Goal: Complete application form: Complete application form

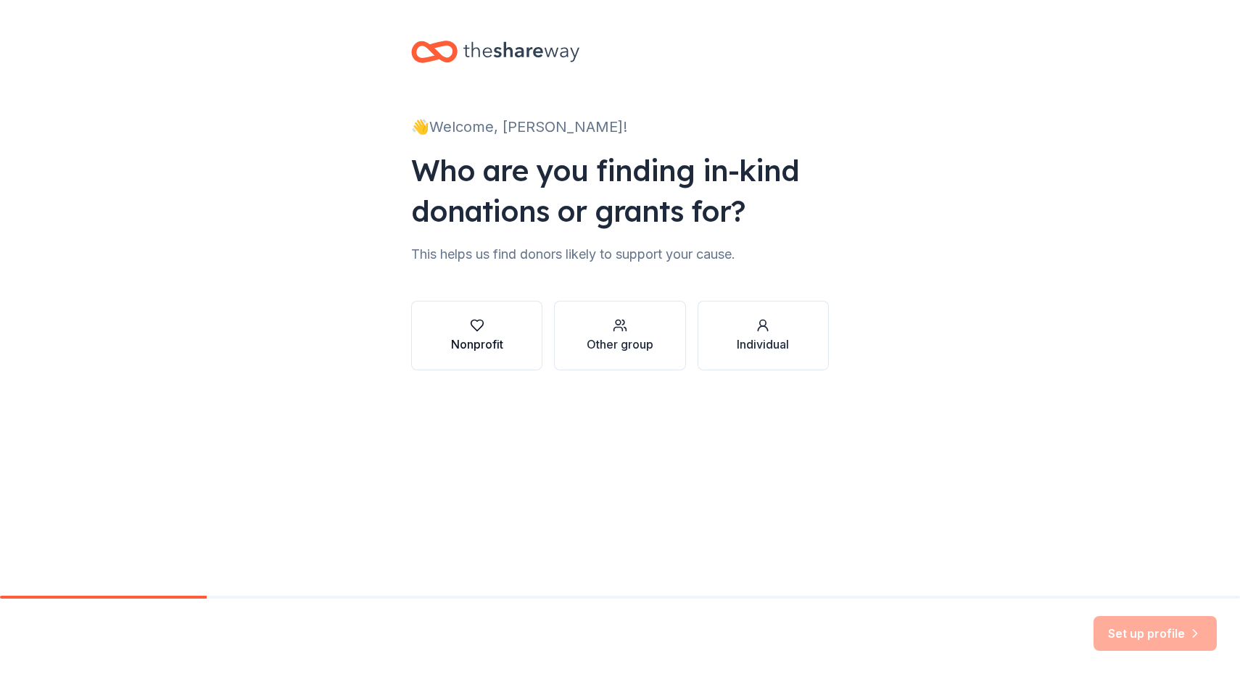
click at [501, 337] on div "Nonprofit" at bounding box center [477, 344] width 52 height 17
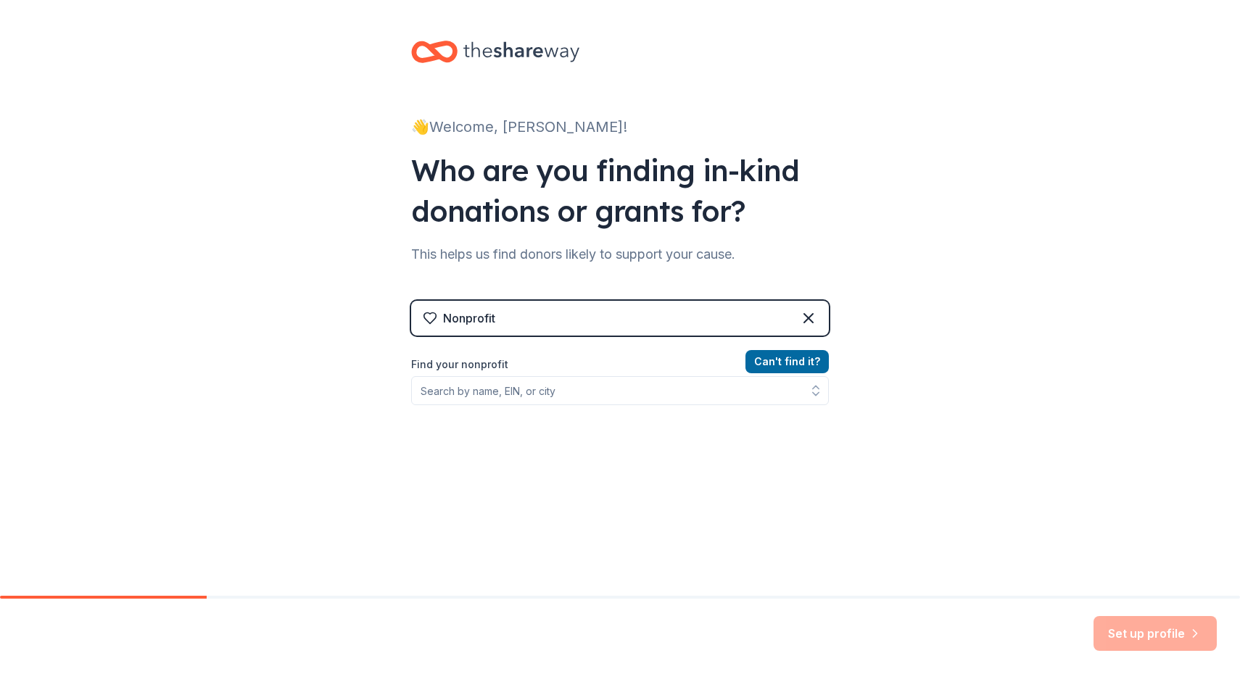
click at [508, 323] on div "Nonprofit" at bounding box center [620, 318] width 418 height 35
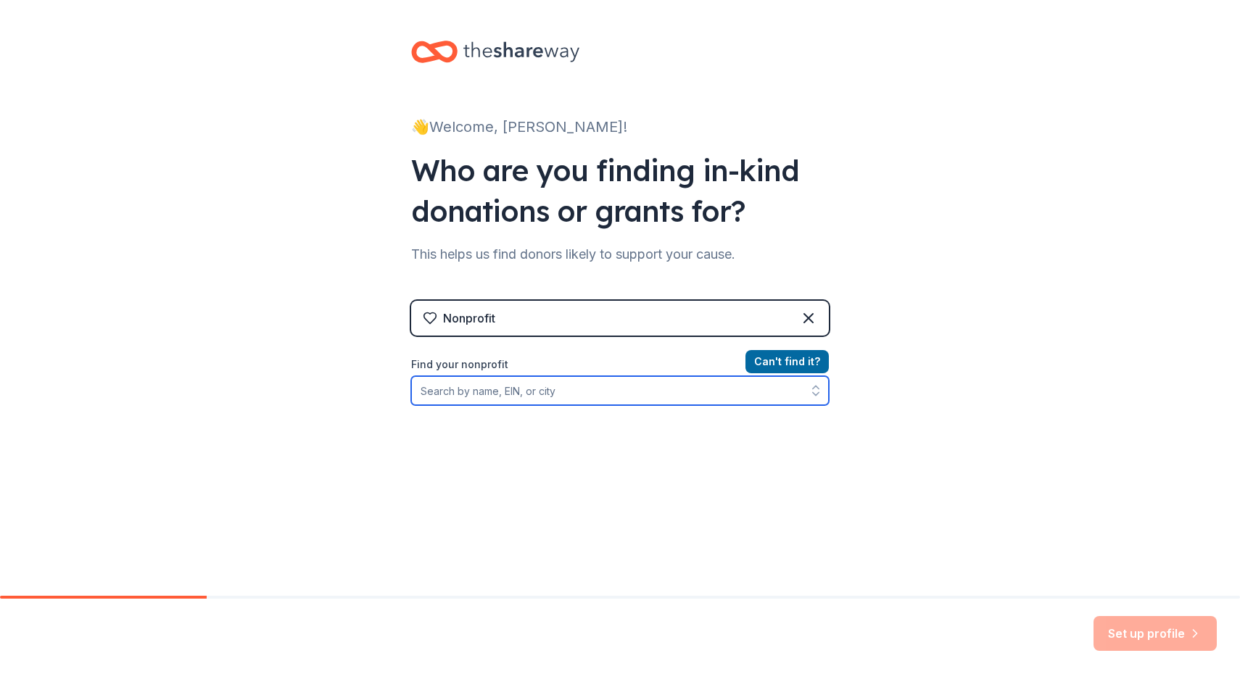
click at [485, 383] on input "Find your nonprofit" at bounding box center [620, 390] width 418 height 29
type input "[US_EMPLOYER_IDENTIFICATION_NUMBER]"
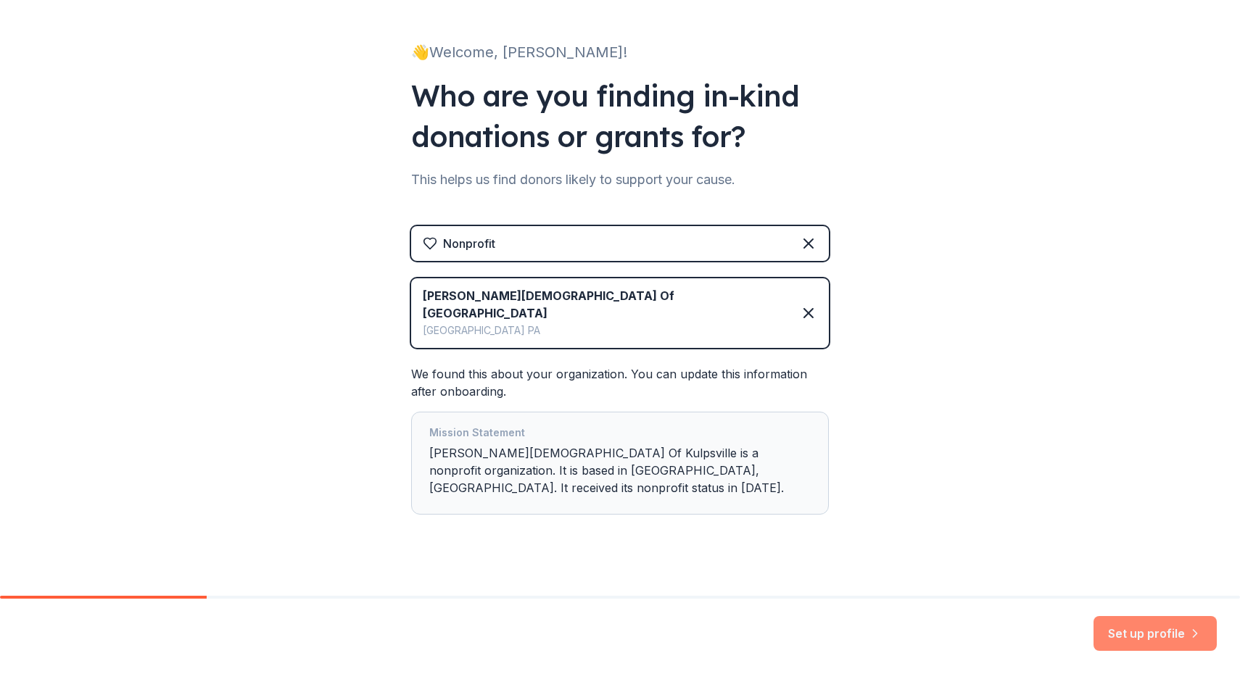
click at [1155, 629] on button "Set up profile" at bounding box center [1155, 633] width 123 height 35
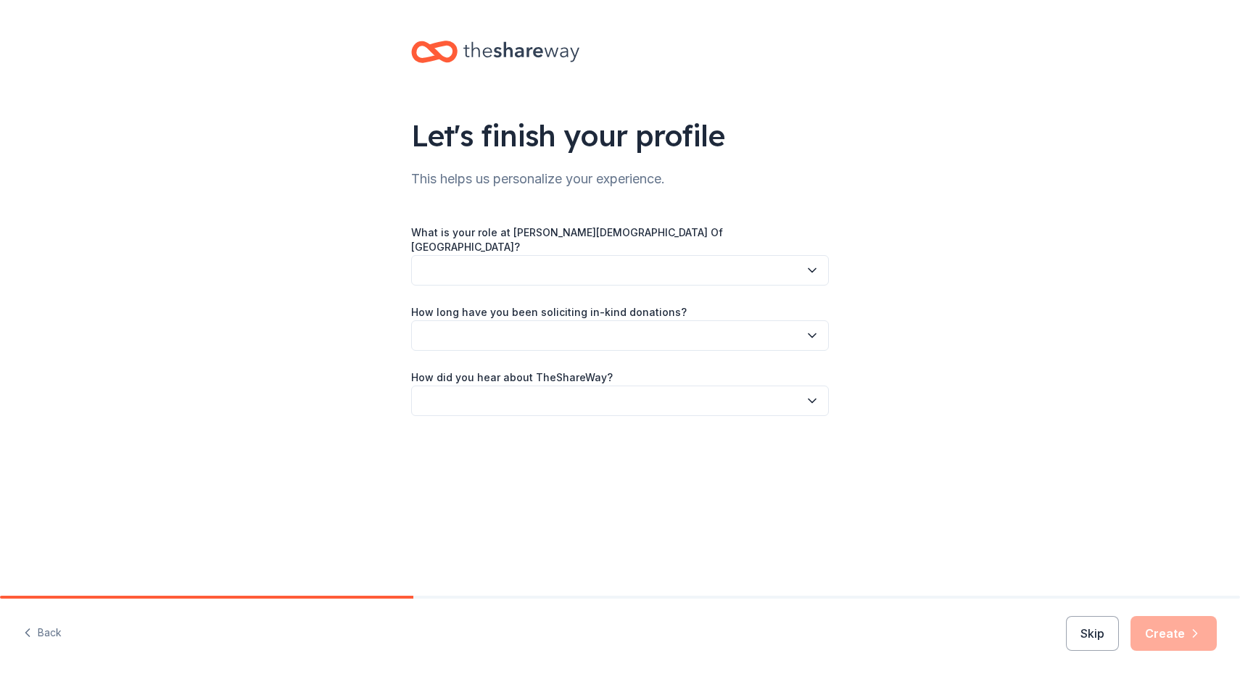
click at [532, 269] on button "button" at bounding box center [620, 270] width 418 height 30
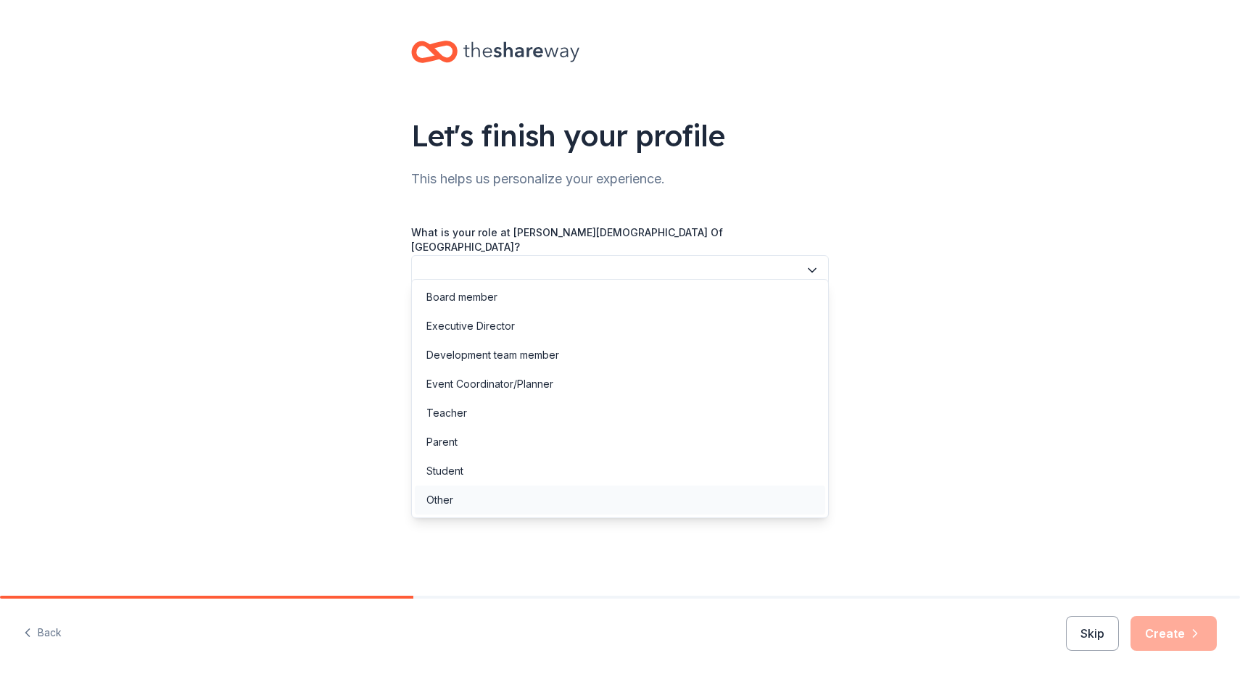
click at [500, 489] on div "Other" at bounding box center [620, 500] width 410 height 29
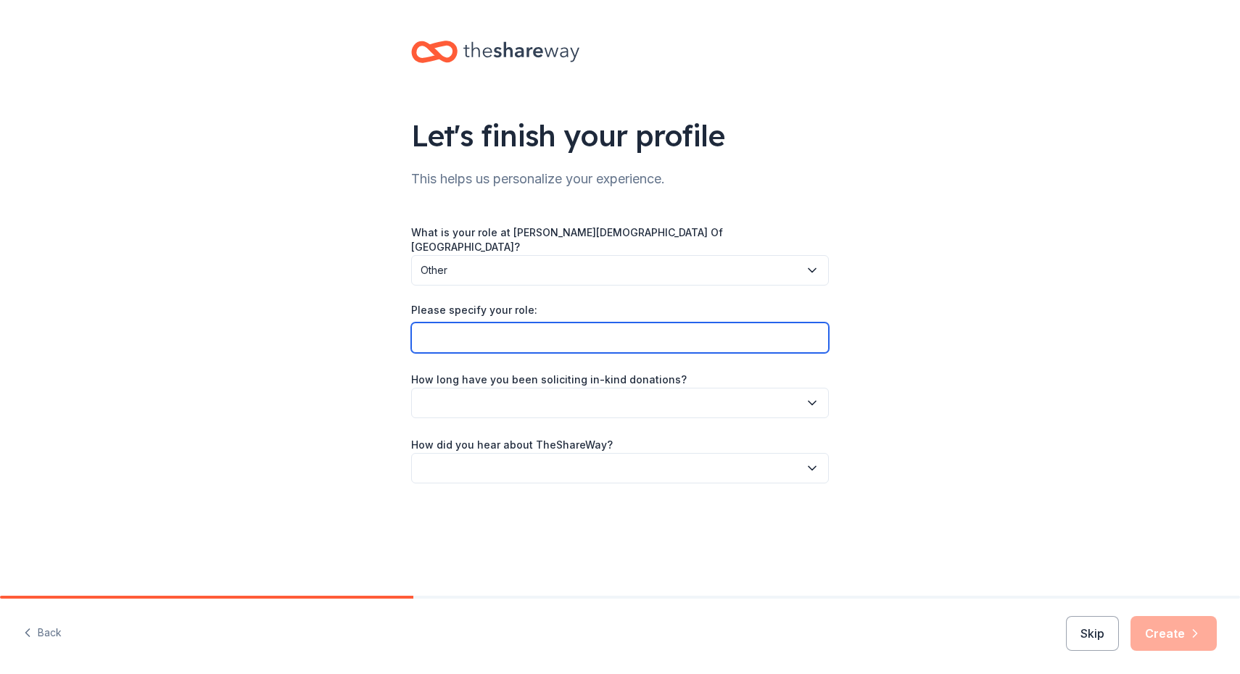
click at [511, 326] on input "Please specify your role:" at bounding box center [620, 338] width 418 height 30
type input "Congregation Member"
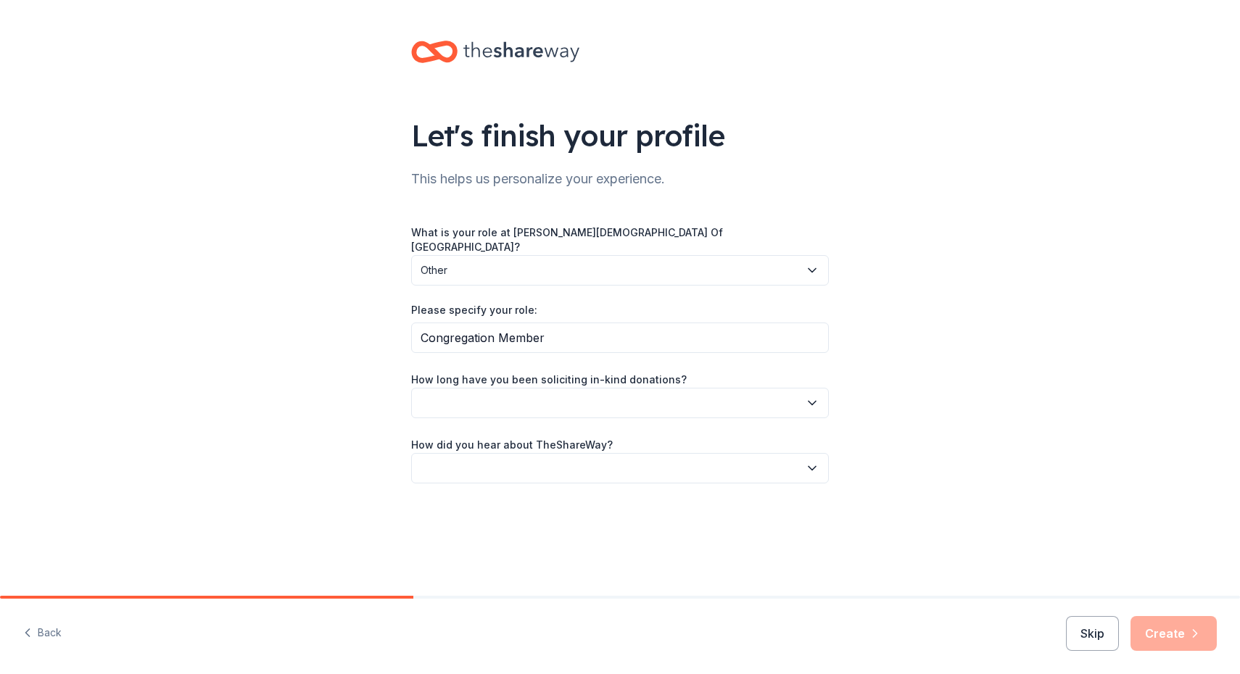
click at [466, 388] on button "button" at bounding box center [620, 403] width 418 height 30
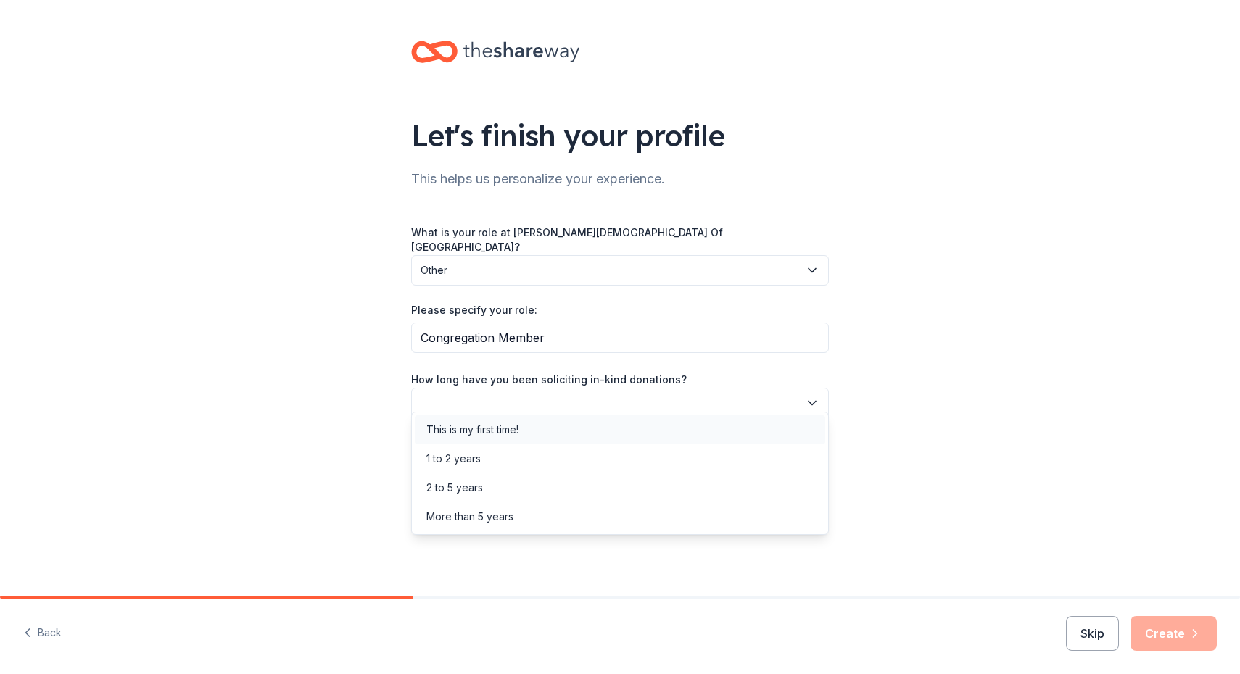
click at [470, 427] on div "This is my first time!" at bounding box center [472, 429] width 92 height 17
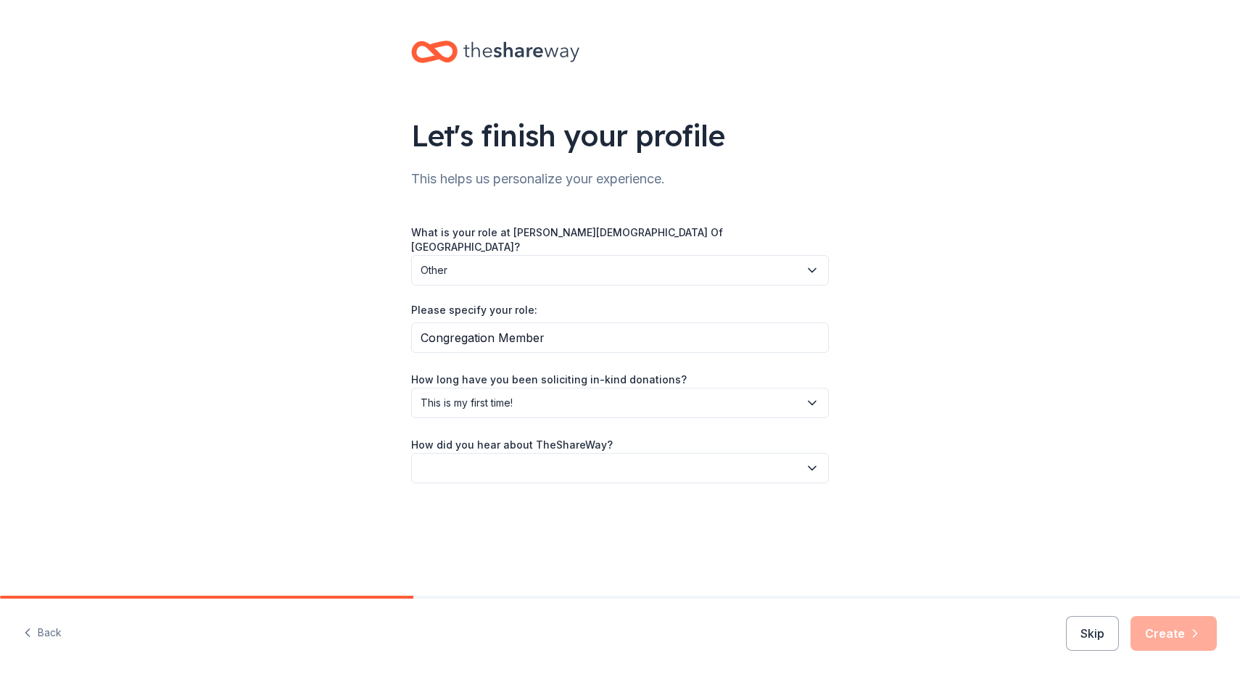
click at [479, 454] on button "button" at bounding box center [620, 468] width 418 height 30
click at [467, 532] on div "Online search" at bounding box center [459, 524] width 66 height 17
click at [1162, 629] on button "Create" at bounding box center [1174, 633] width 86 height 35
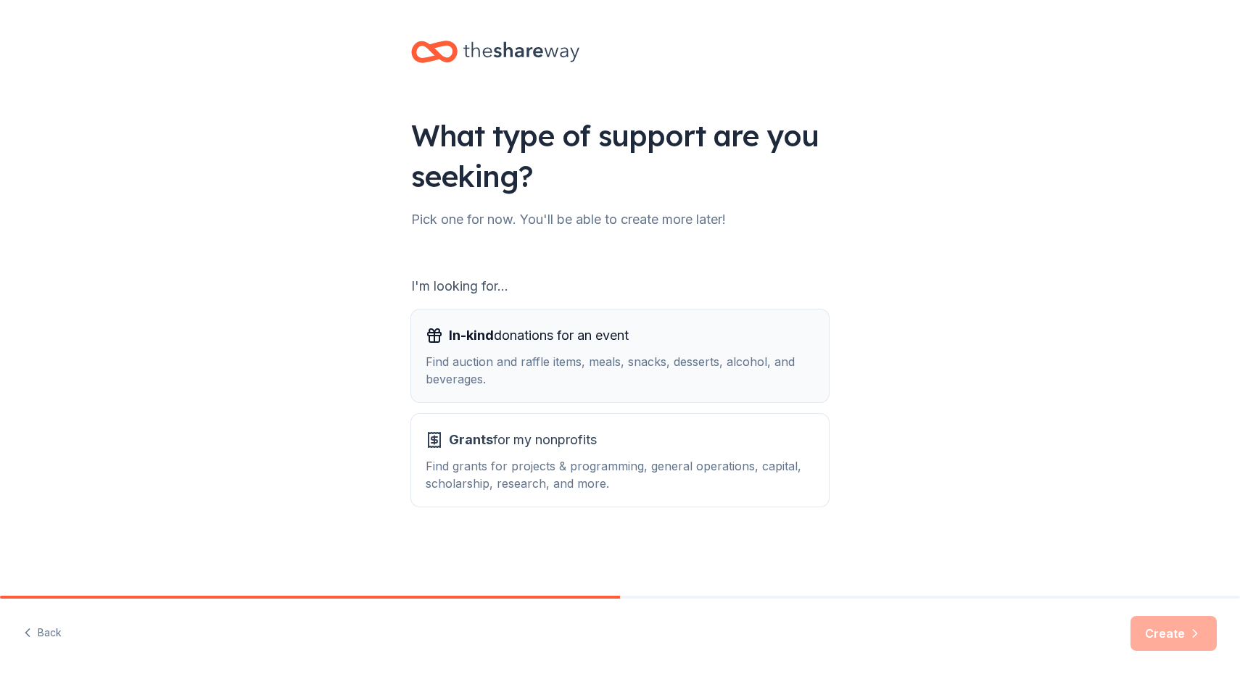
click at [719, 372] on div "Find auction and raffle items, meals, snacks, desserts, alcohol, and beverages." at bounding box center [620, 370] width 389 height 35
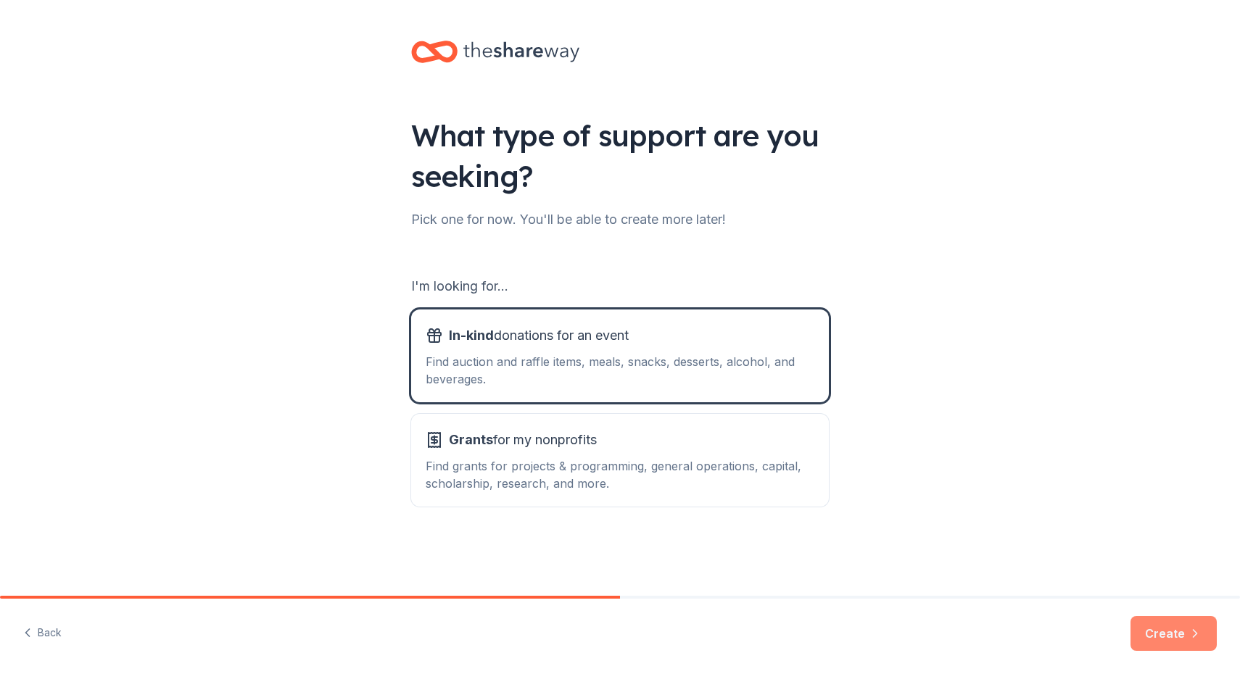
click at [1158, 635] on button "Create" at bounding box center [1174, 633] width 86 height 35
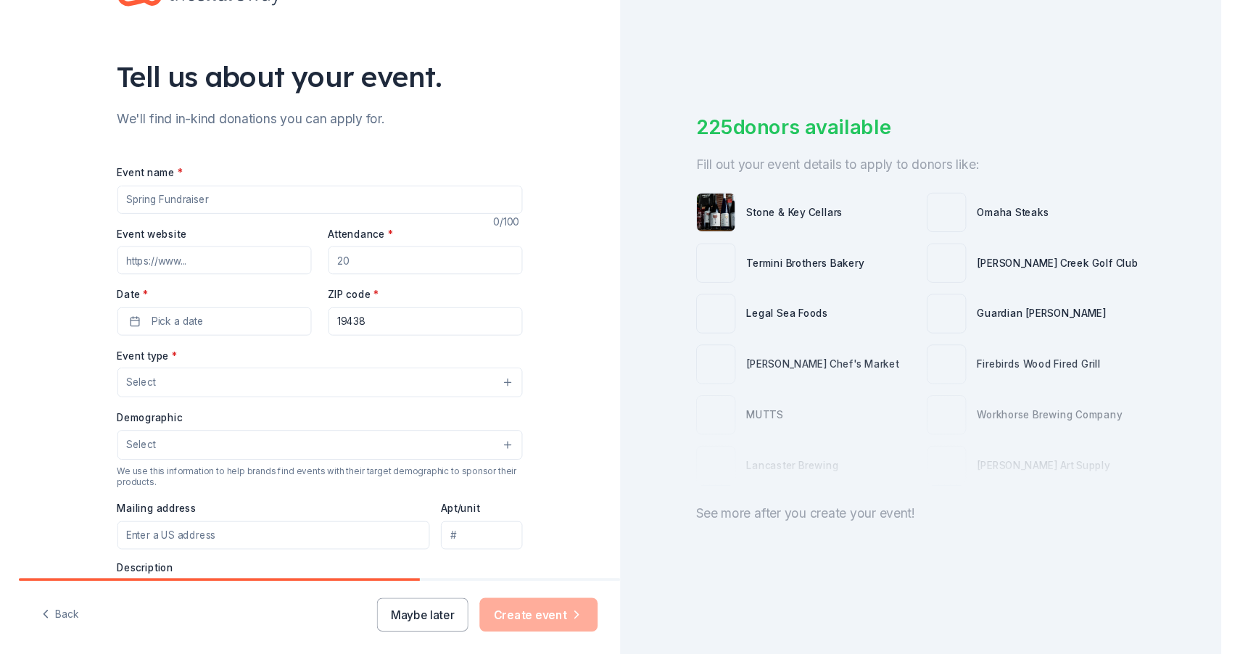
scroll to position [69, 0]
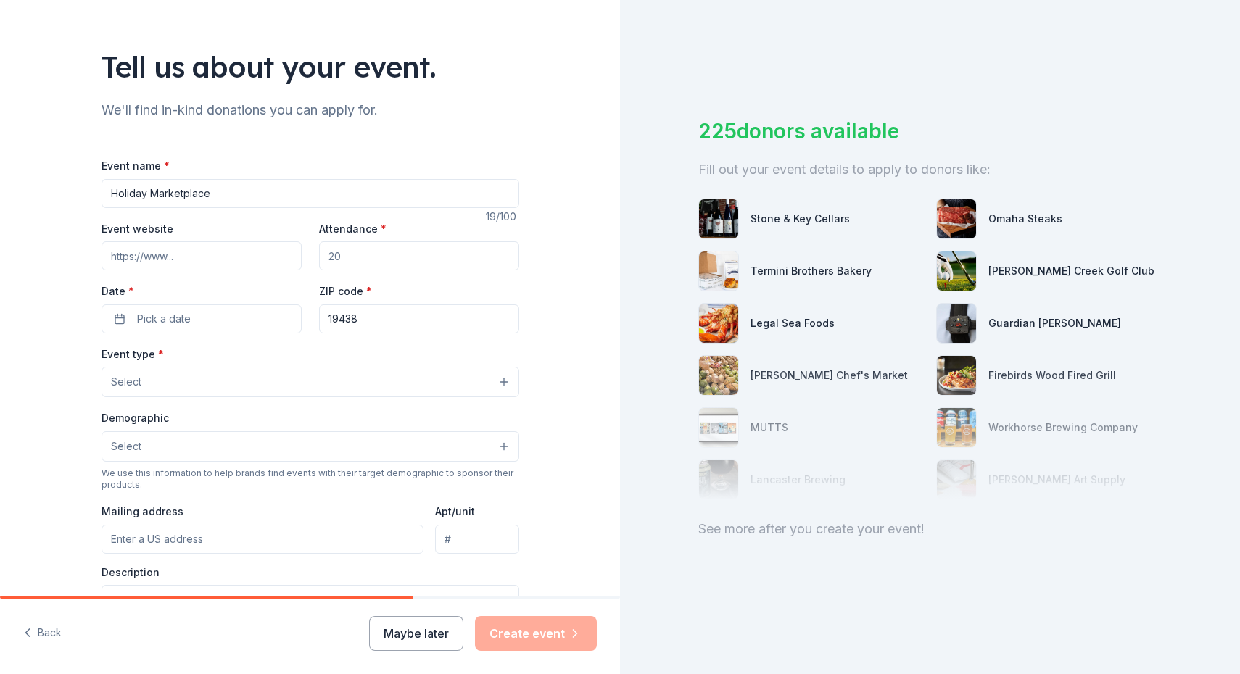
type input "Holiday Marketplace"
click at [459, 269] on input "Attendance *" at bounding box center [419, 255] width 200 height 29
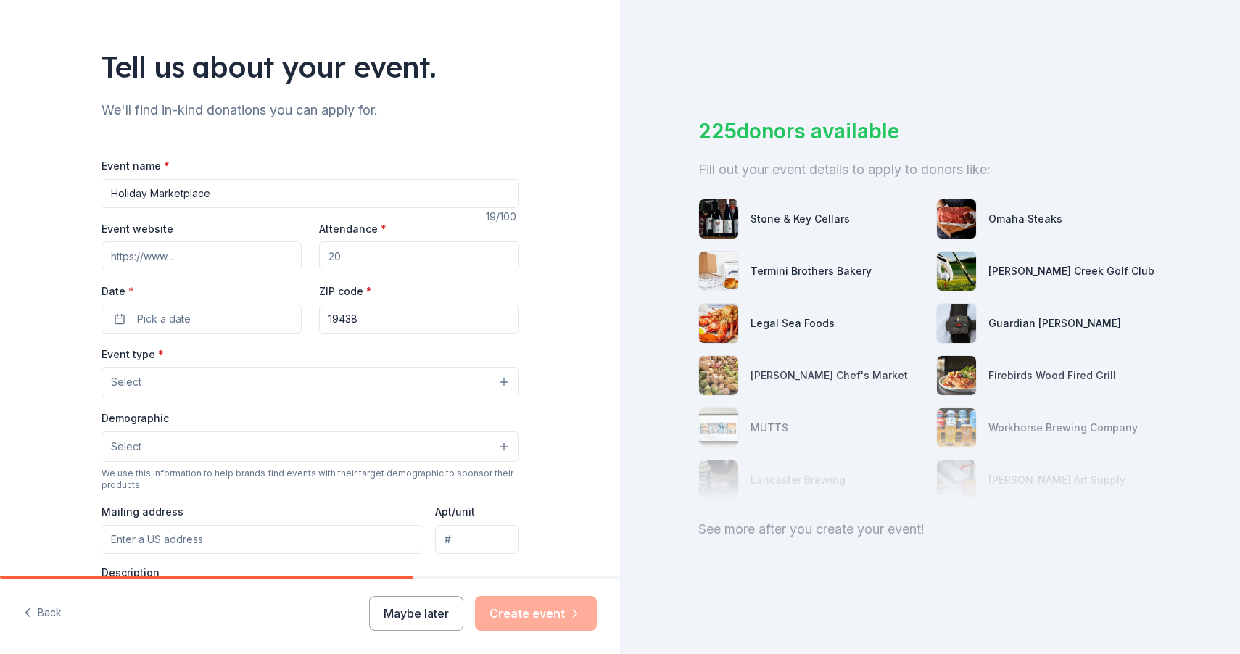
click at [252, 253] on input "Event website" at bounding box center [202, 255] width 200 height 29
paste input "https://www.harleysvilleholiday.com/"
type input "https://www.harleysvilleholiday.com/"
click at [425, 256] on input "Attendance *" at bounding box center [419, 255] width 200 height 29
type input "500"
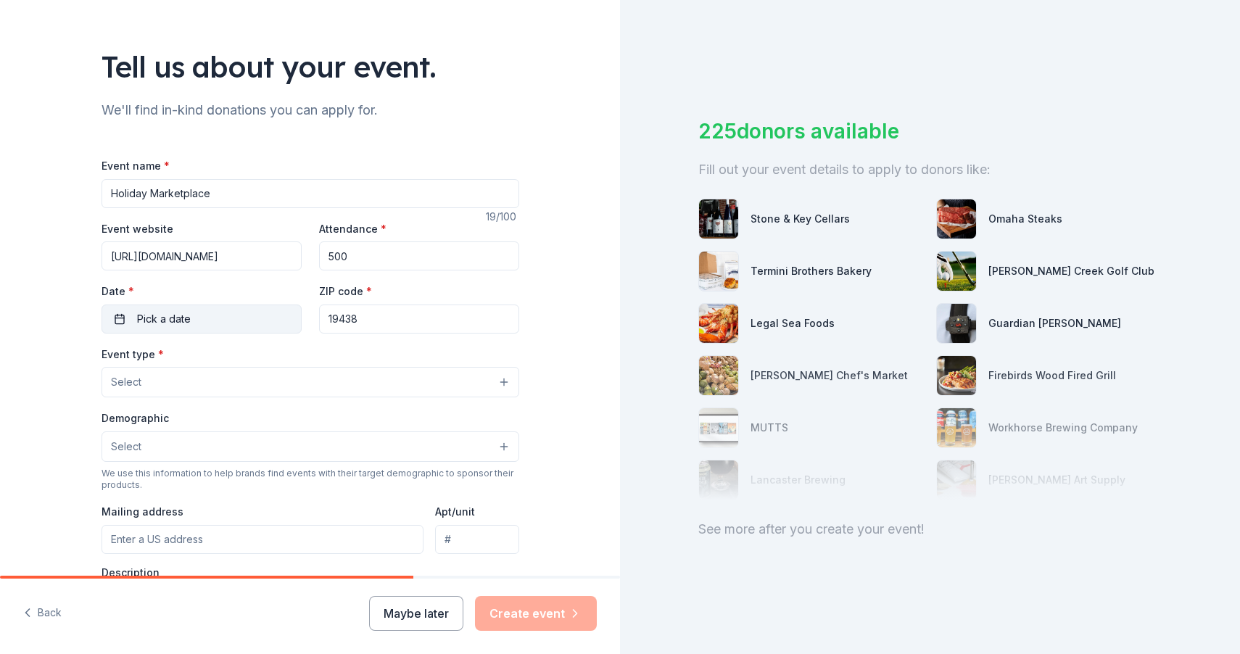
click at [231, 307] on button "Pick a date" at bounding box center [202, 319] width 200 height 29
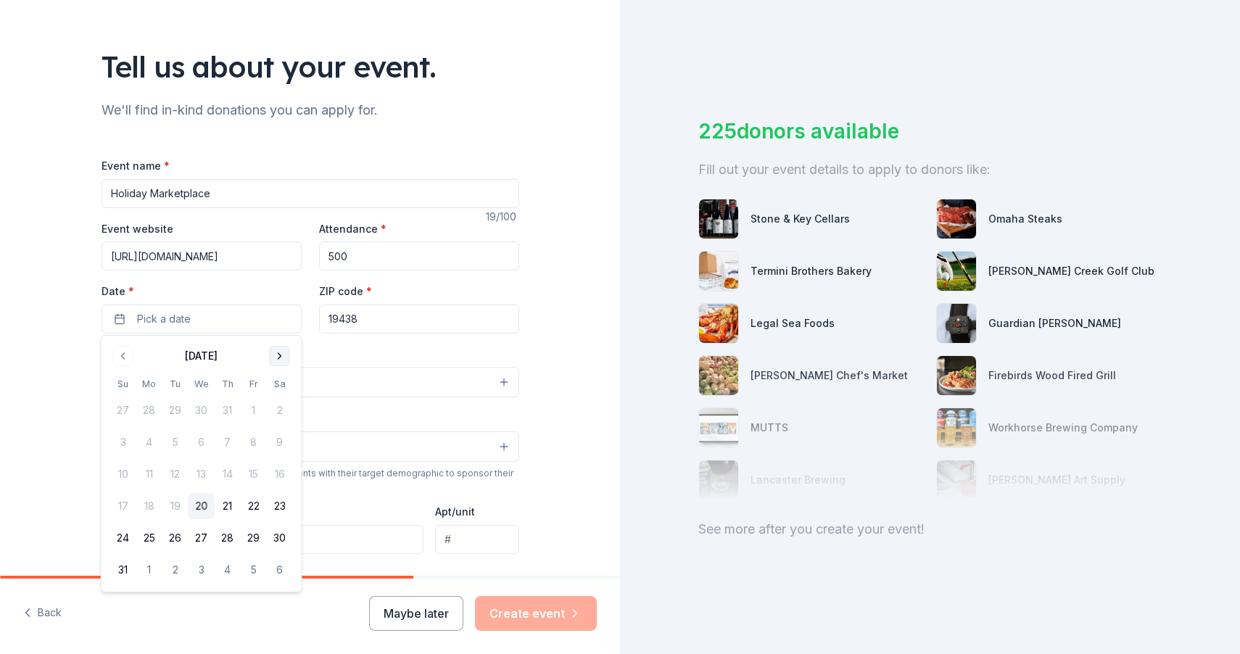
click at [284, 358] on button "Go to next month" at bounding box center [280, 356] width 20 height 20
click at [275, 447] on button "8" at bounding box center [280, 442] width 26 height 26
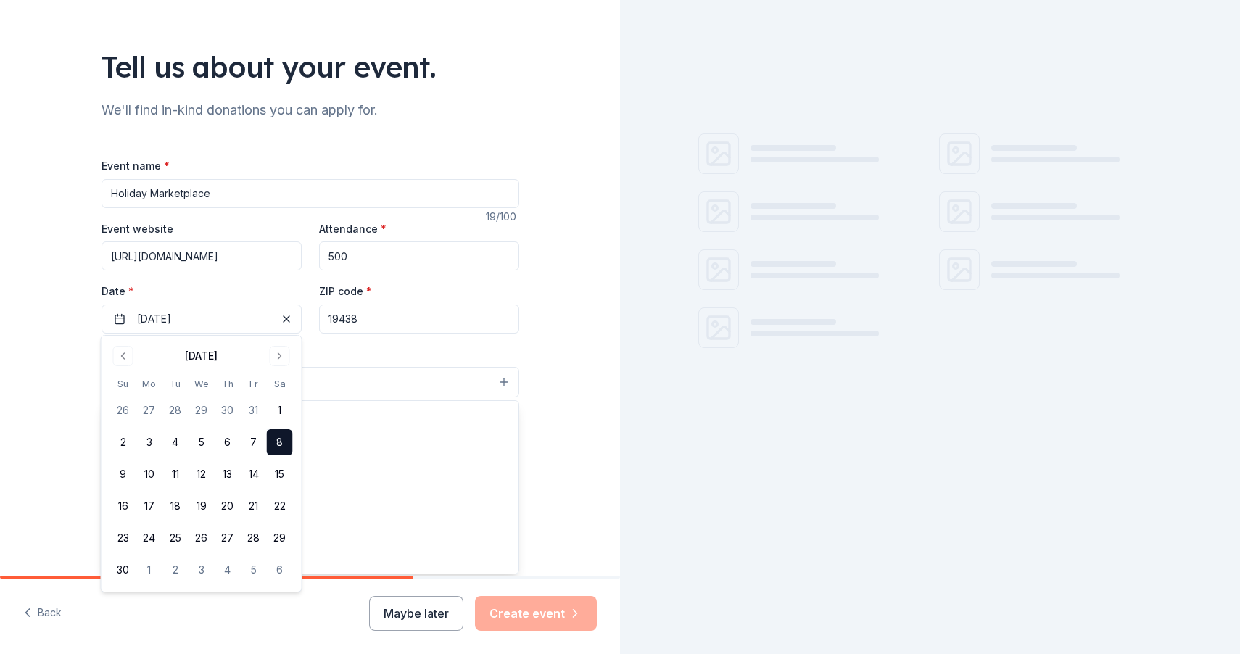
click at [416, 368] on button "Select" at bounding box center [311, 382] width 418 height 30
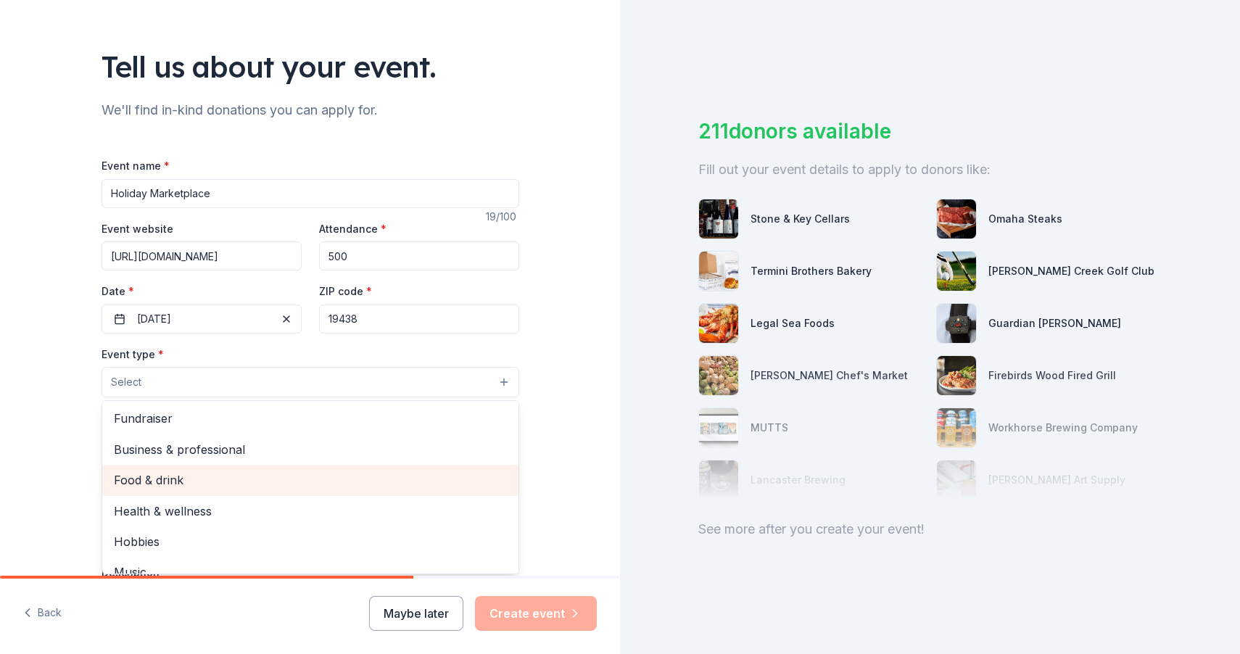
scroll to position [0, 0]
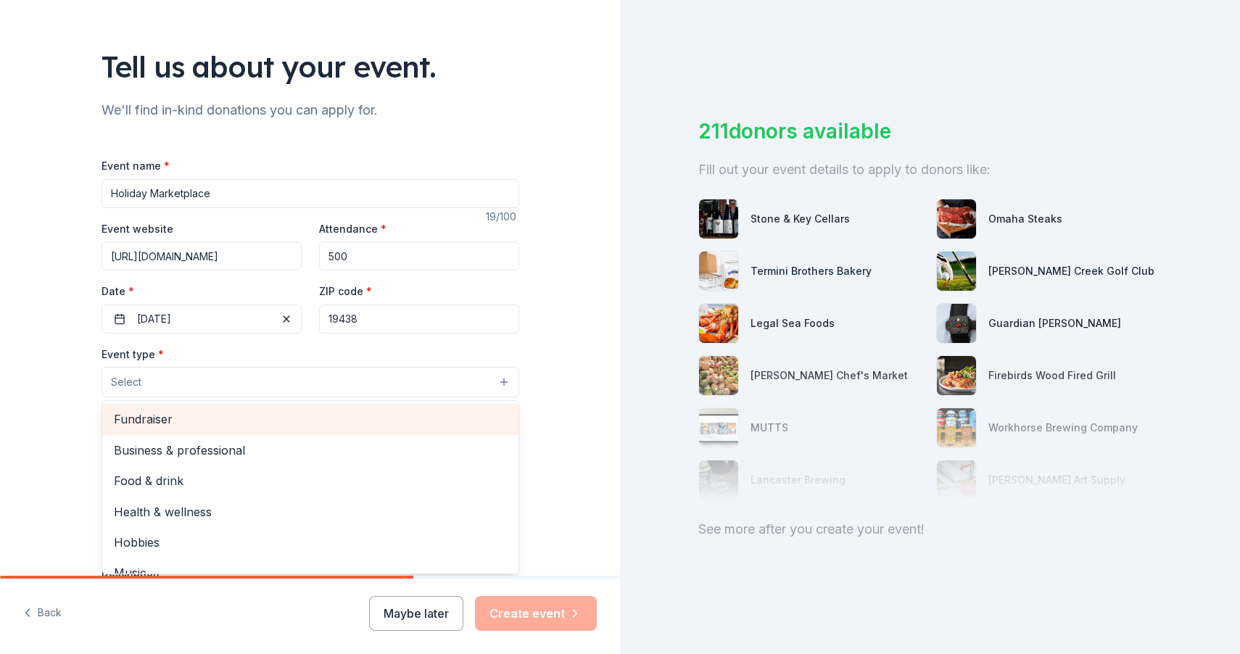
click at [361, 419] on span "Fundraiser" at bounding box center [310, 419] width 393 height 19
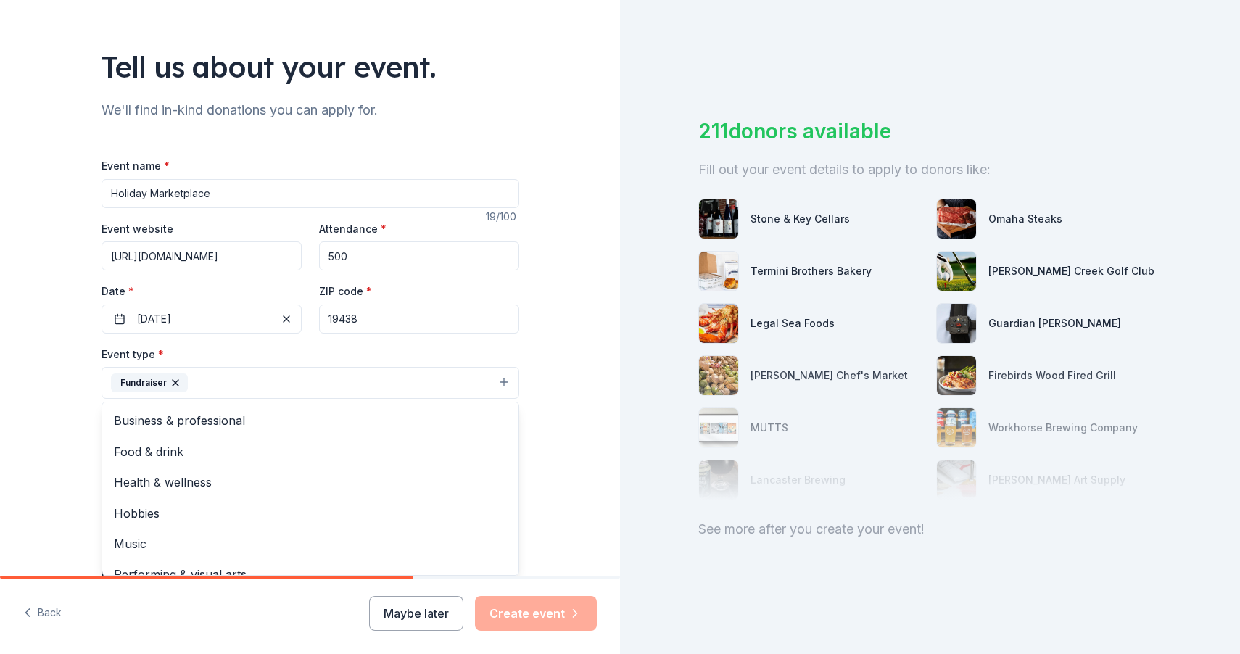
click at [30, 484] on div "Tell us about your event. We'll find in-kind donations you can apply for. Event…" at bounding box center [310, 414] width 620 height 967
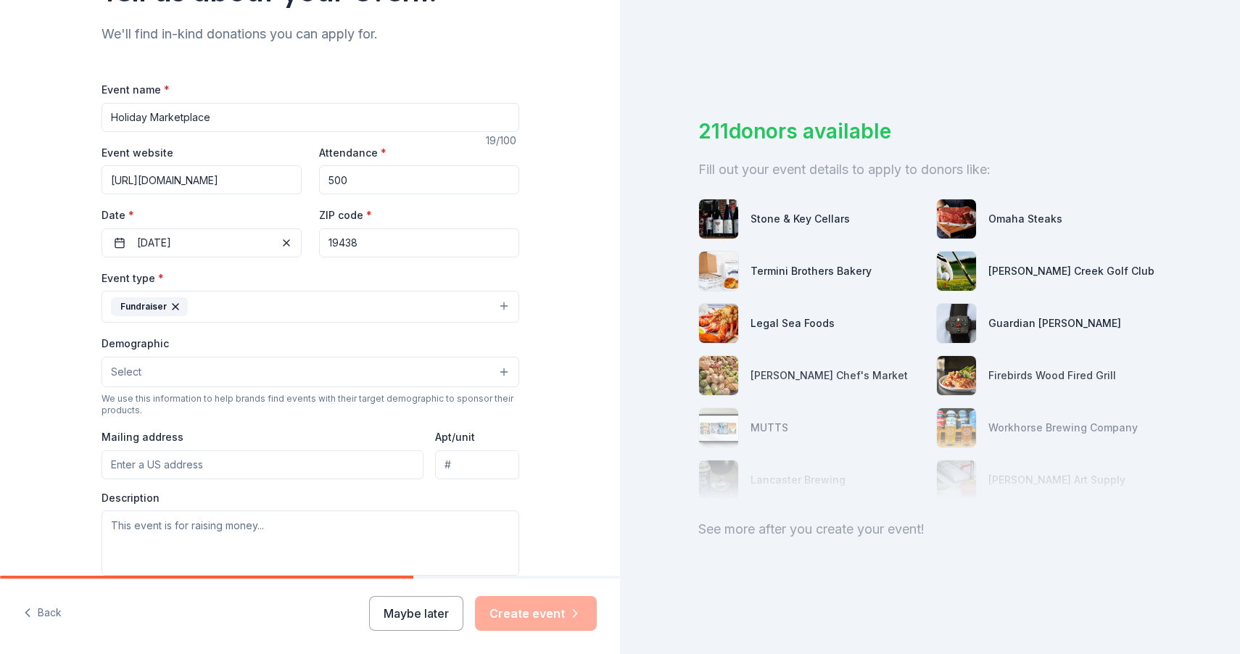
scroll to position [147, 0]
click at [162, 370] on button "Select" at bounding box center [311, 370] width 418 height 30
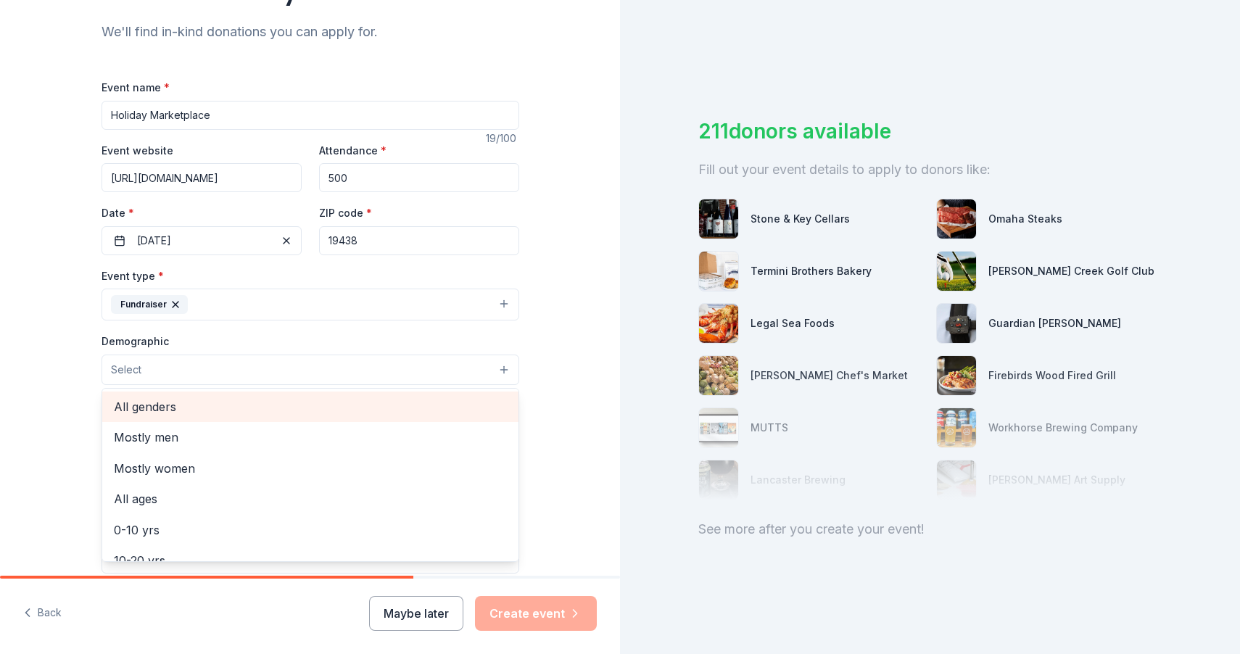
click at [173, 405] on span "All genders" at bounding box center [310, 406] width 393 height 19
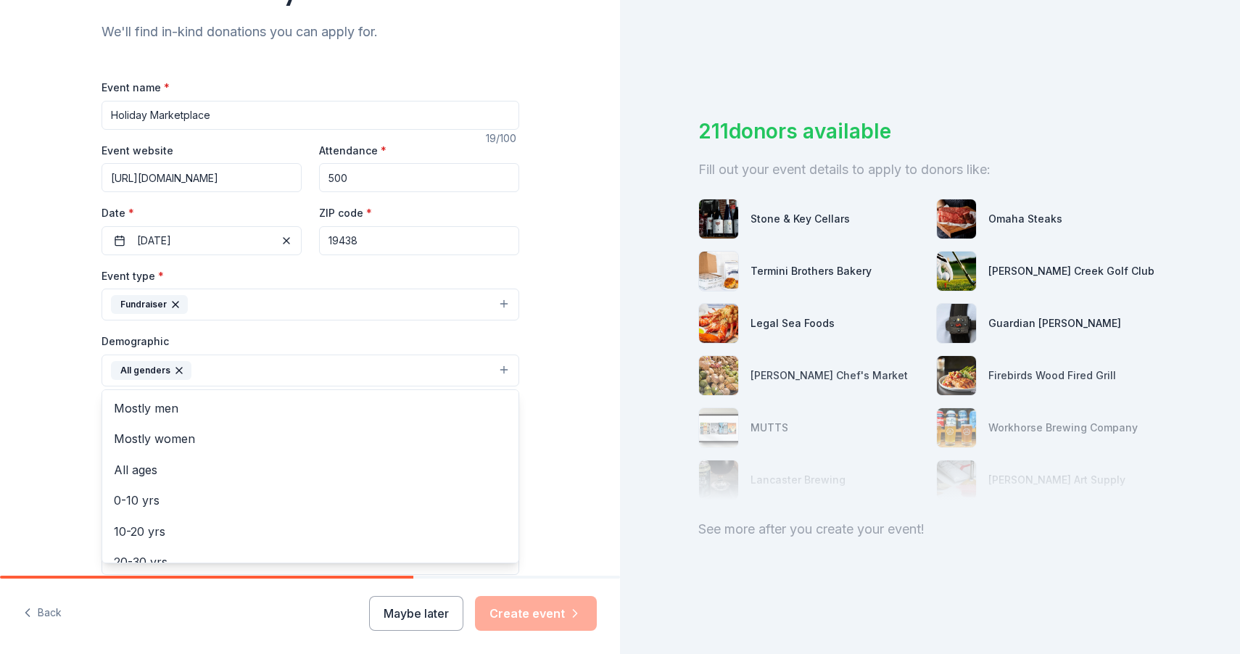
click at [48, 478] on div "Tell us about your event. We'll find in-kind donations you can apply for. Event…" at bounding box center [310, 337] width 620 height 968
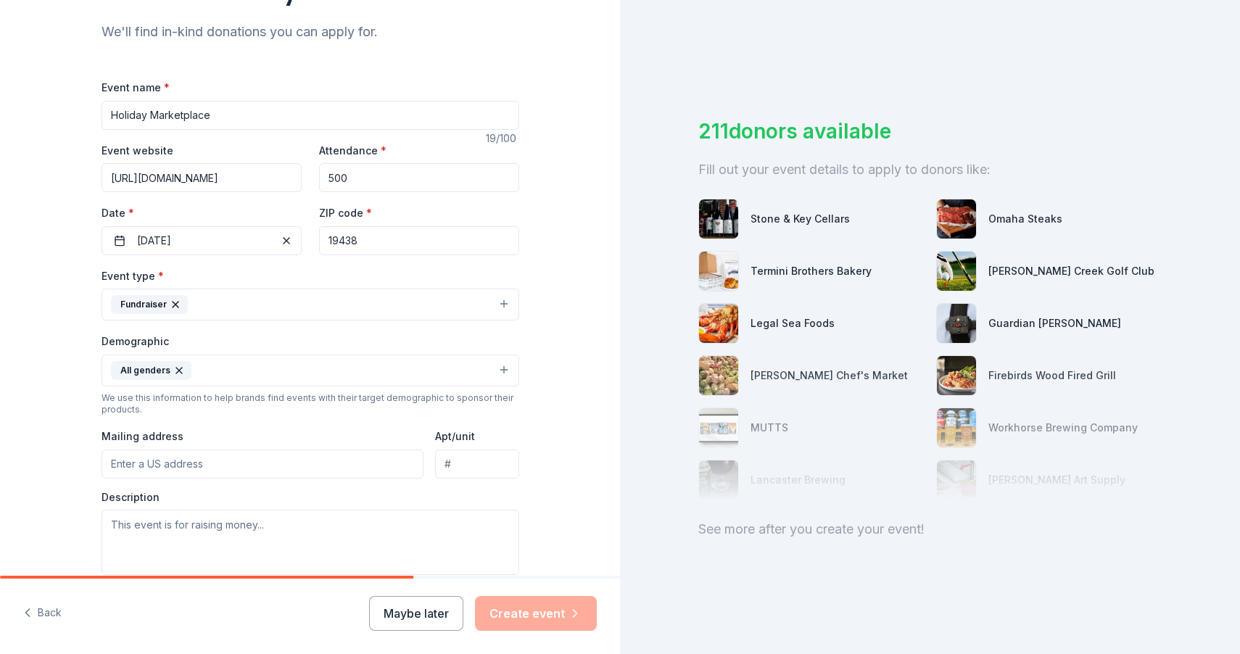
scroll to position [184, 0]
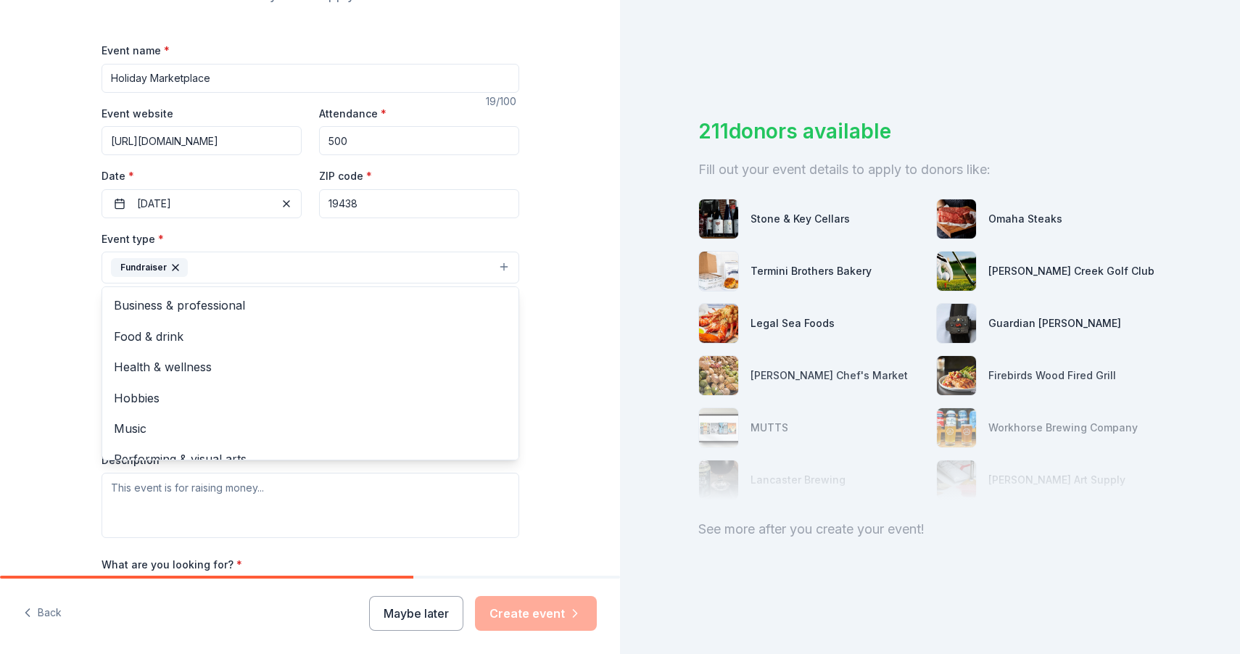
click at [311, 270] on button "Fundraiser" at bounding box center [311, 268] width 418 height 32
click at [59, 397] on div "Tell us about your event. We'll find in-kind donations you can apply for. Event…" at bounding box center [310, 300] width 620 height 968
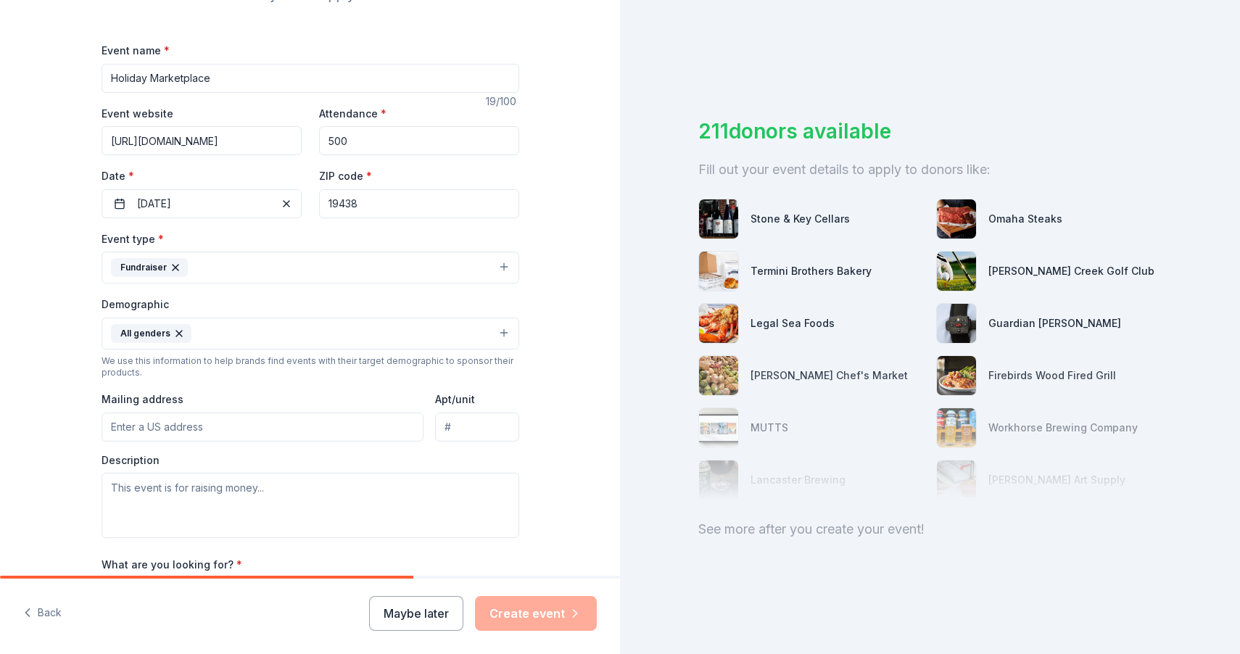
click at [273, 341] on button "All genders" at bounding box center [311, 334] width 418 height 32
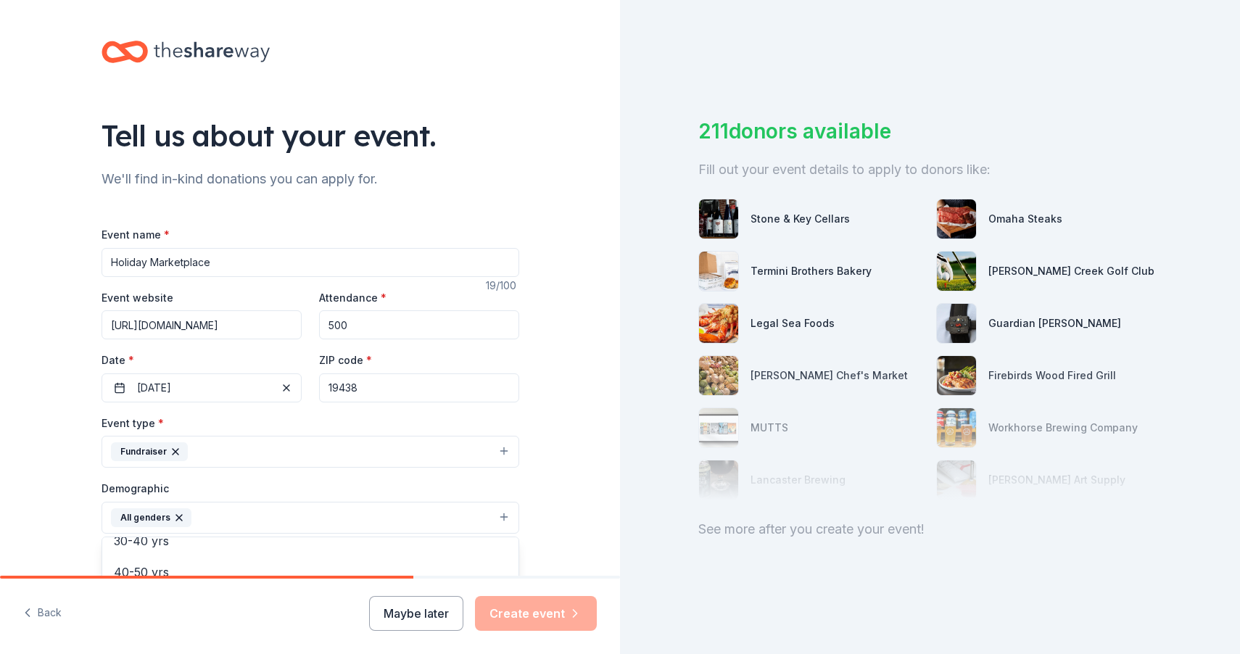
click at [52, 518] on div "Tell us about your event. We'll find in-kind donations you can apply for. Event…" at bounding box center [310, 484] width 620 height 968
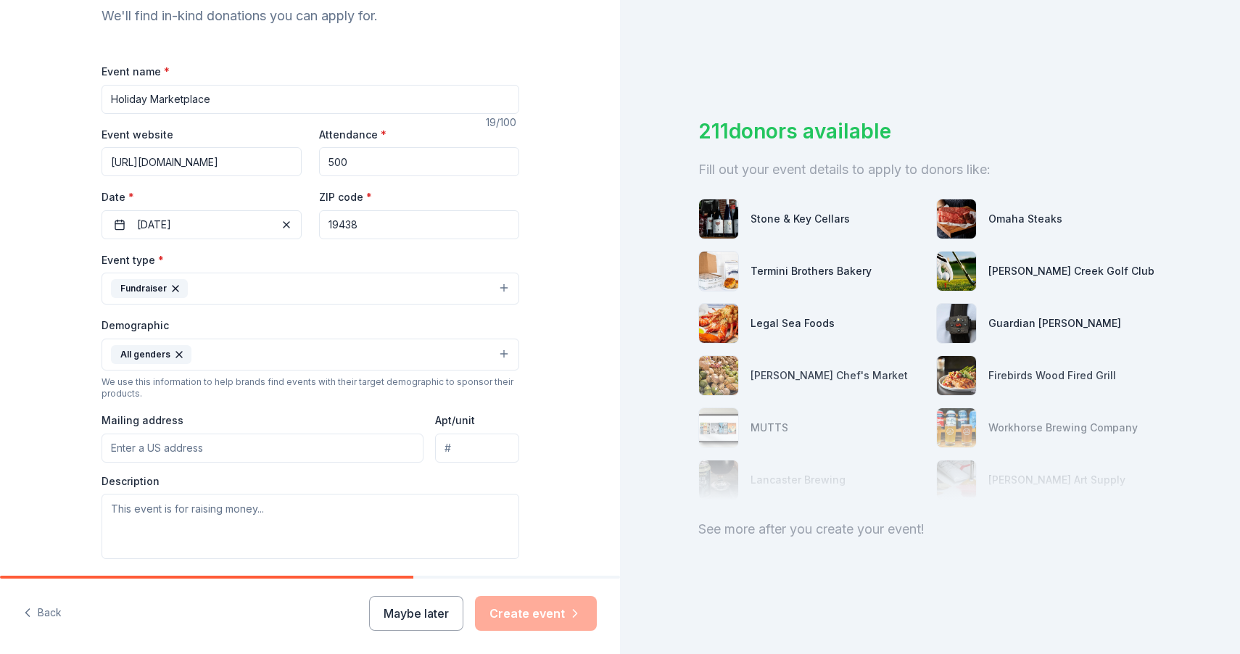
scroll to position [169, 0]
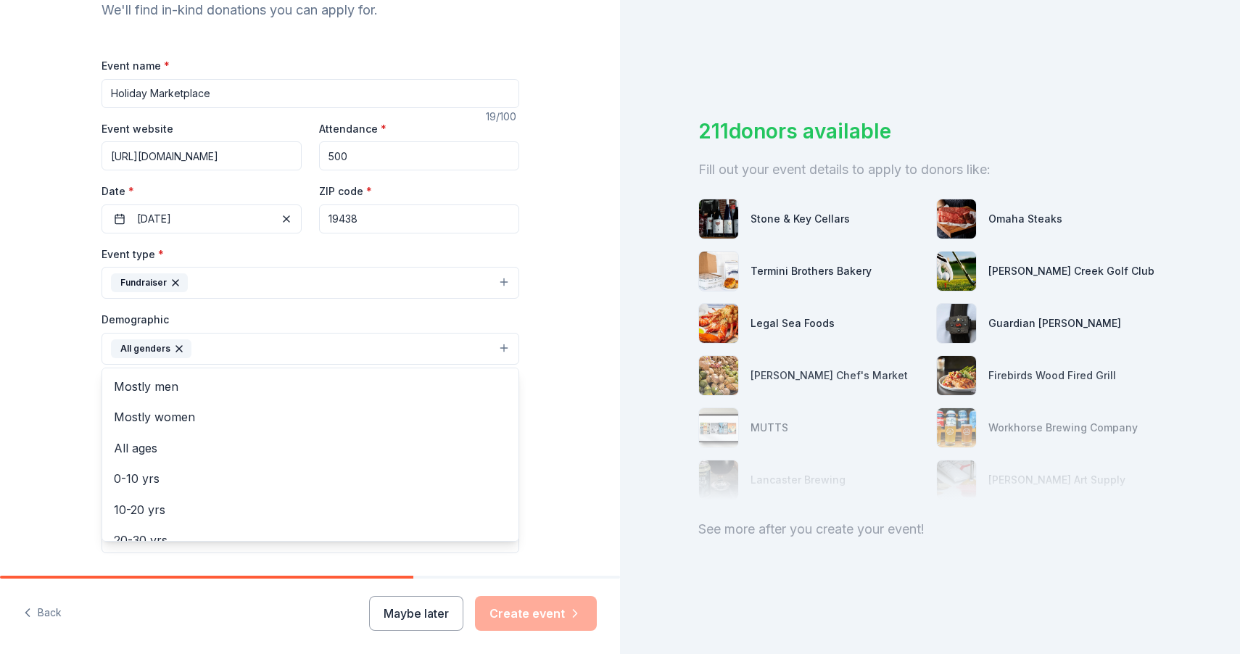
click at [376, 358] on button "All genders" at bounding box center [311, 349] width 418 height 32
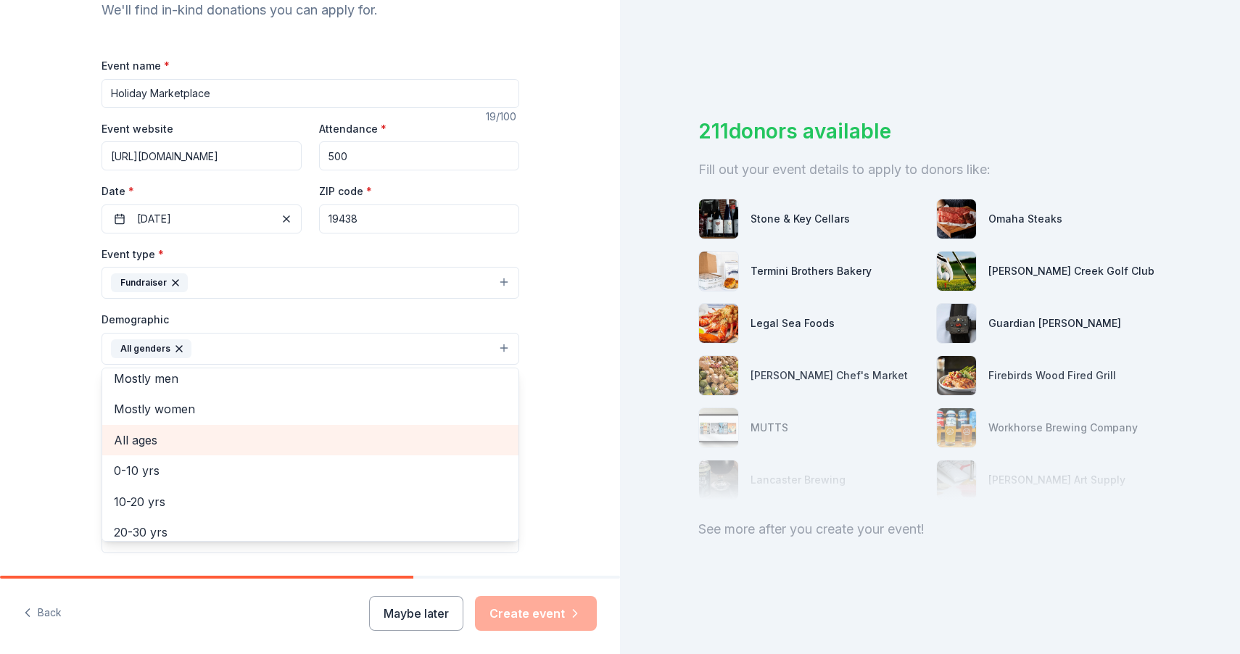
scroll to position [6, 0]
click at [329, 437] on span "All ages" at bounding box center [310, 442] width 393 height 19
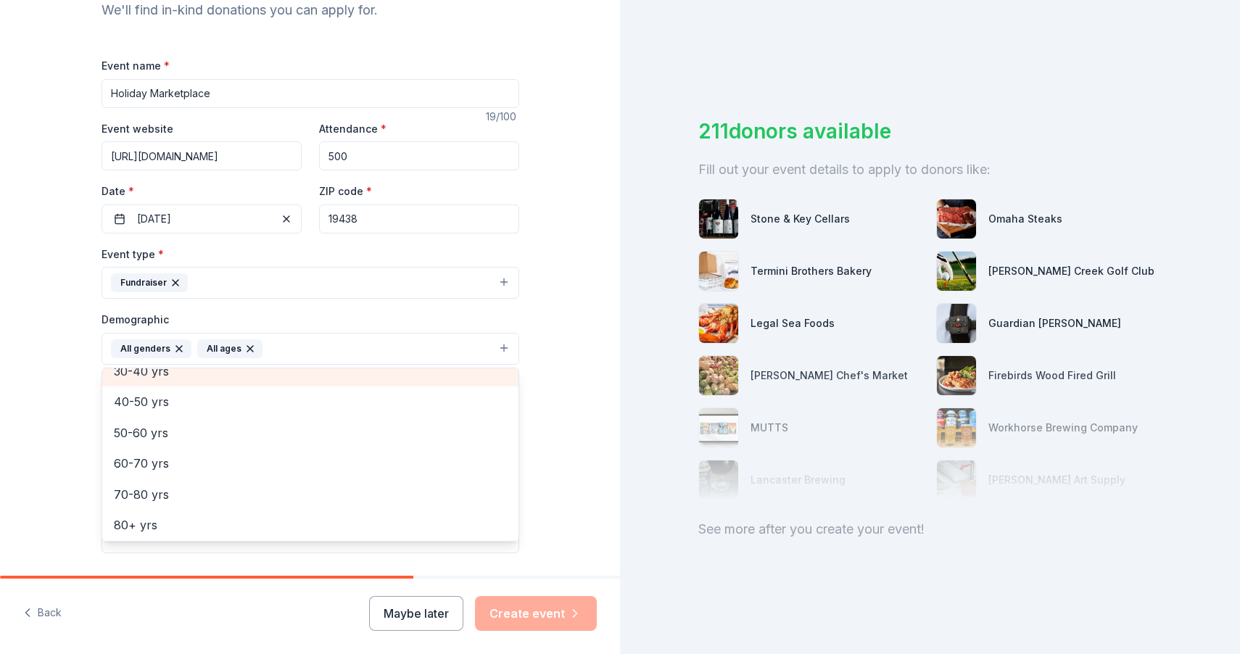
scroll to position [168, 0]
click at [73, 476] on div "Tell us about your event. We'll find in-kind donations you can apply for. Event…" at bounding box center [310, 315] width 620 height 968
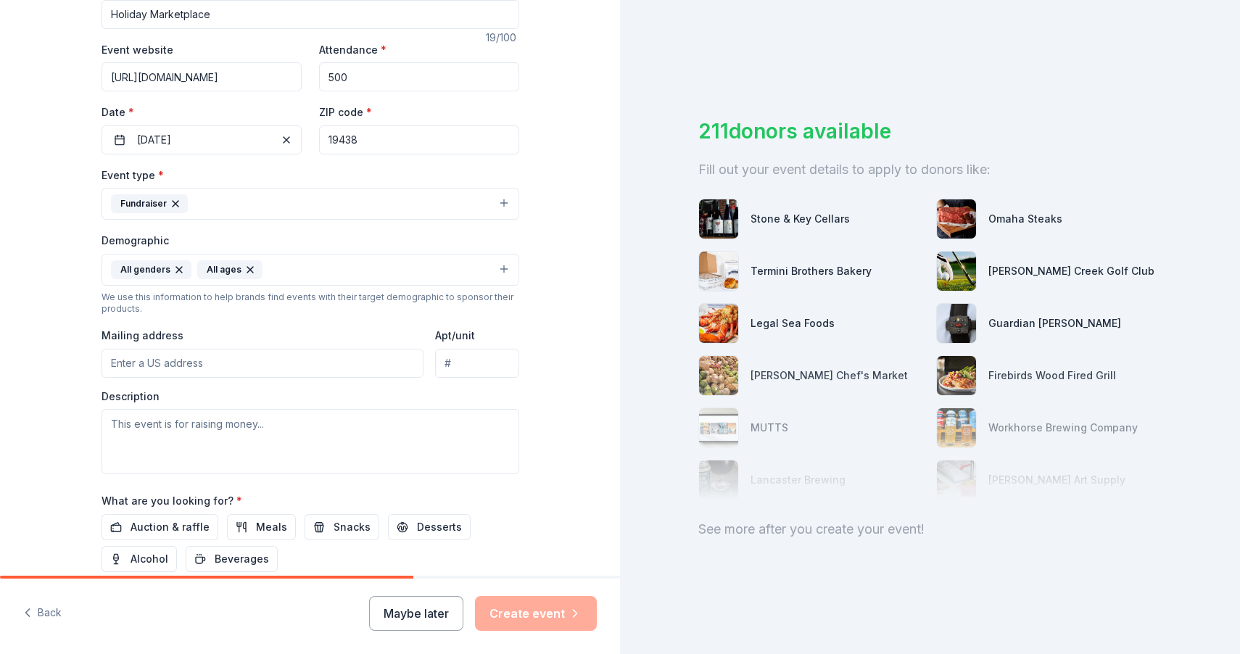
scroll to position [249, 0]
type input "2211 Mainland Road, Harleysville, PA, 19438"
click at [210, 433] on textarea at bounding box center [311, 440] width 418 height 65
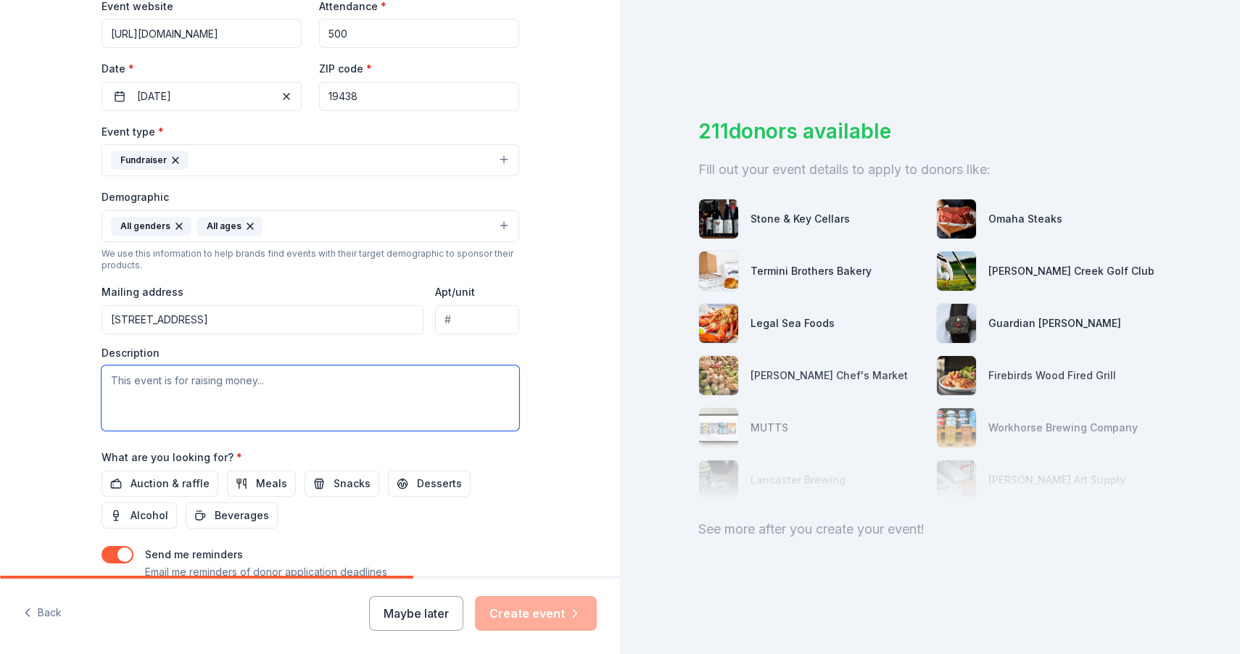
scroll to position [310, 0]
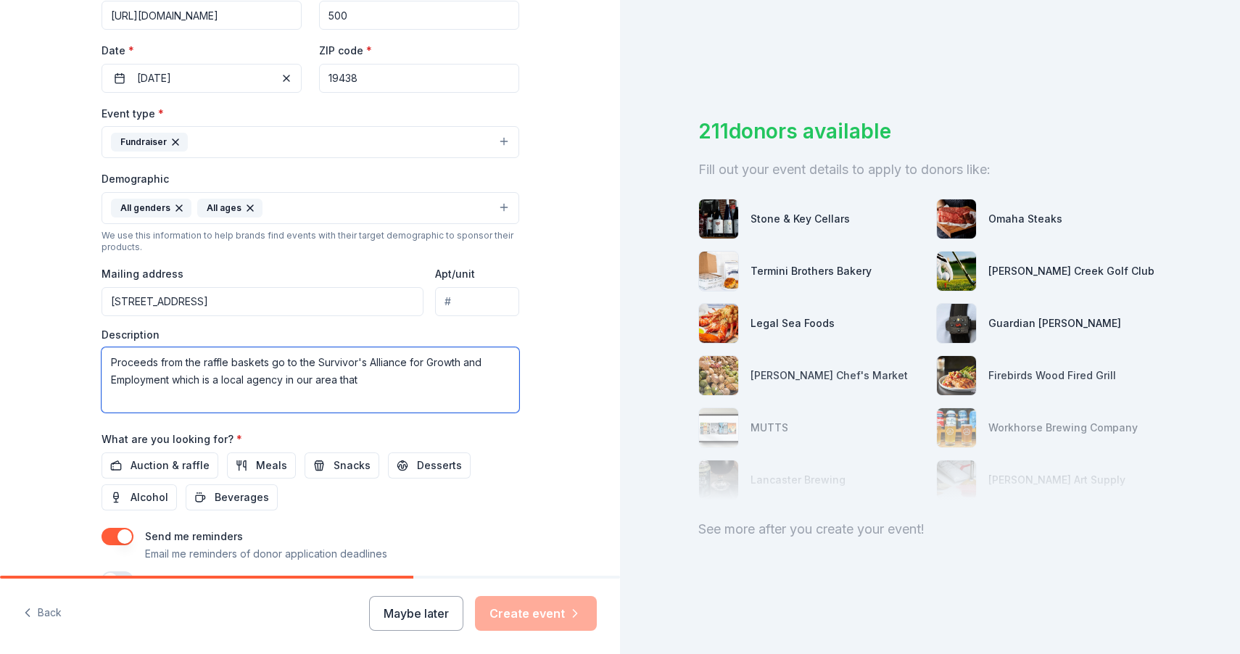
paste textarea "provides employment, mentorship, and job training in a Christ-centered environm…"
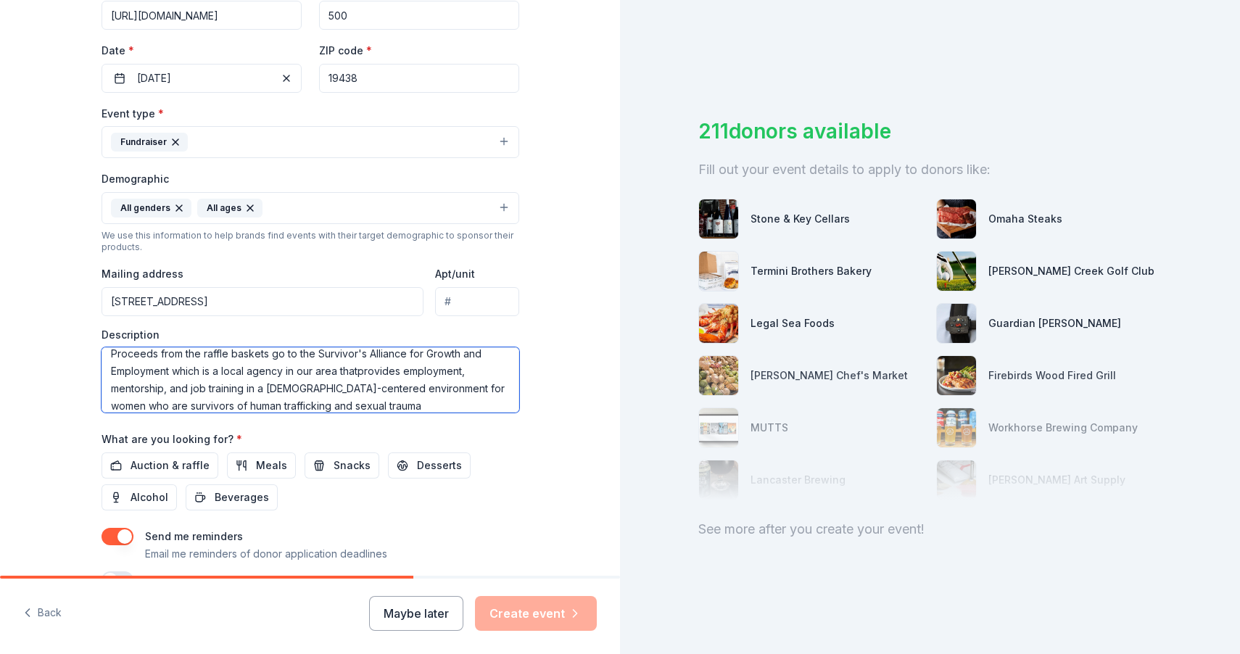
scroll to position [0, 0]
click at [360, 376] on textarea "Proceeds from the raffle baskets go to the Survivor's Alliance for Growth and E…" at bounding box center [311, 379] width 418 height 65
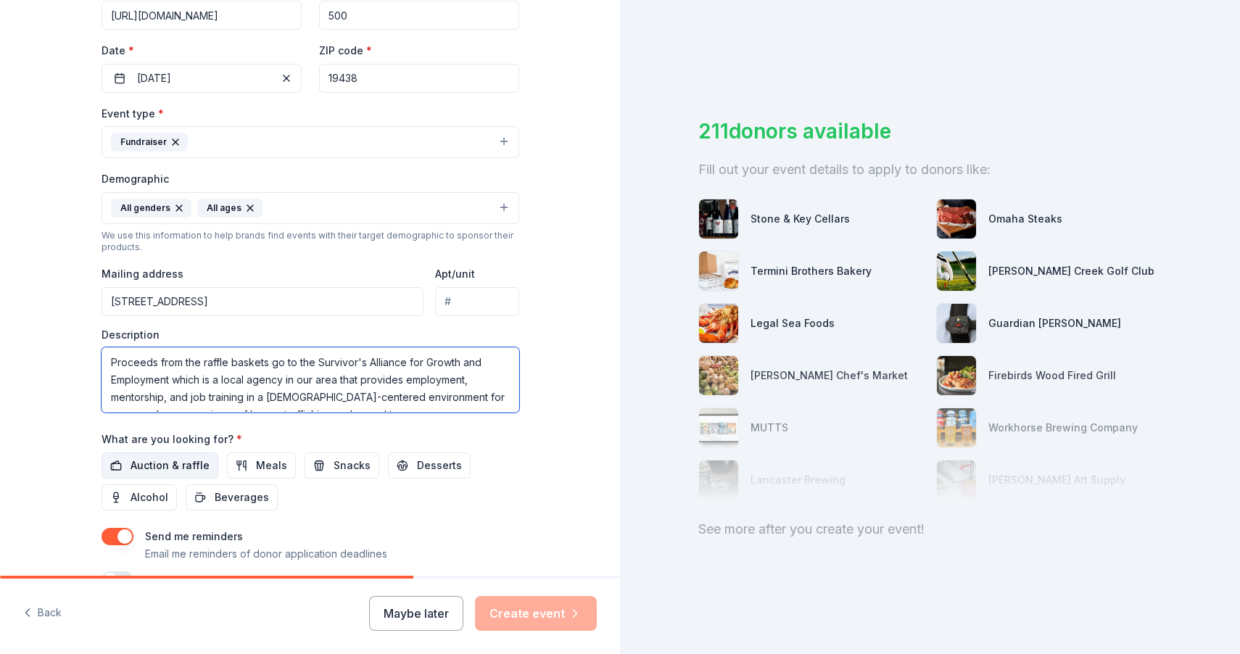
type textarea "Proceeds from the raffle baskets go to the Survivor's Alliance for Growth and E…"
click at [189, 460] on span "Auction & raffle" at bounding box center [170, 465] width 79 height 17
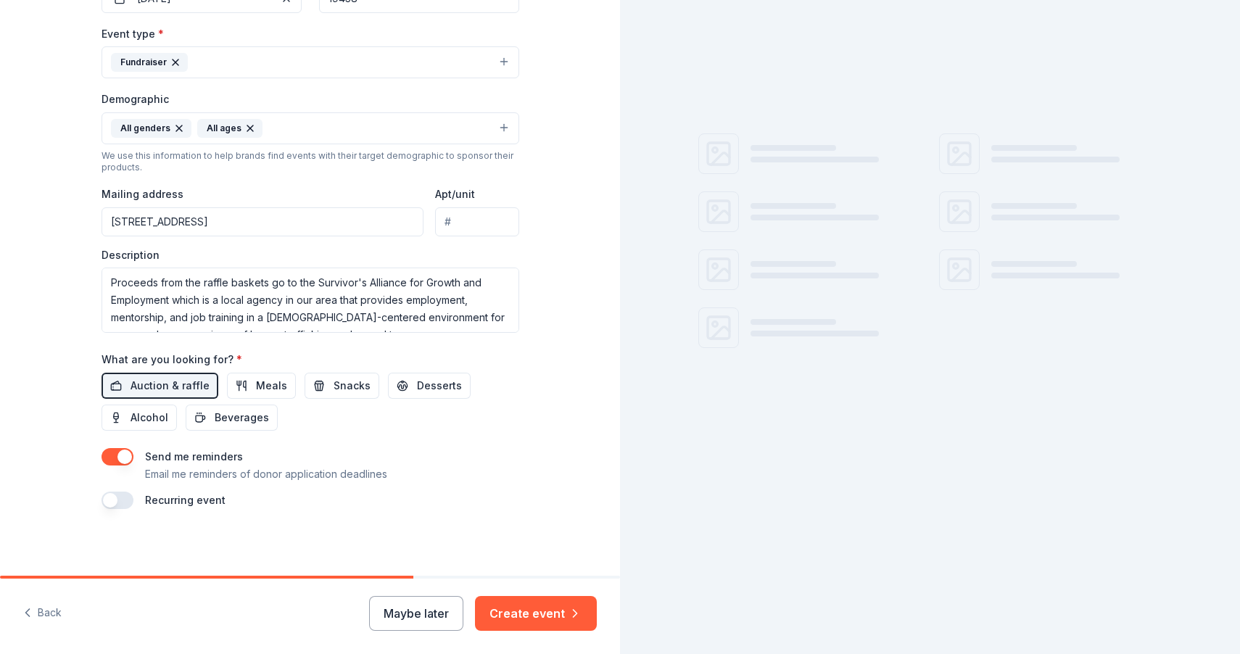
scroll to position [389, 0]
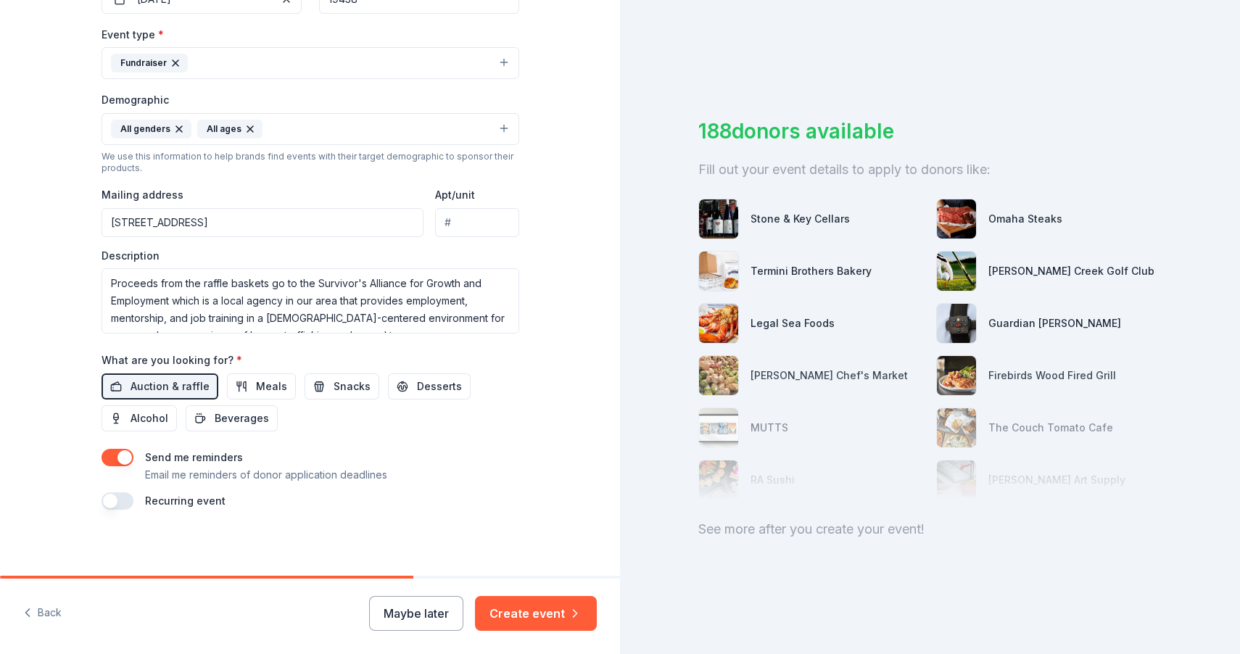
click at [123, 492] on button "button" at bounding box center [118, 500] width 32 height 17
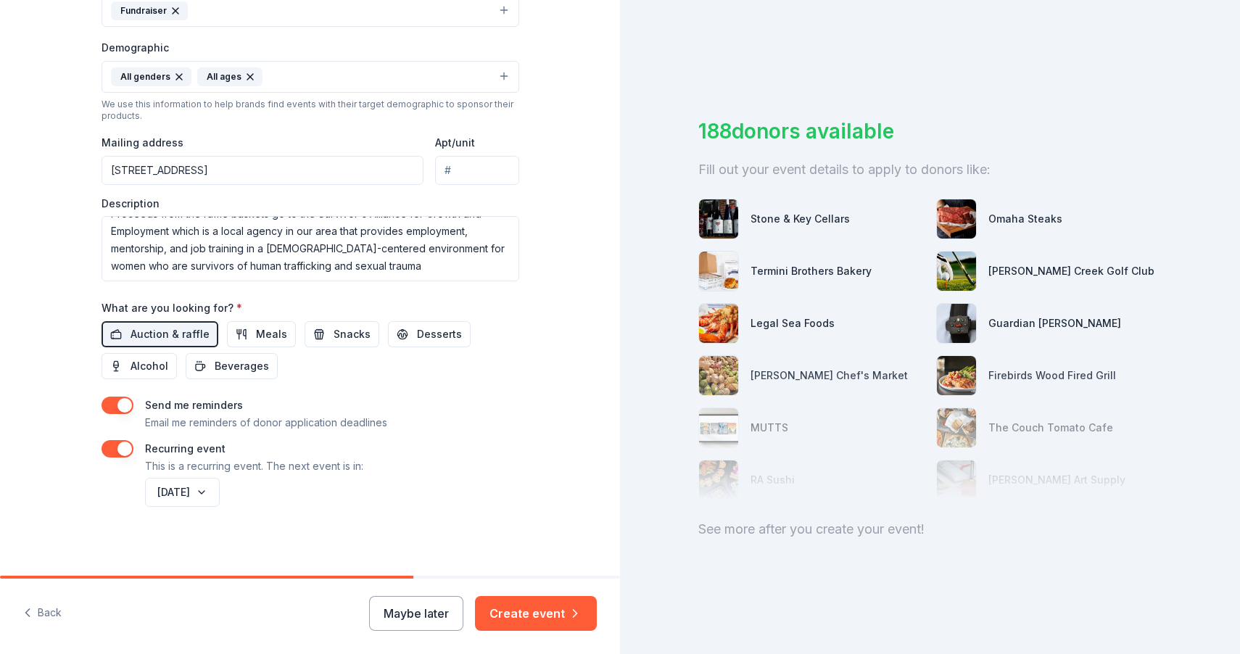
scroll to position [17, 0]
click at [513, 603] on button "Create event" at bounding box center [536, 613] width 122 height 35
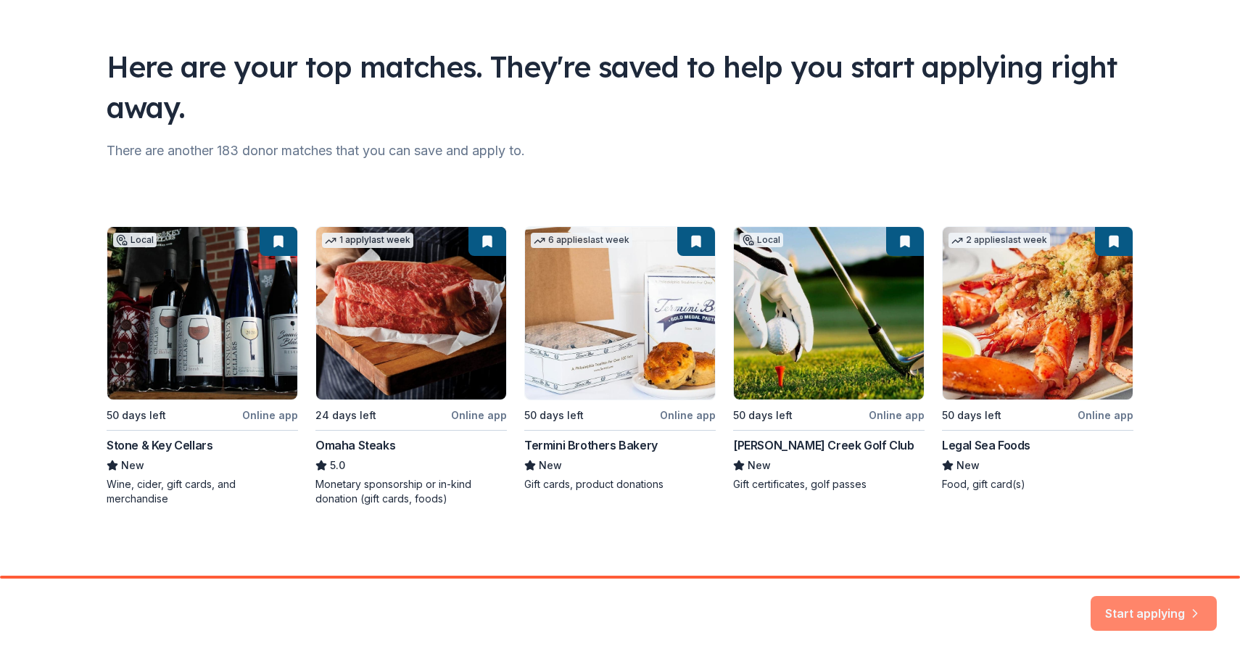
click at [1147, 596] on button "Start applying" at bounding box center [1154, 604] width 126 height 35
click at [1127, 609] on div "Start applying" at bounding box center [1154, 613] width 126 height 35
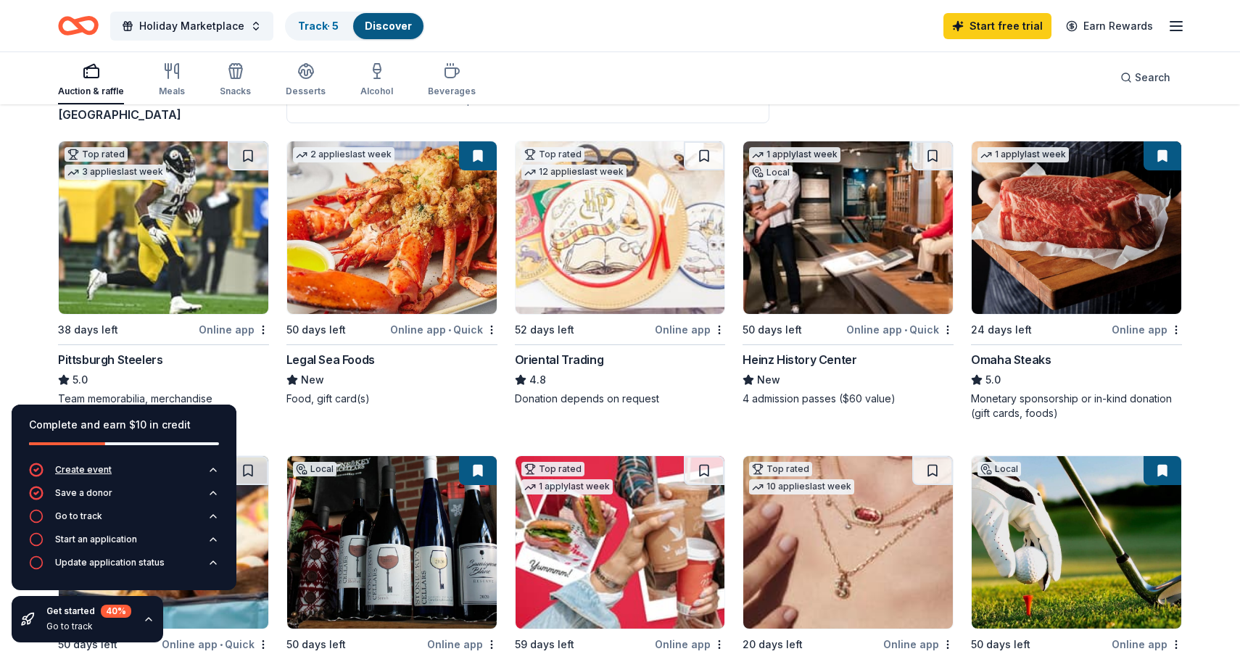
scroll to position [126, 0]
click at [147, 612] on div "Get started 40 % Go to track" at bounding box center [88, 619] width 152 height 46
click at [147, 617] on icon "button" at bounding box center [149, 620] width 12 height 12
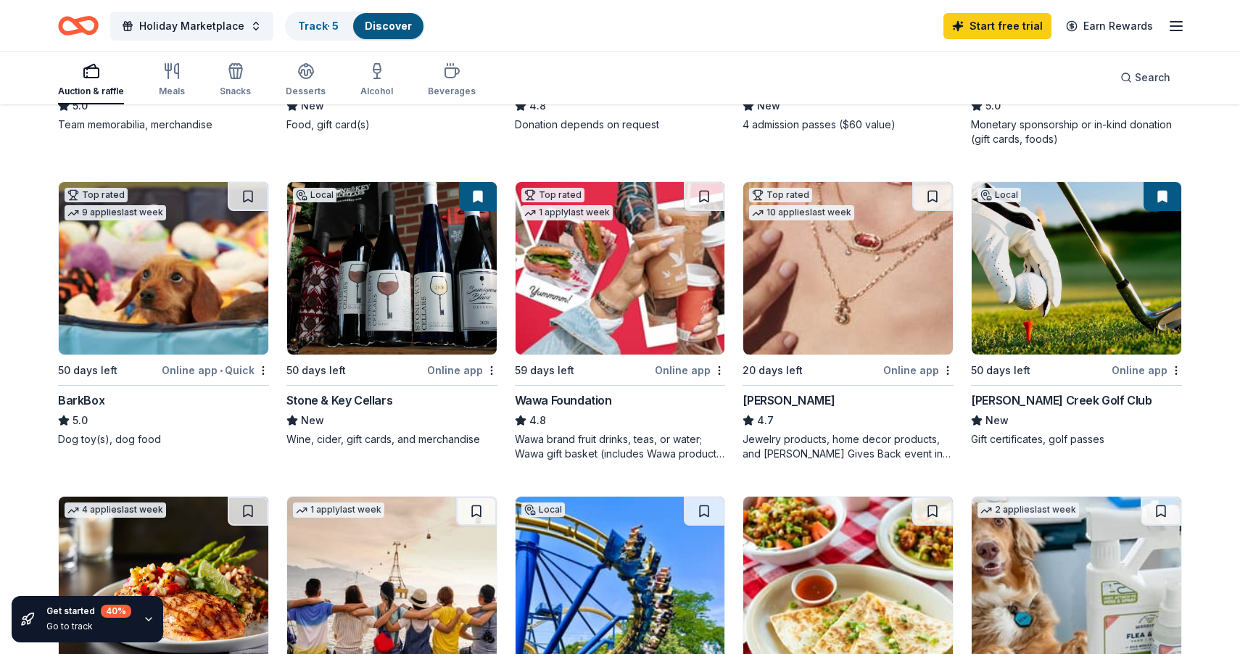
scroll to position [404, 0]
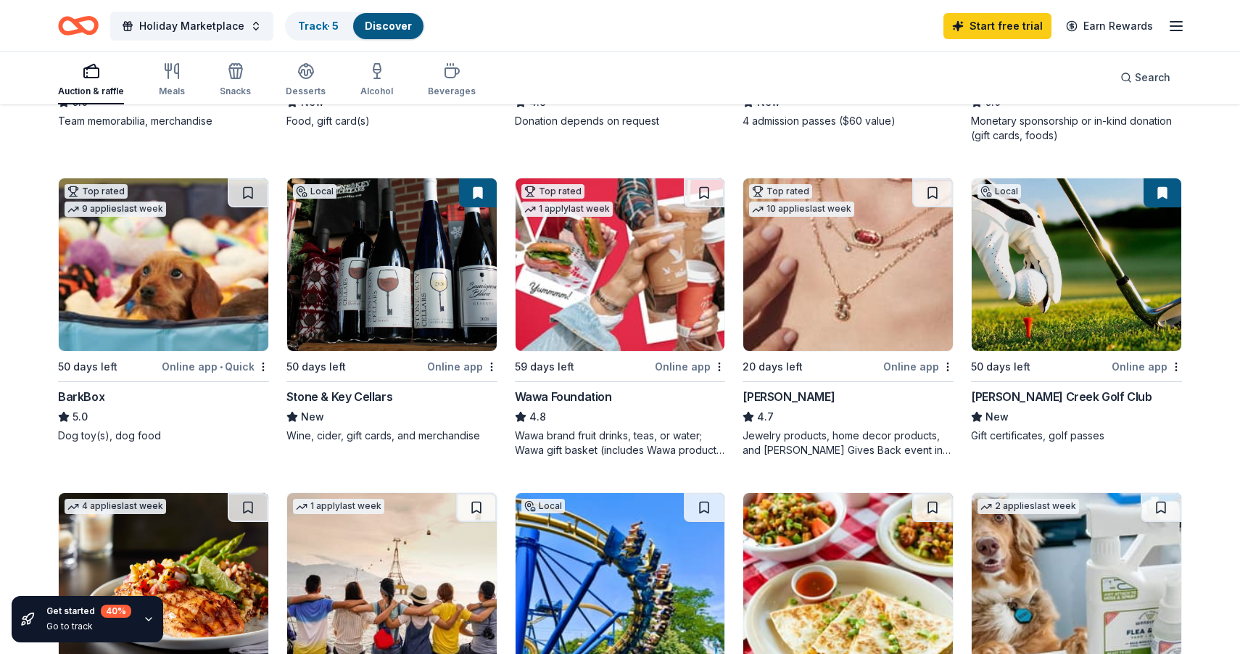
click at [1073, 373] on div "50 days left" at bounding box center [1040, 367] width 138 height 18
click at [205, 22] on span "Holiday Marketplace" at bounding box center [191, 25] width 105 height 17
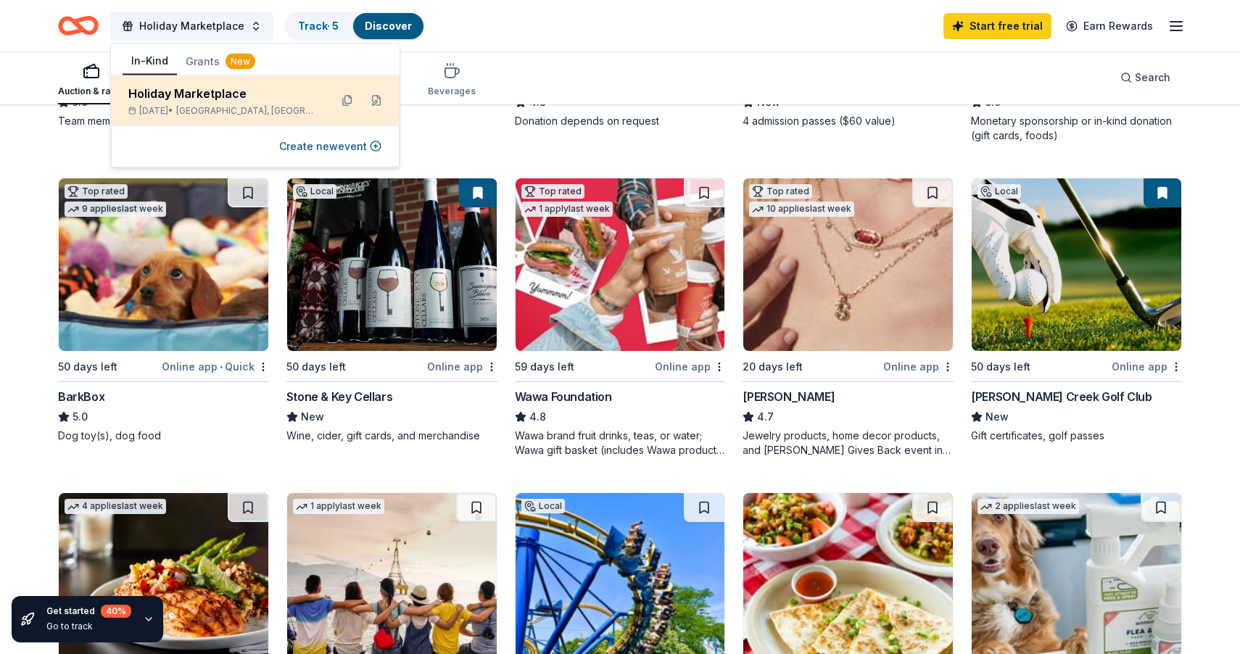
click at [203, 97] on div "Holiday Marketplace" at bounding box center [223, 93] width 190 height 17
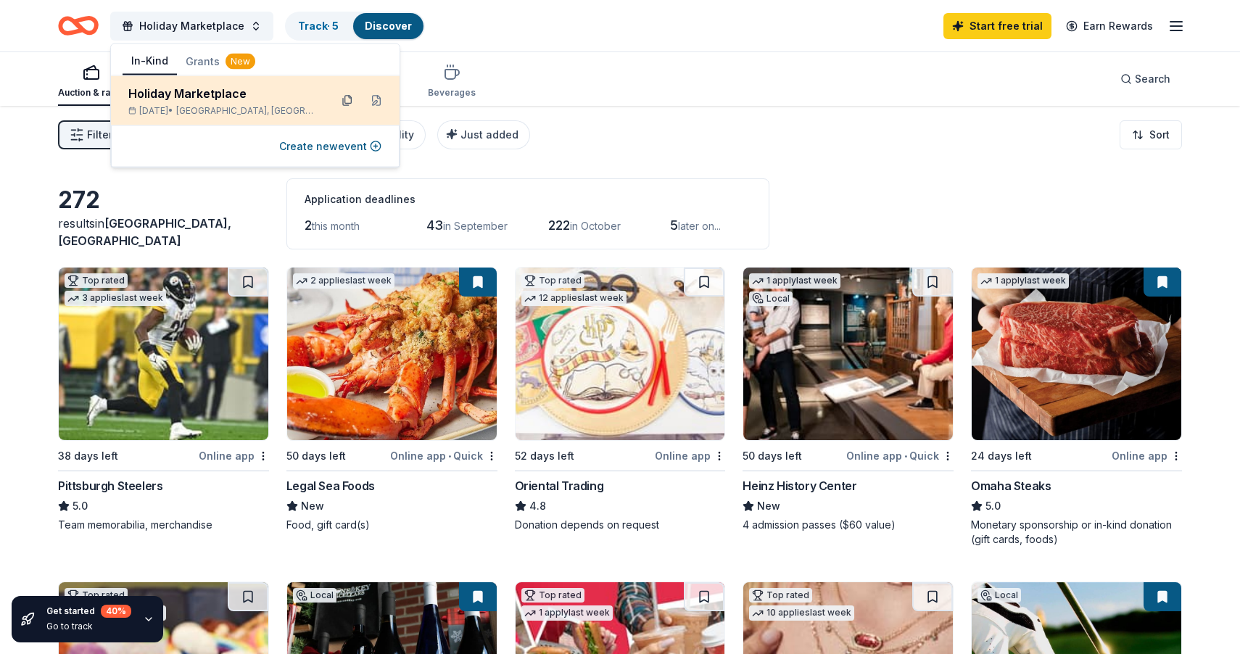
click at [347, 99] on button at bounding box center [347, 100] width 23 height 23
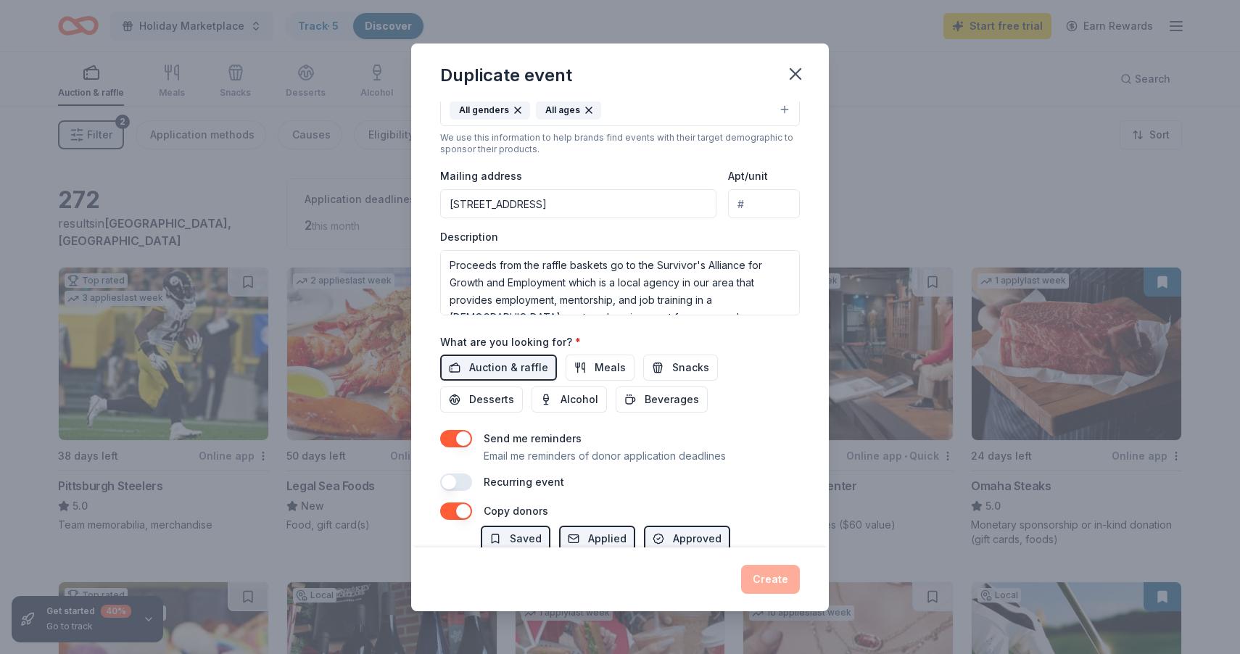
scroll to position [284, 0]
drag, startPoint x: 454, startPoint y: 259, endPoint x: 556, endPoint y: 282, distance: 104.9
click at [556, 282] on textarea "Proceeds from the raffle baskets go to the Survivor's Alliance for Growth and E…" at bounding box center [620, 281] width 360 height 65
click at [452, 265] on textarea "Proceeds from the raffle baskets go to the Survivor's Alliance for Growth and E…" at bounding box center [620, 281] width 360 height 65
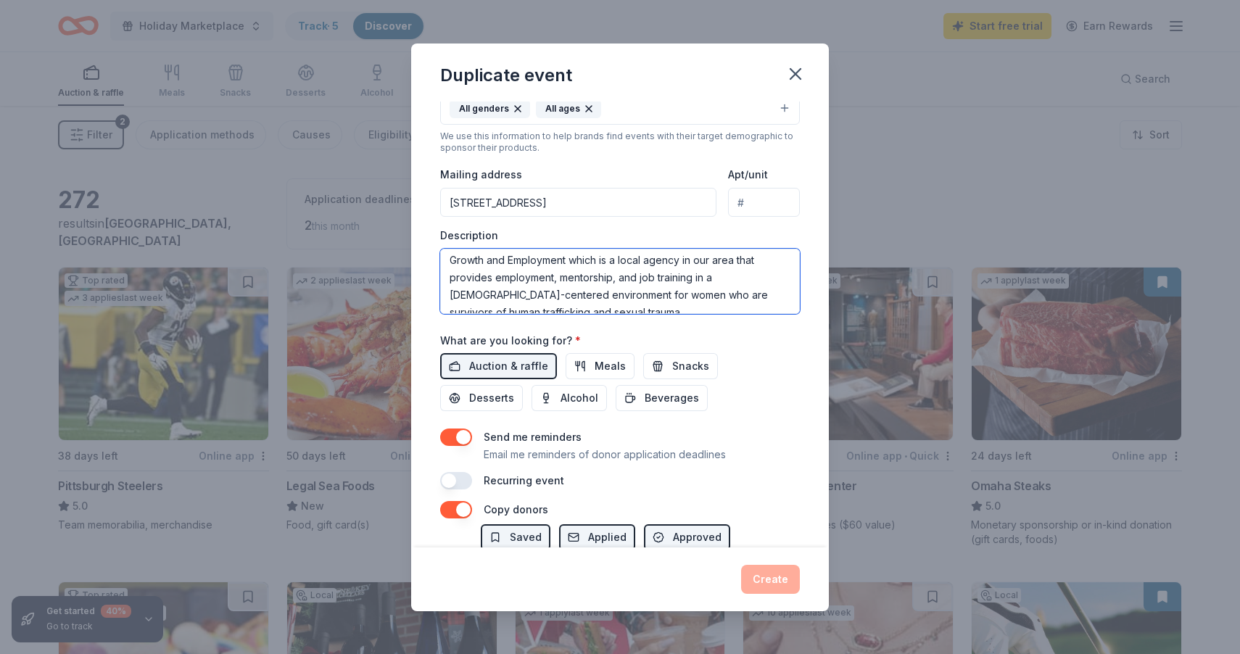
scroll to position [35, 0]
drag, startPoint x: 452, startPoint y: 265, endPoint x: 733, endPoint y: 315, distance: 285.8
click at [733, 315] on div "Event name * Holiday Marketplace 19 /100 Event website https://www.harleysville…" at bounding box center [620, 153] width 360 height 673
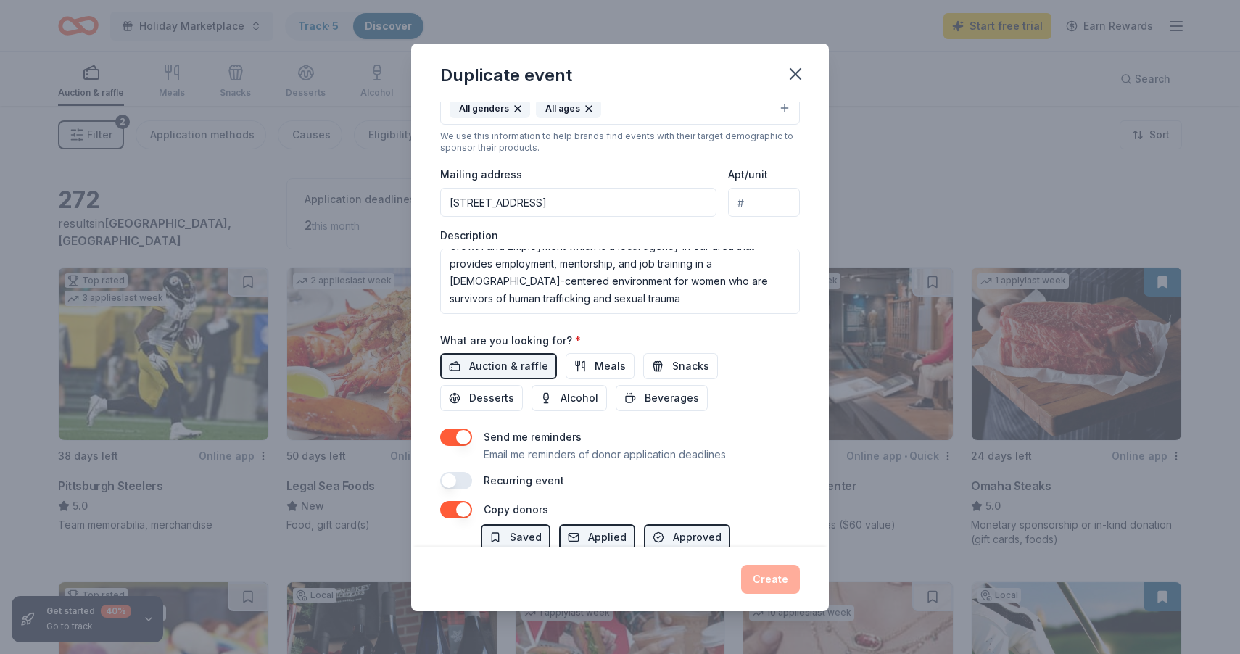
click at [301, 327] on div "Duplicate event Event name * Holiday Marketplace 19 /100 Event website https://…" at bounding box center [620, 327] width 1240 height 654
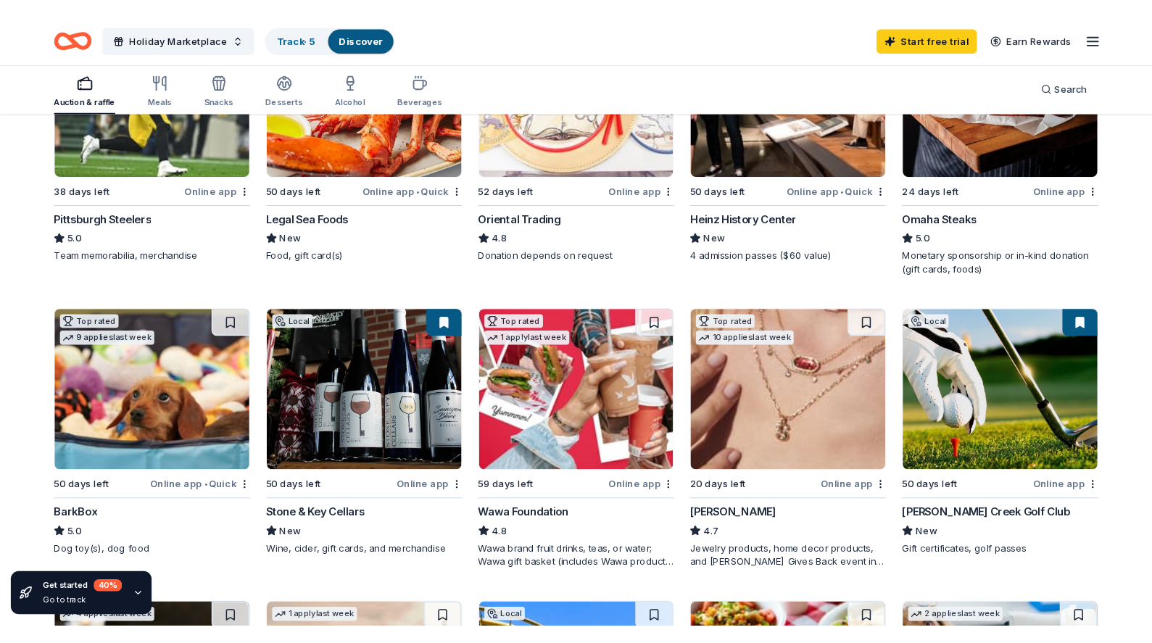
scroll to position [273, 0]
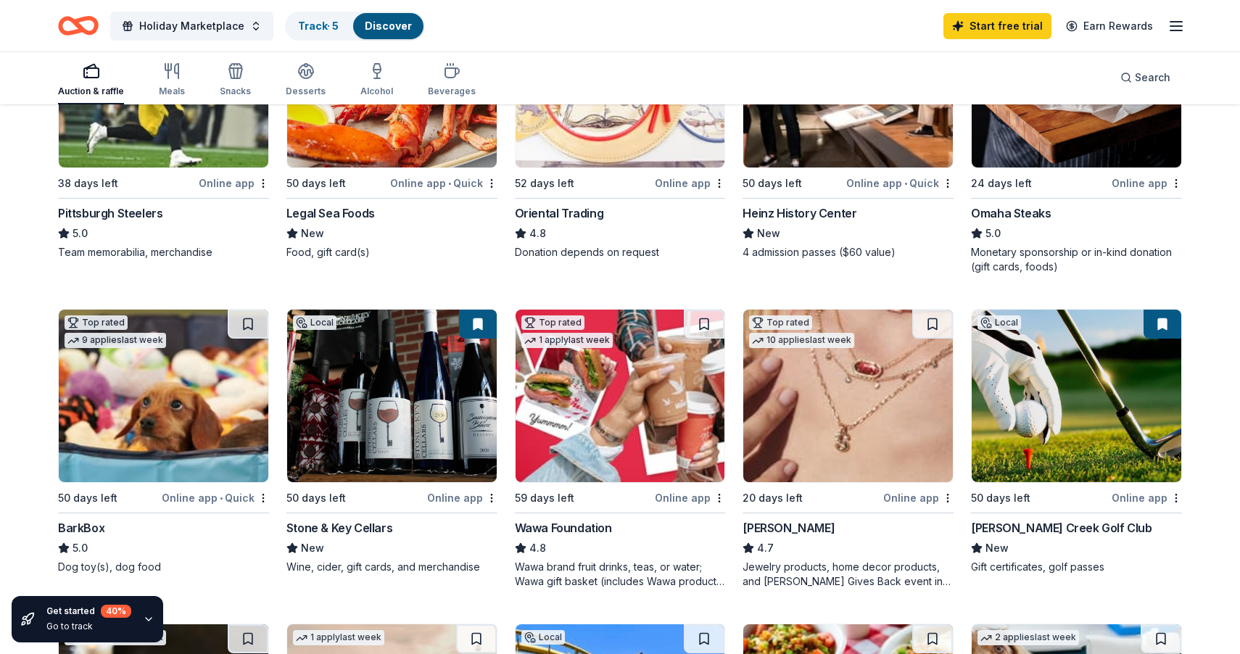
click at [638, 422] on img at bounding box center [621, 396] width 210 height 173
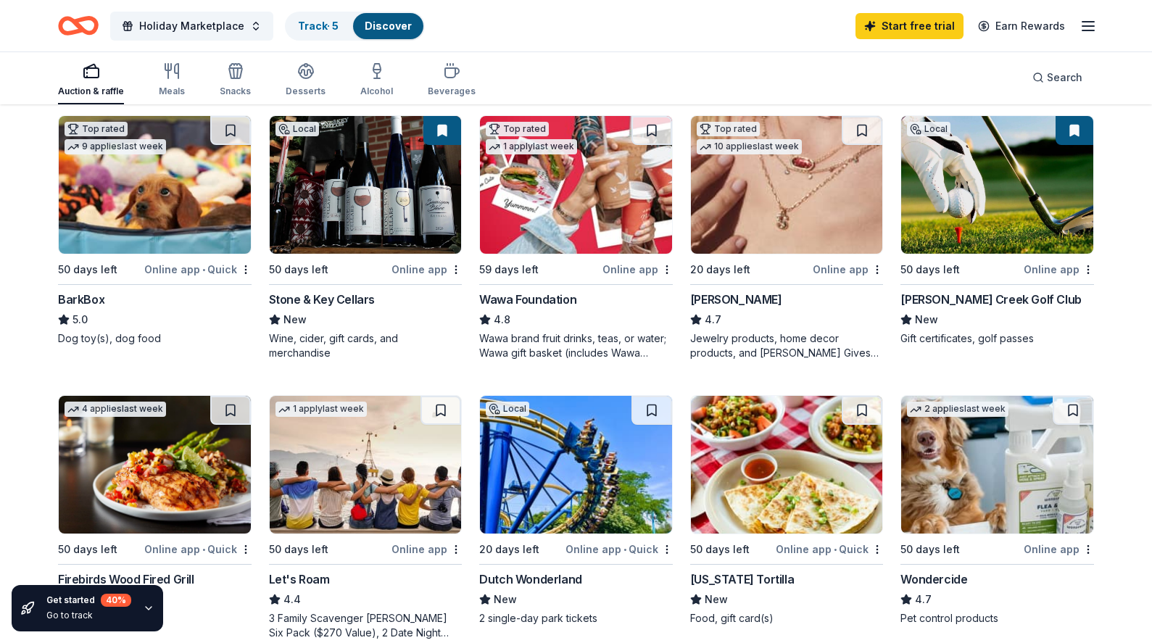
scroll to position [432, 0]
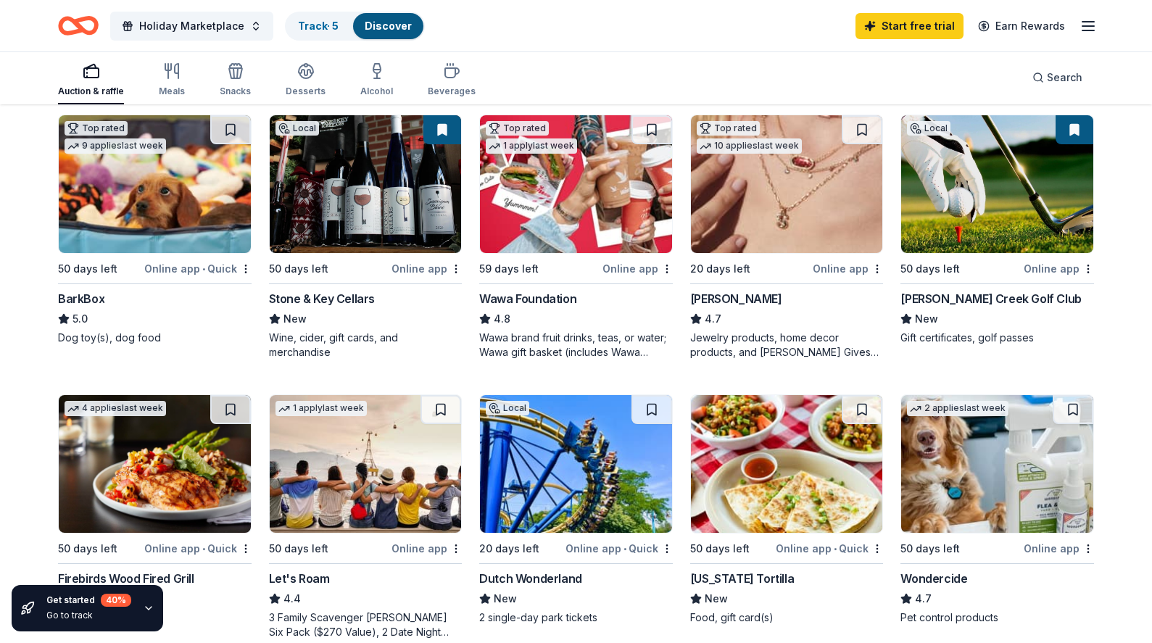
click at [787, 220] on img at bounding box center [787, 184] width 192 height 138
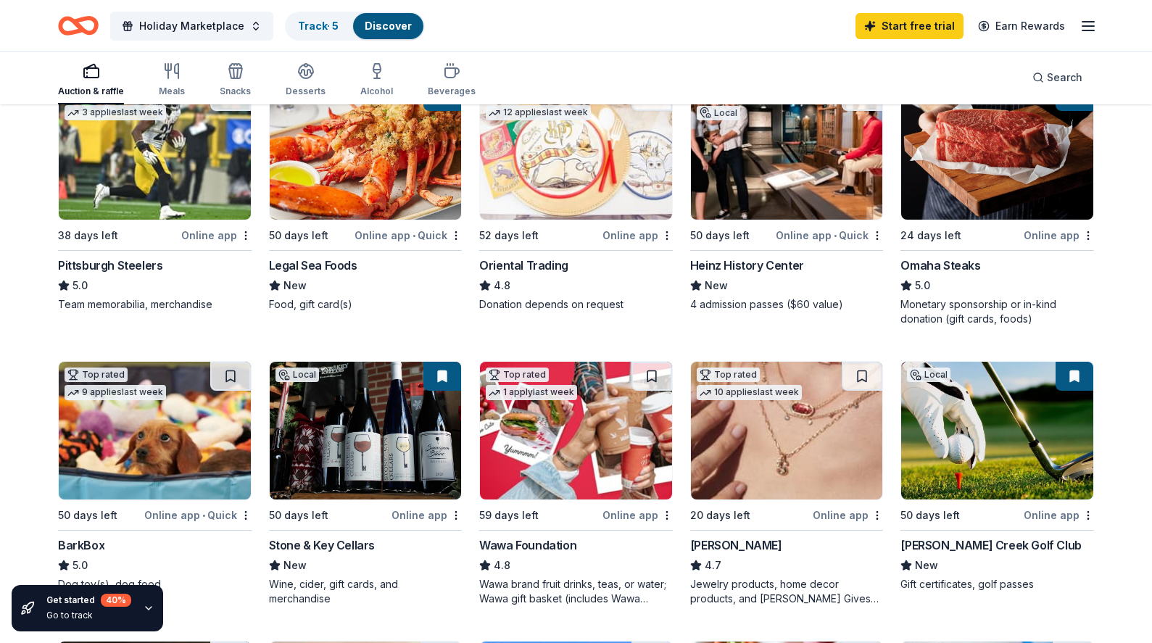
scroll to position [0, 0]
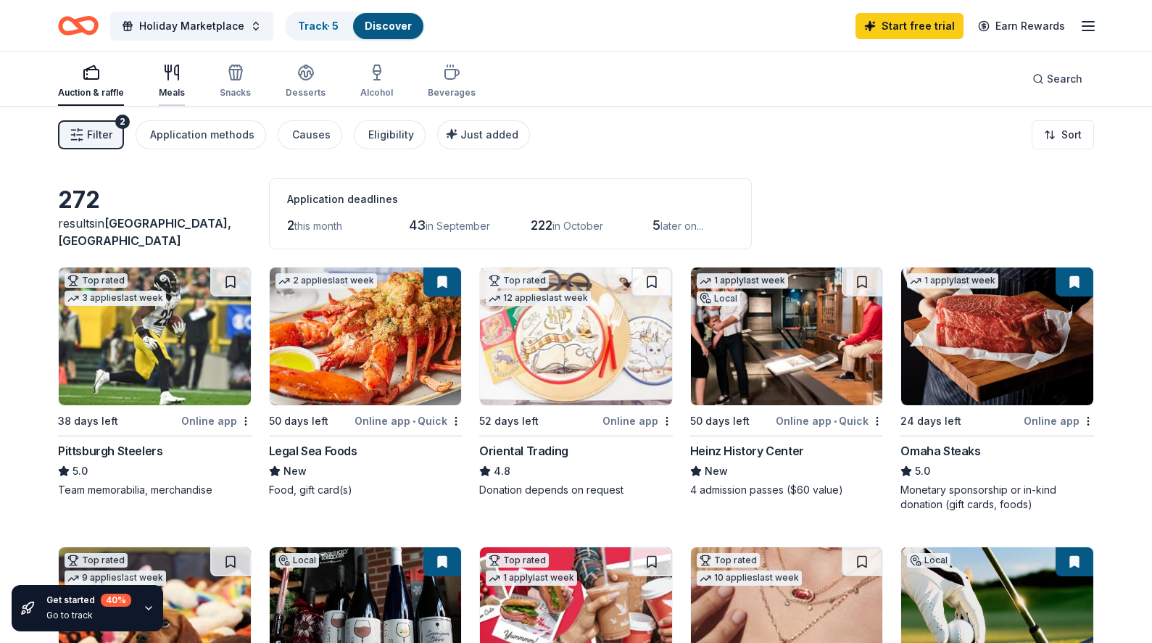
click at [175, 72] on icon "button" at bounding box center [177, 72] width 4 height 15
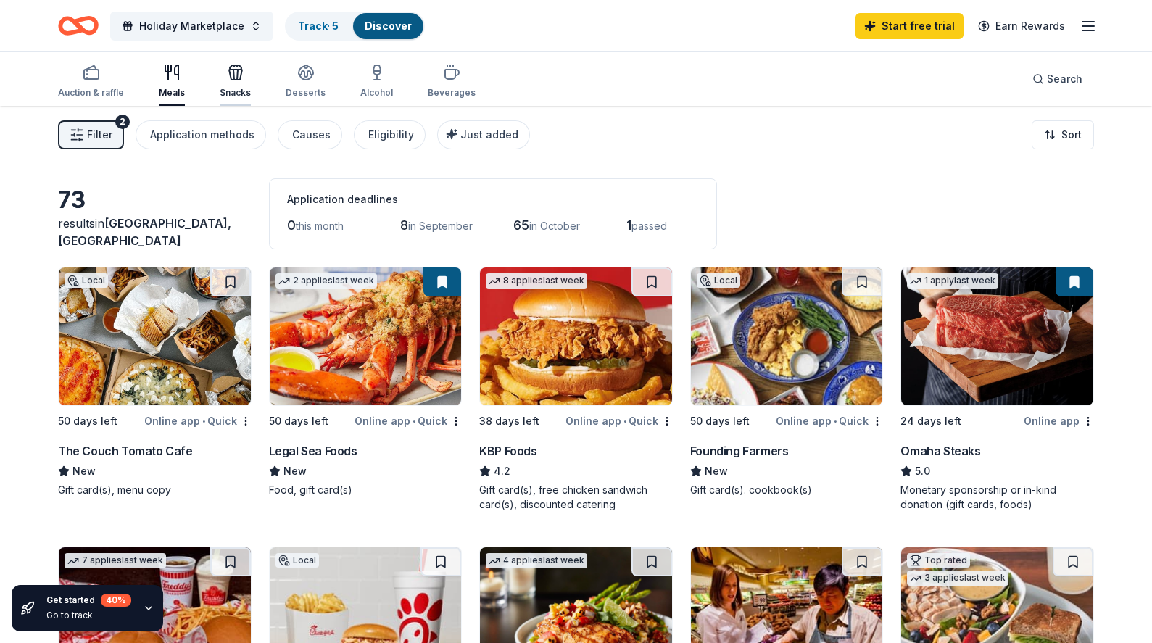
click at [239, 73] on icon "button" at bounding box center [235, 75] width 13 height 10
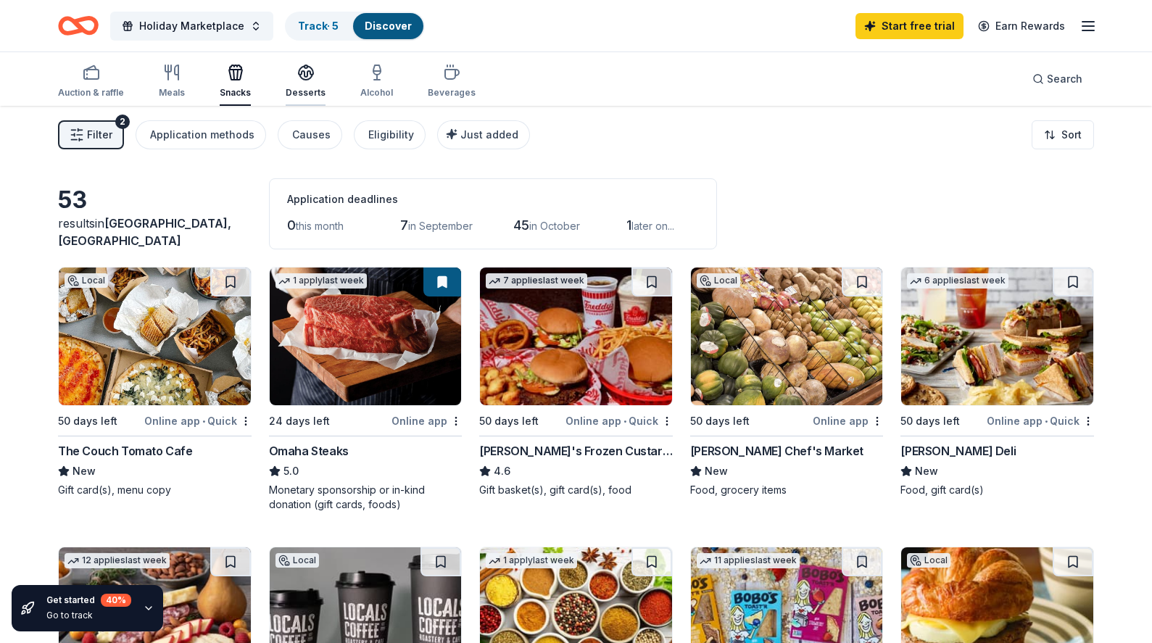
click at [315, 85] on div "Desserts" at bounding box center [306, 81] width 40 height 35
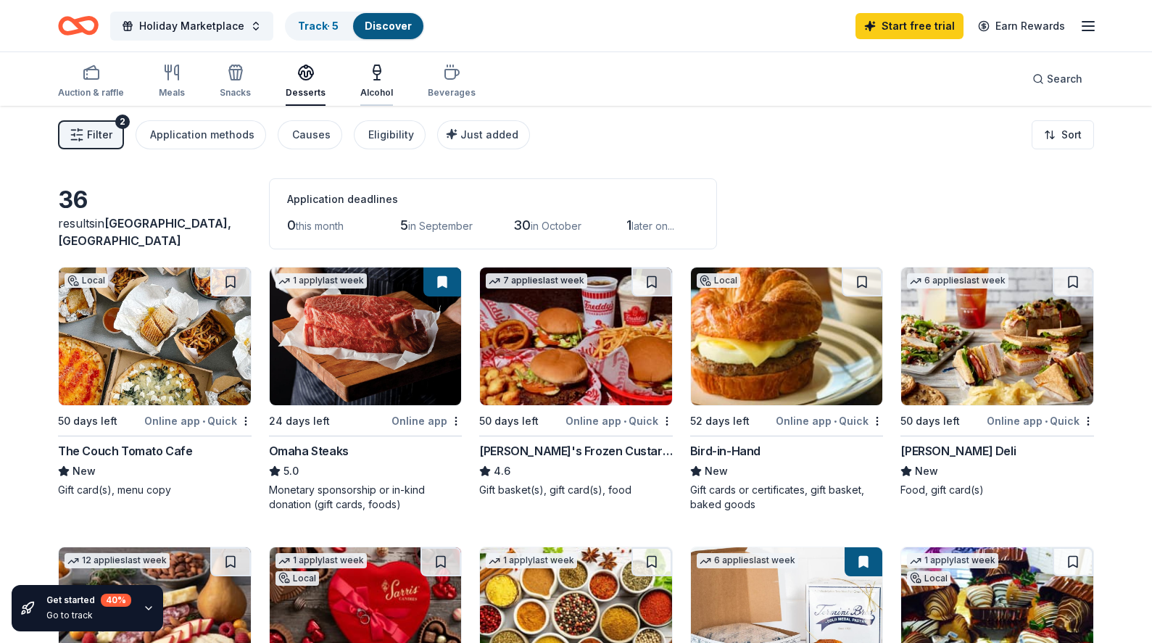
click at [379, 94] on div "Alcohol" at bounding box center [376, 93] width 33 height 12
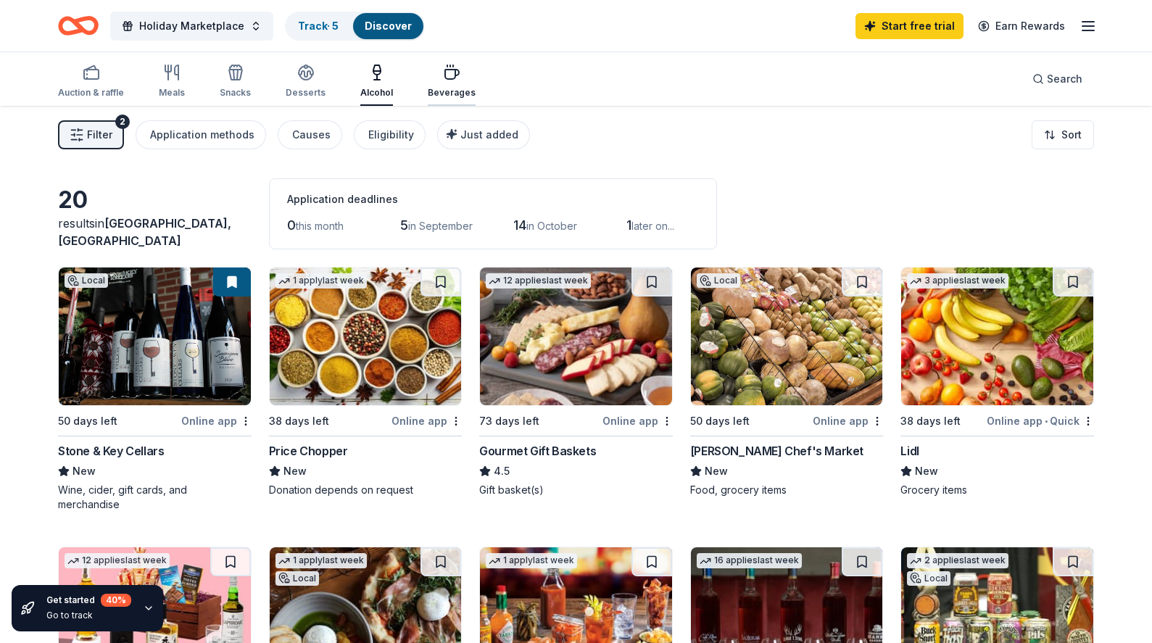
click at [444, 88] on div "Beverages" at bounding box center [452, 93] width 48 height 12
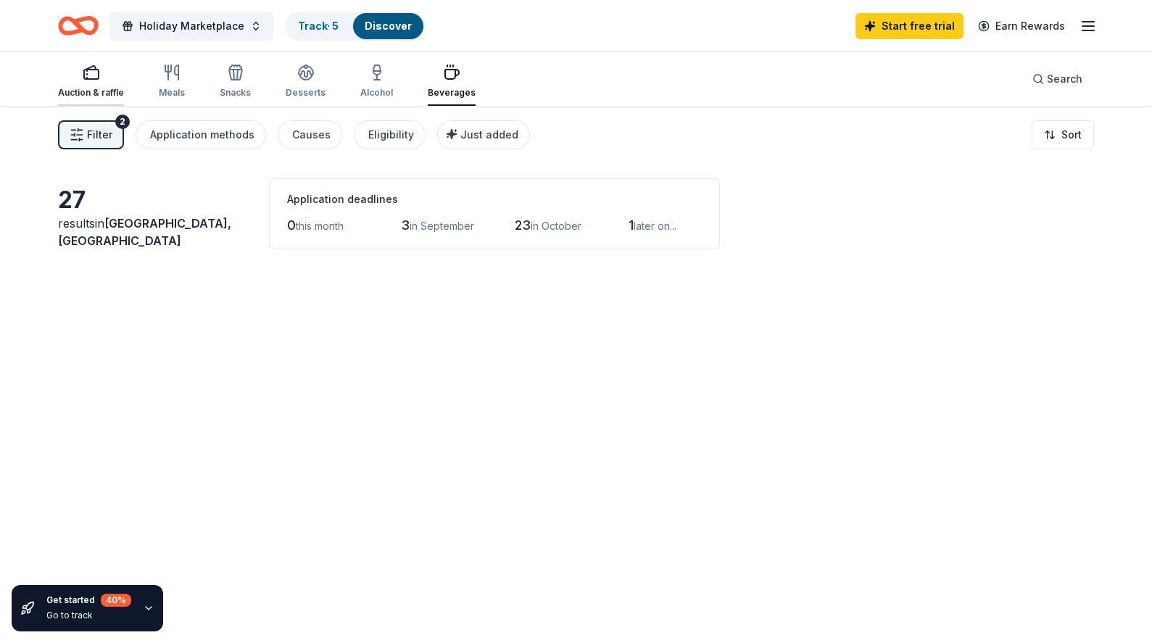
click at [95, 78] on icon "button" at bounding box center [91, 72] width 17 height 17
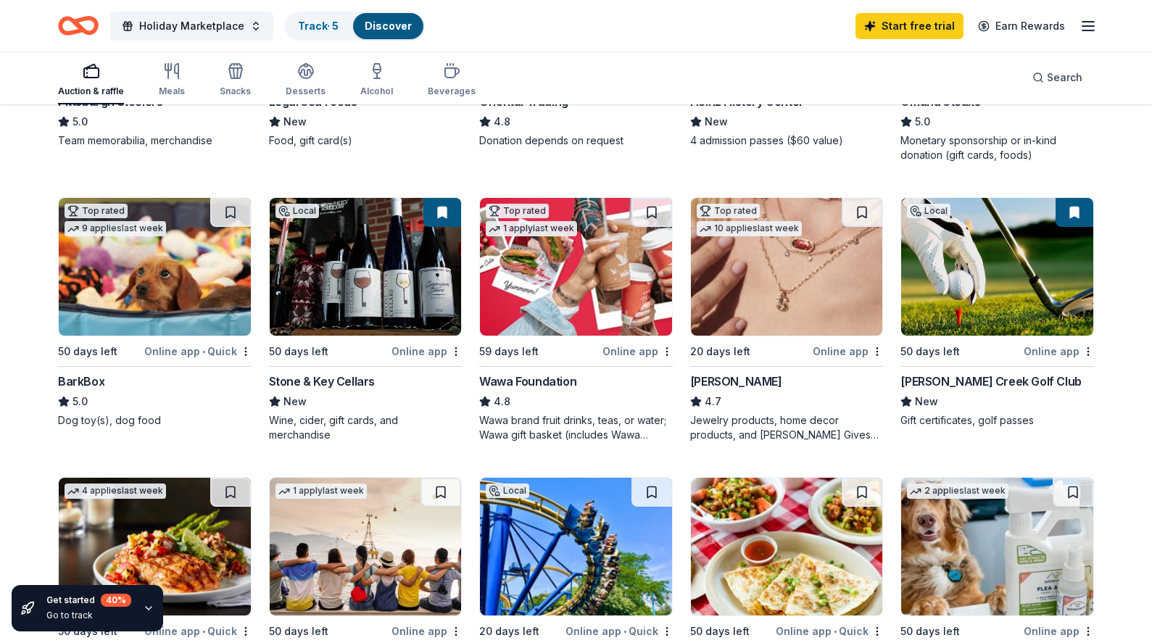
scroll to position [350, 0]
click at [122, 305] on img at bounding box center [155, 267] width 192 height 138
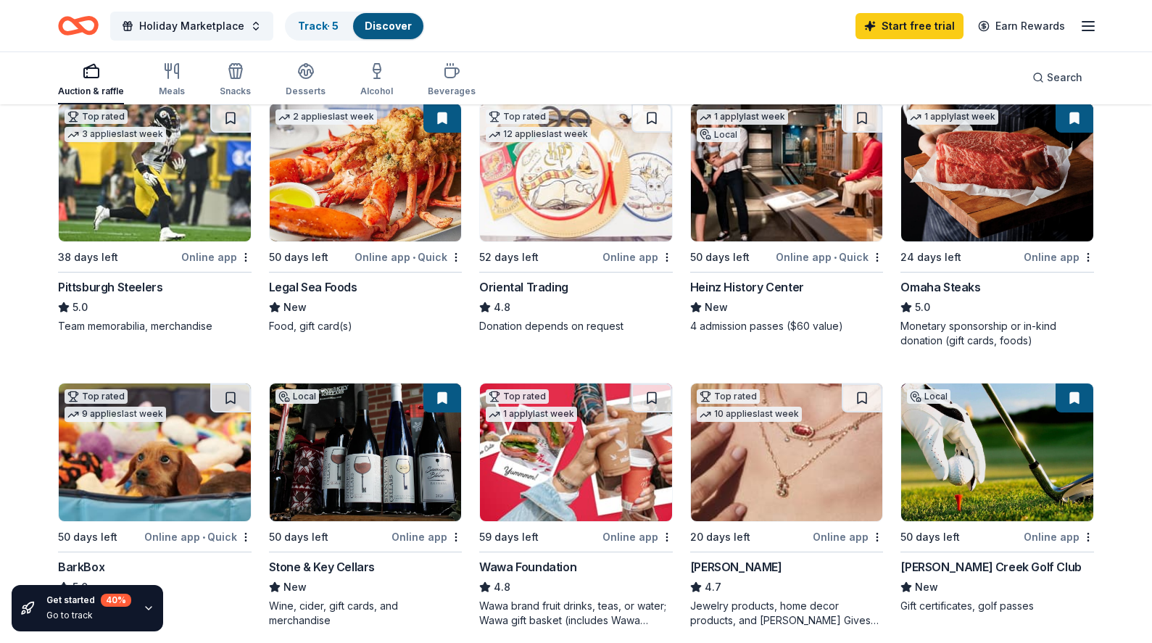
scroll to position [55, 0]
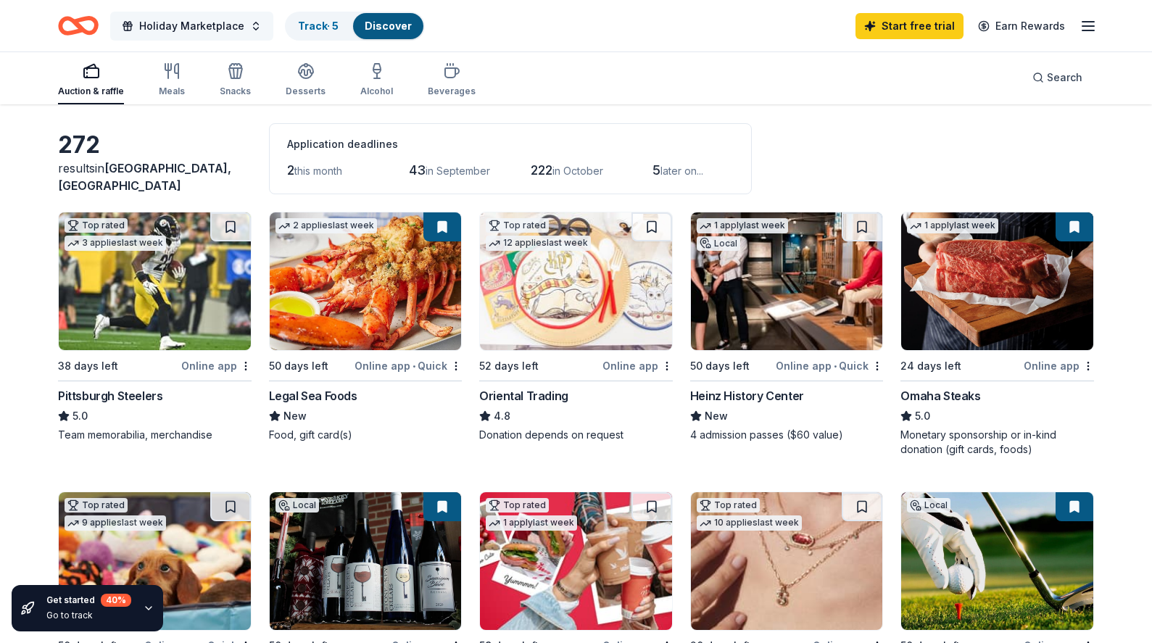
click at [250, 21] on button "Holiday Marketplace" at bounding box center [191, 26] width 163 height 29
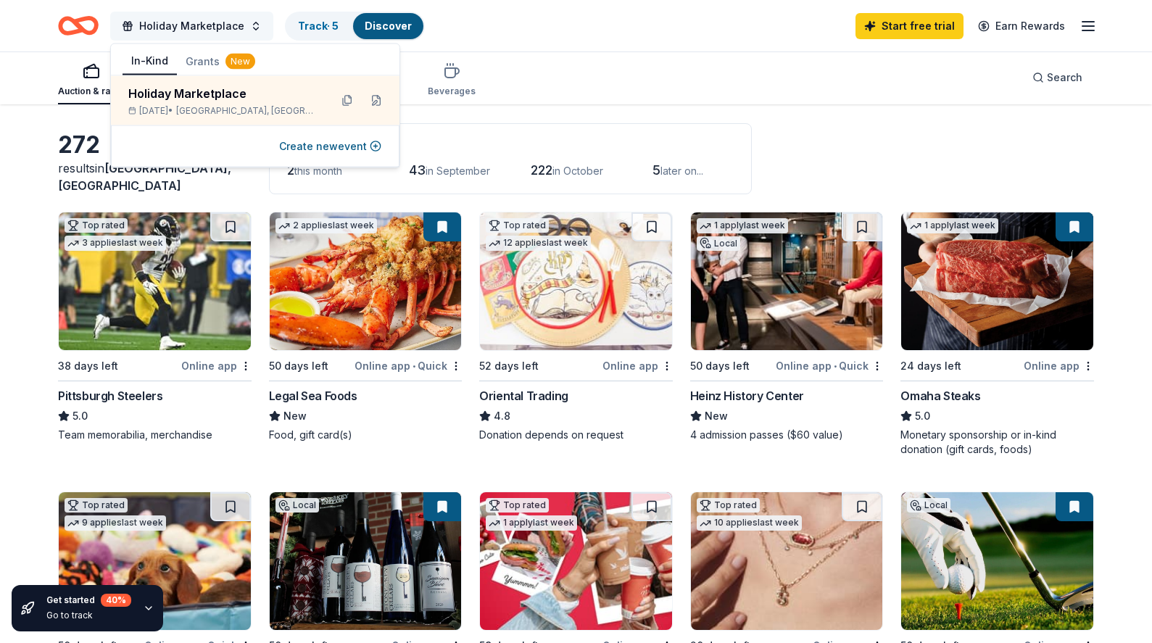
click at [249, 21] on button "Holiday Marketplace" at bounding box center [191, 26] width 163 height 29
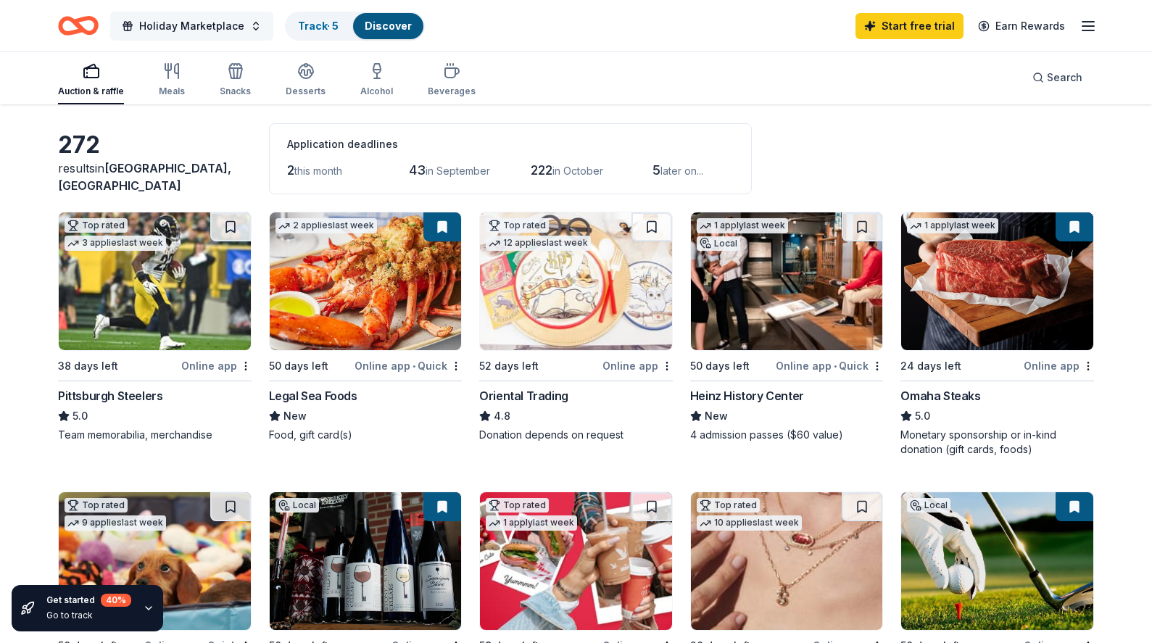
click at [249, 21] on button "Holiday Marketplace" at bounding box center [191, 26] width 163 height 29
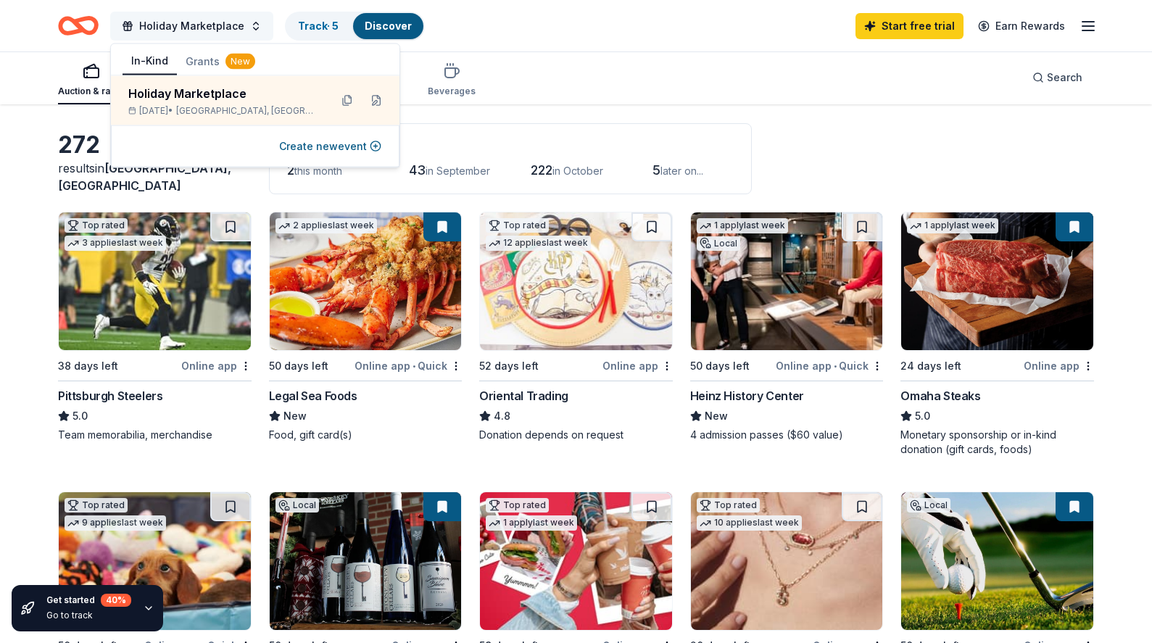
click at [250, 22] on button "Holiday Marketplace" at bounding box center [191, 26] width 163 height 29
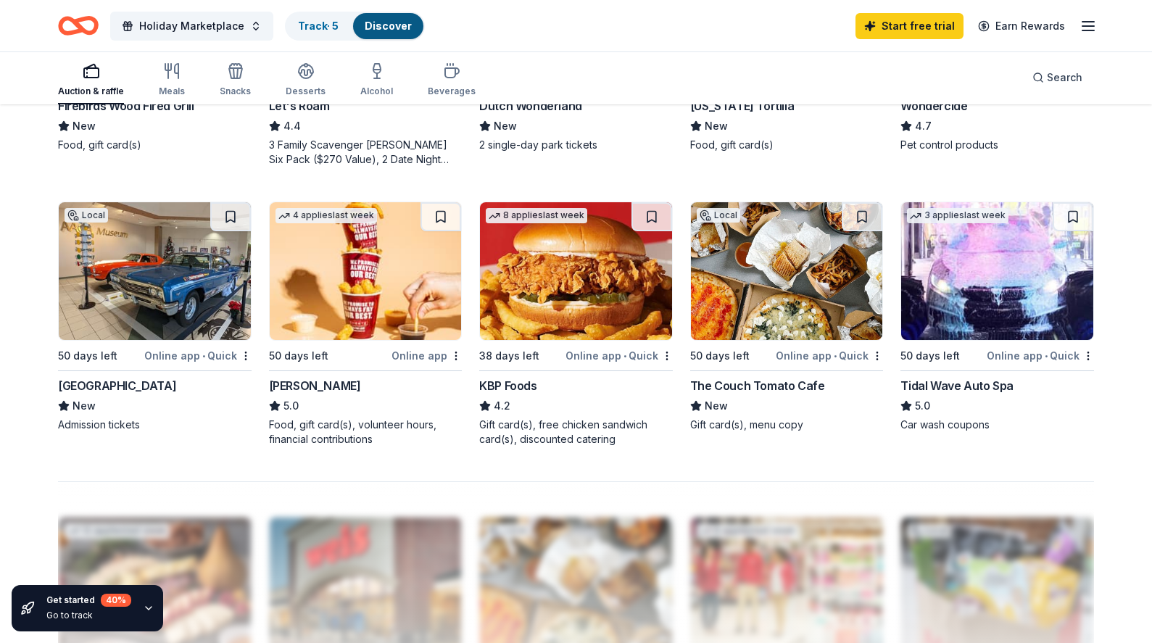
scroll to position [732, 0]
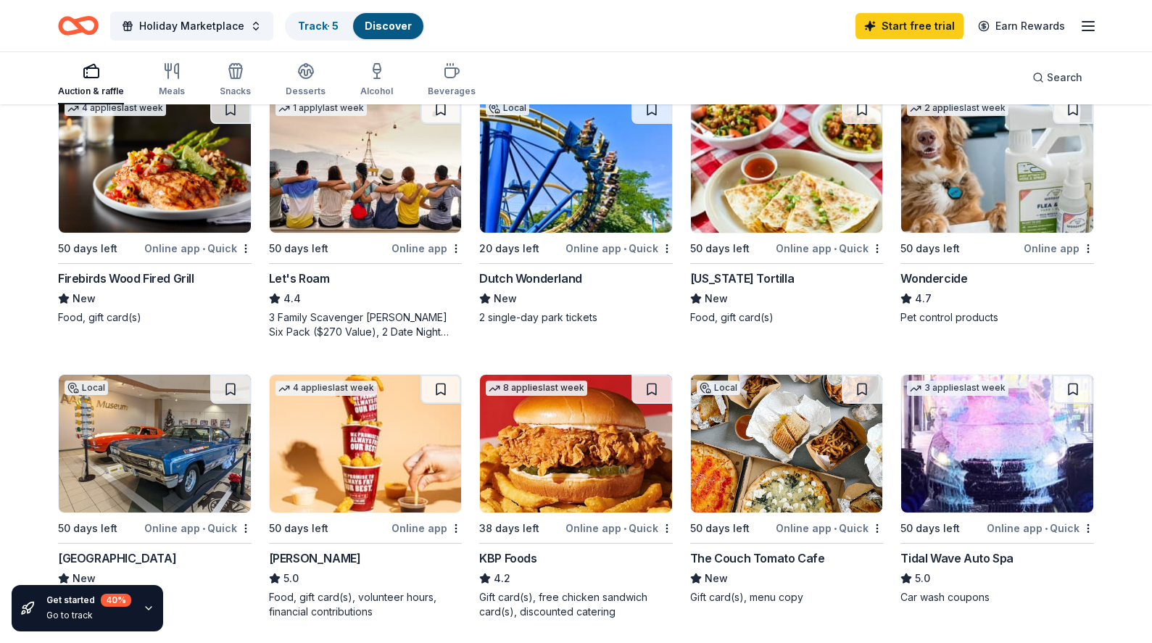
click at [376, 182] on img at bounding box center [366, 164] width 192 height 138
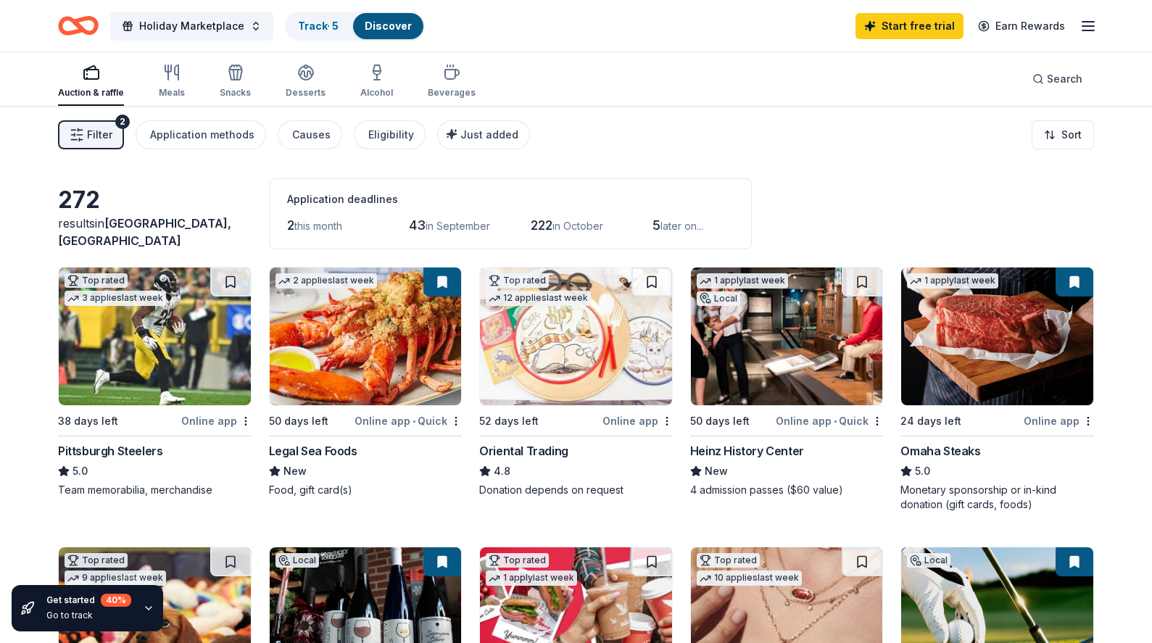
scroll to position [0, 0]
click at [546, 387] on img at bounding box center [576, 337] width 192 height 138
click at [181, 73] on div "button" at bounding box center [172, 72] width 26 height 17
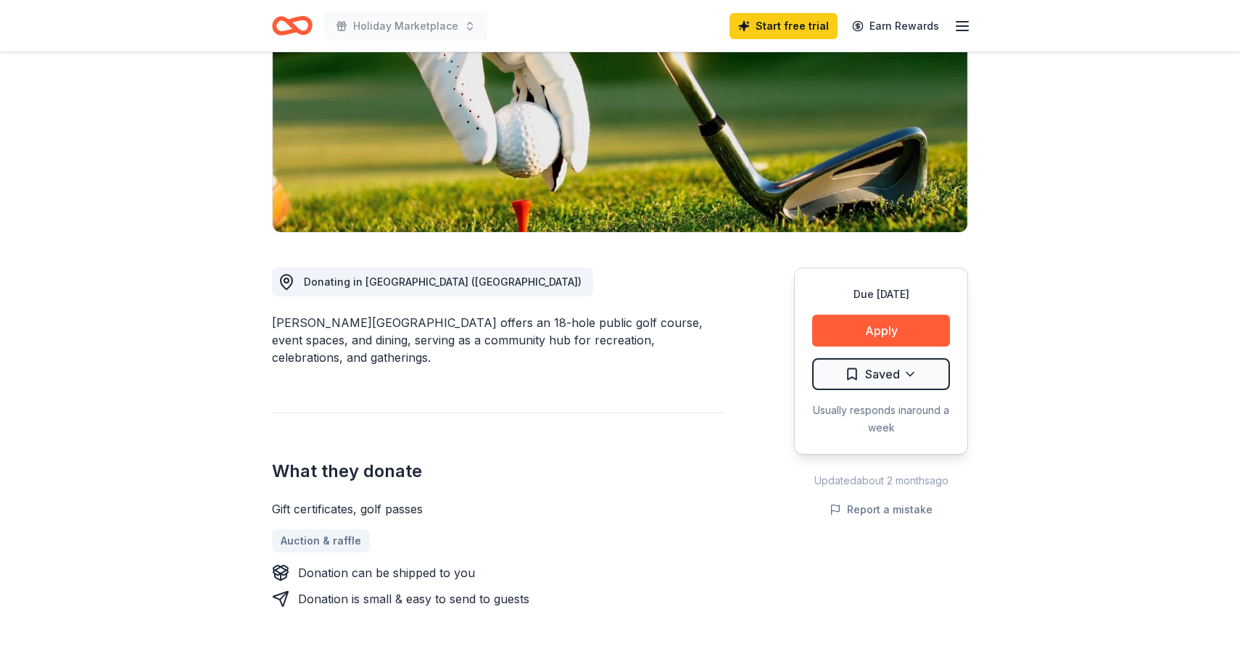
scroll to position [210, 0]
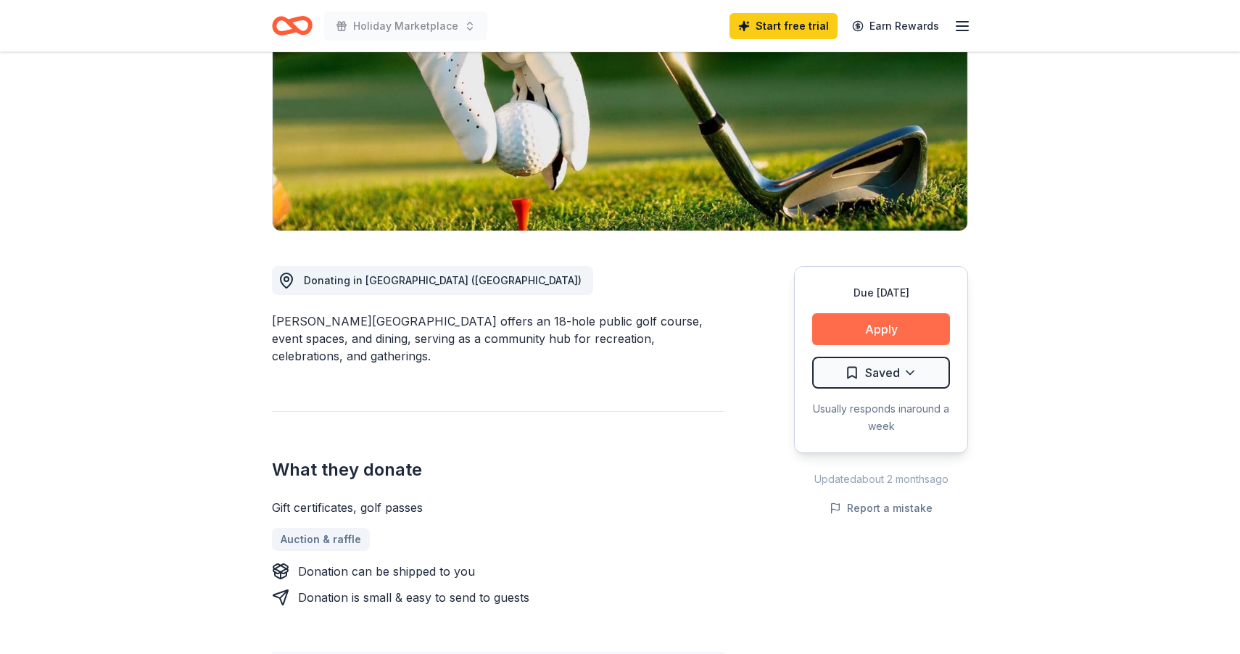
click at [917, 321] on button "Apply" at bounding box center [881, 329] width 138 height 32
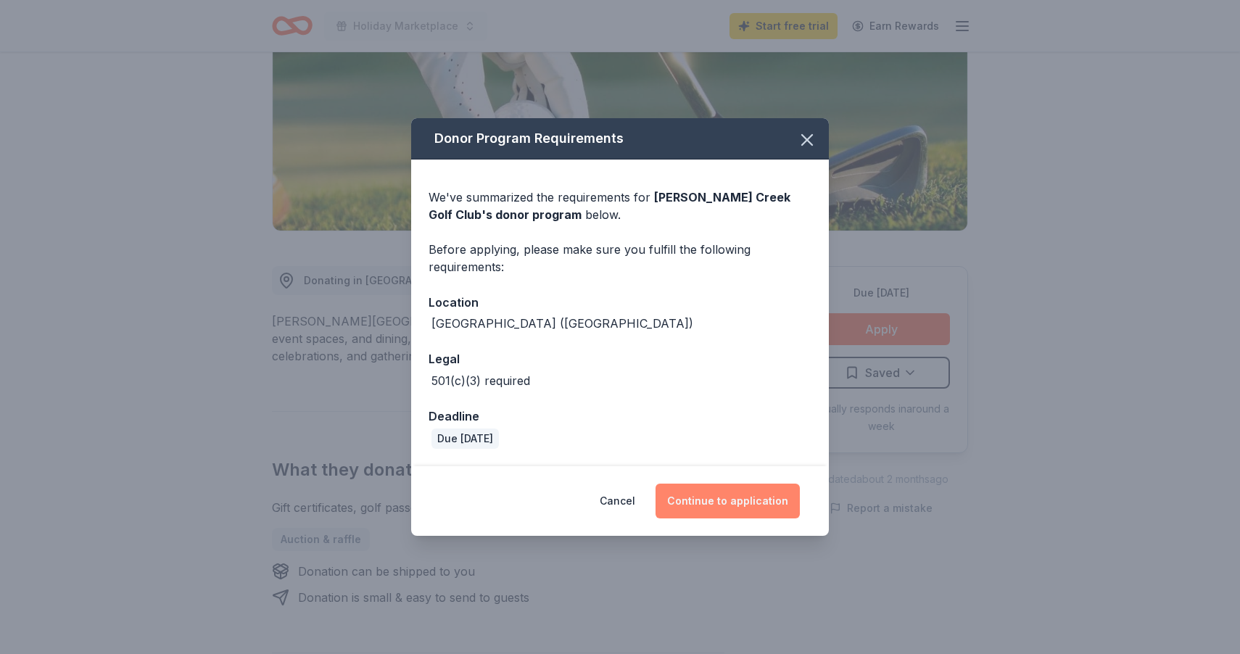
click at [745, 505] on button "Continue to application" at bounding box center [728, 501] width 144 height 35
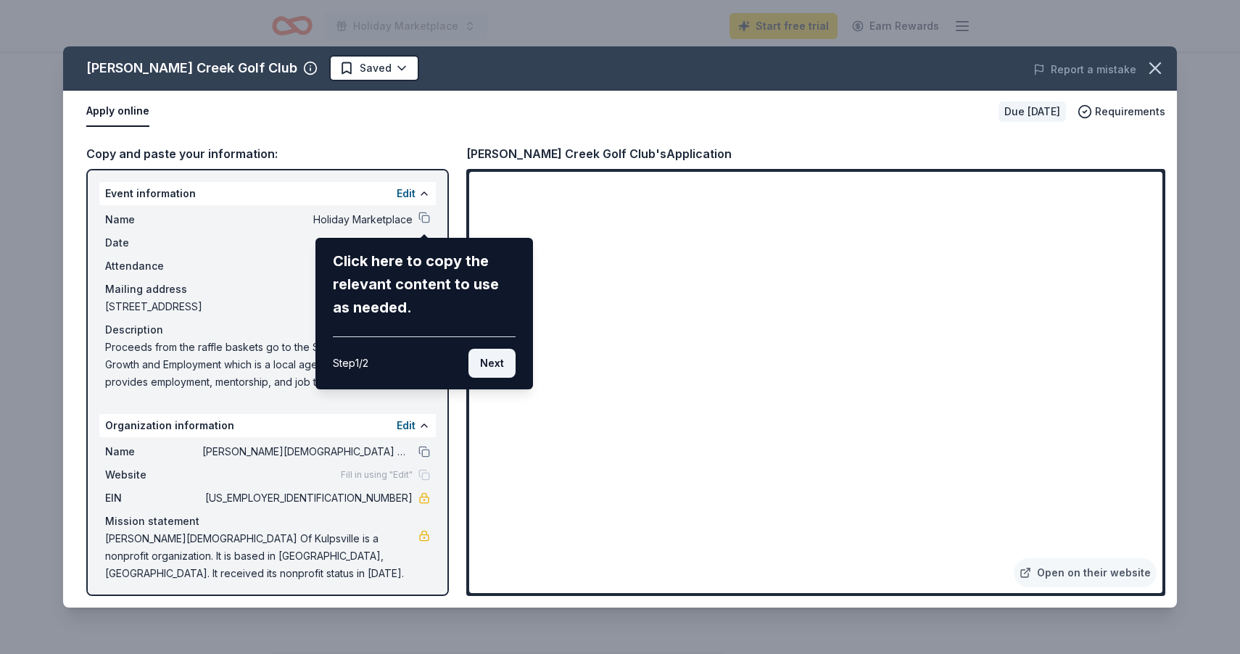
click at [503, 365] on button "Next" at bounding box center [491, 363] width 47 height 29
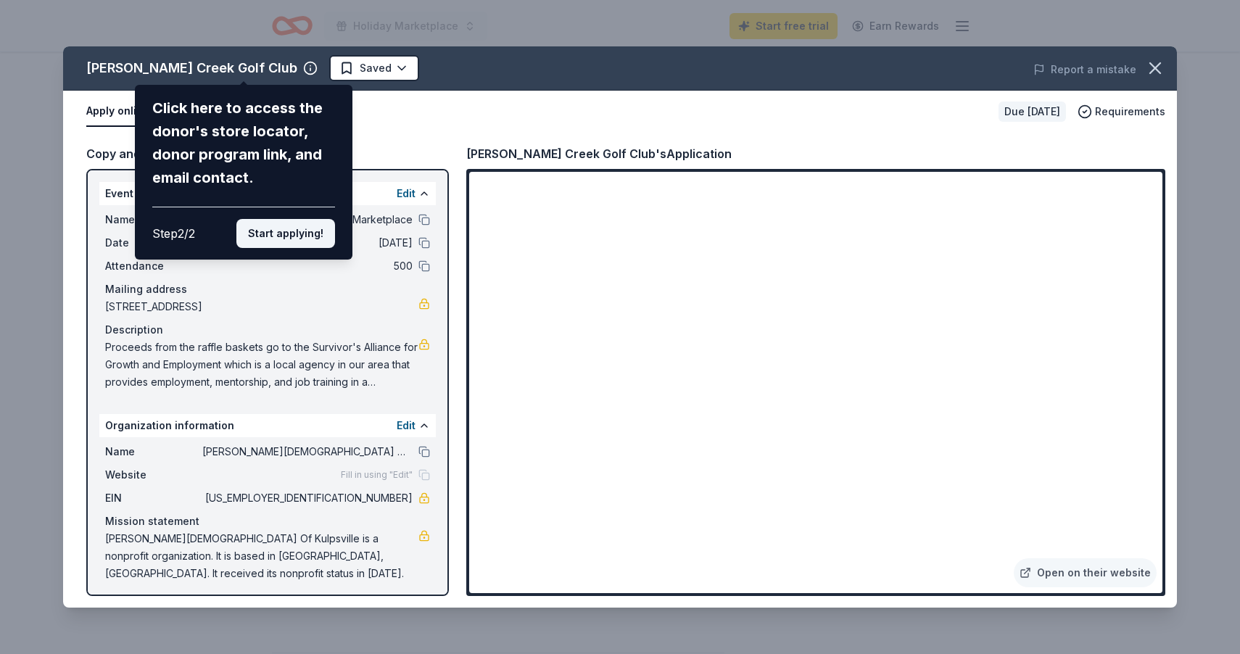
click at [281, 219] on button "Start applying!" at bounding box center [285, 233] width 99 height 29
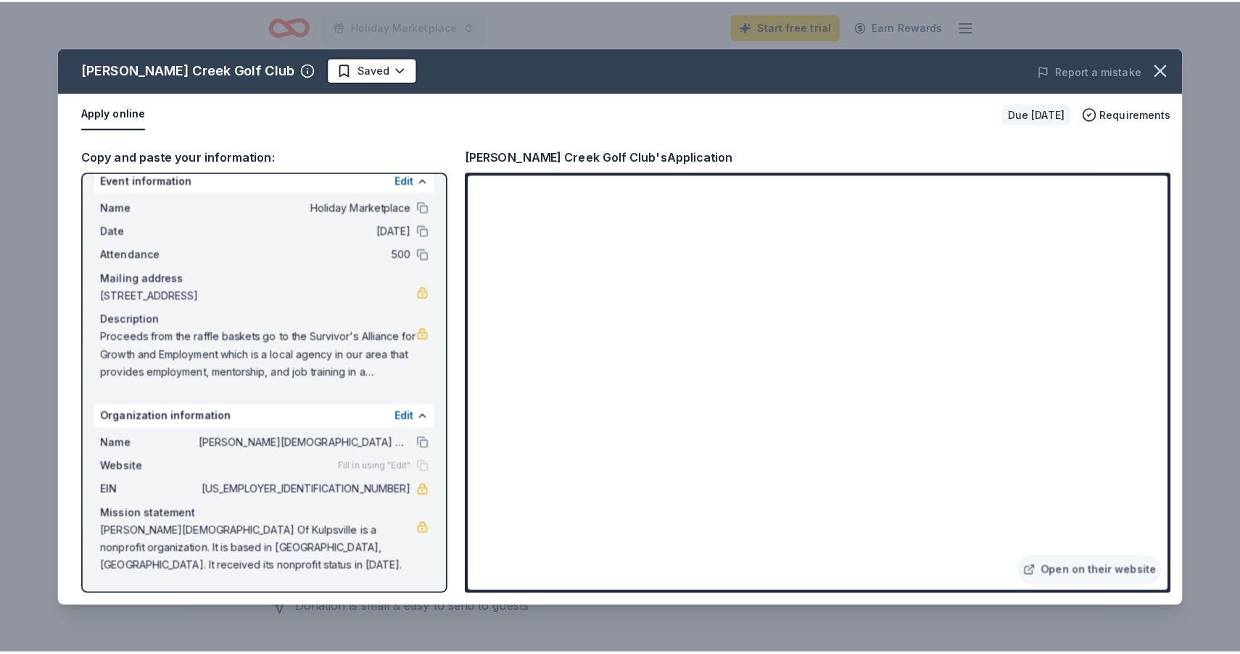
scroll to position [16, 0]
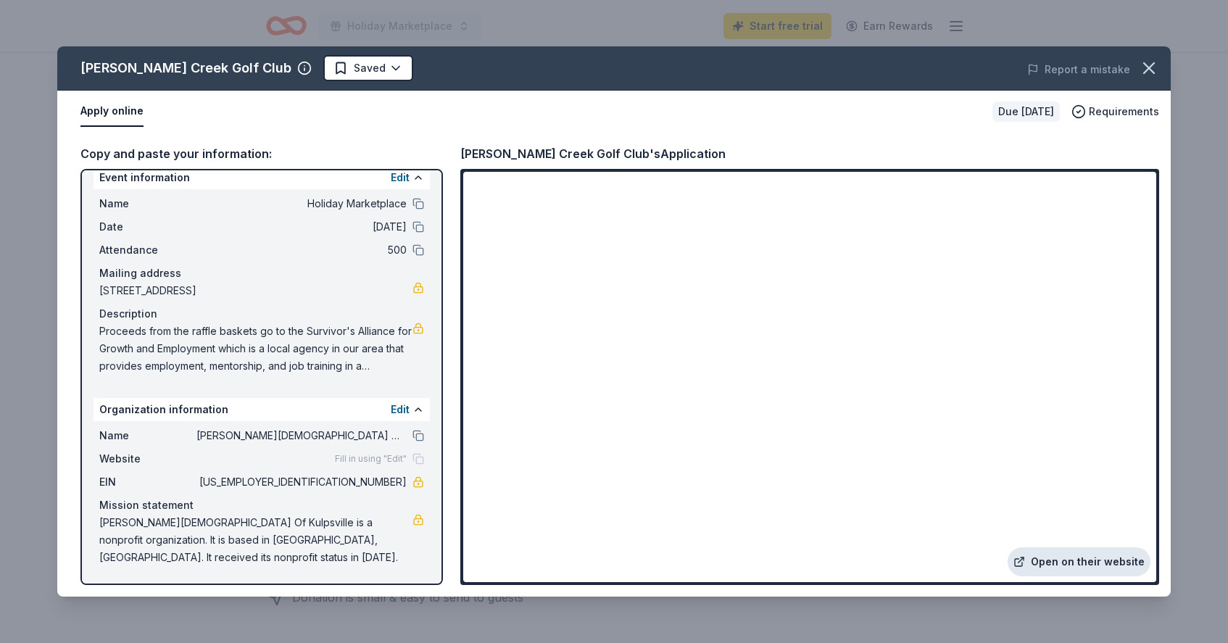
click at [1049, 559] on link "Open on their website" at bounding box center [1079, 562] width 143 height 29
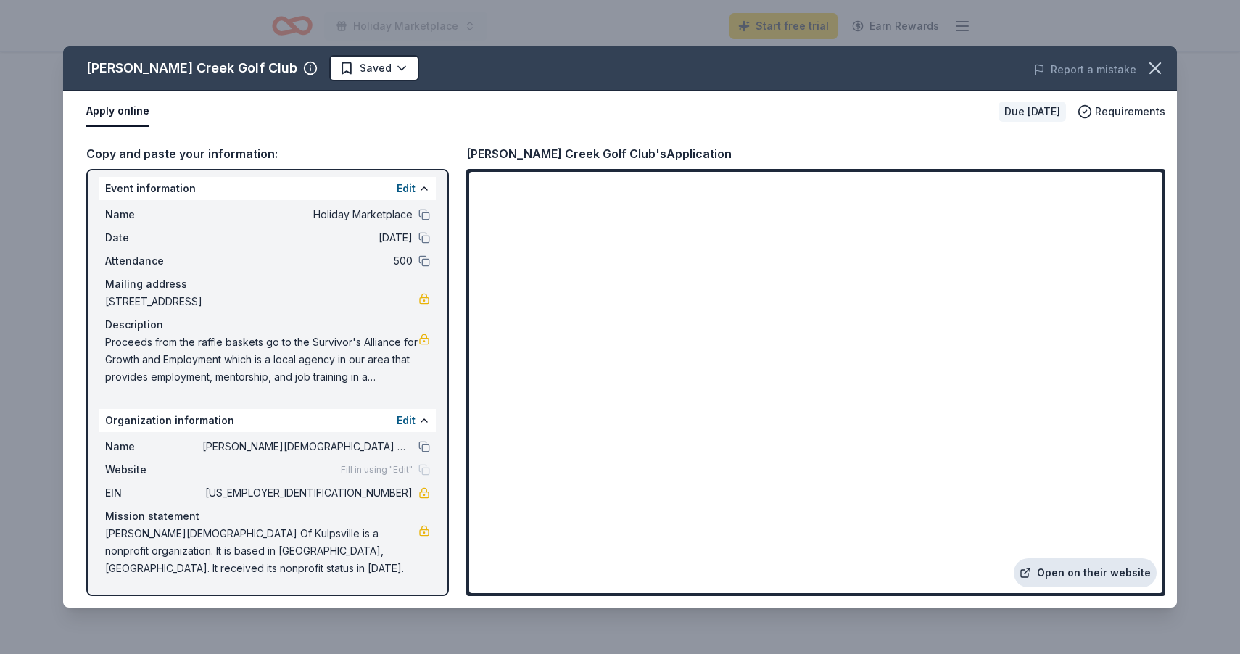
scroll to position [5, 0]
click at [1152, 67] on icon "button" at bounding box center [1155, 68] width 20 height 20
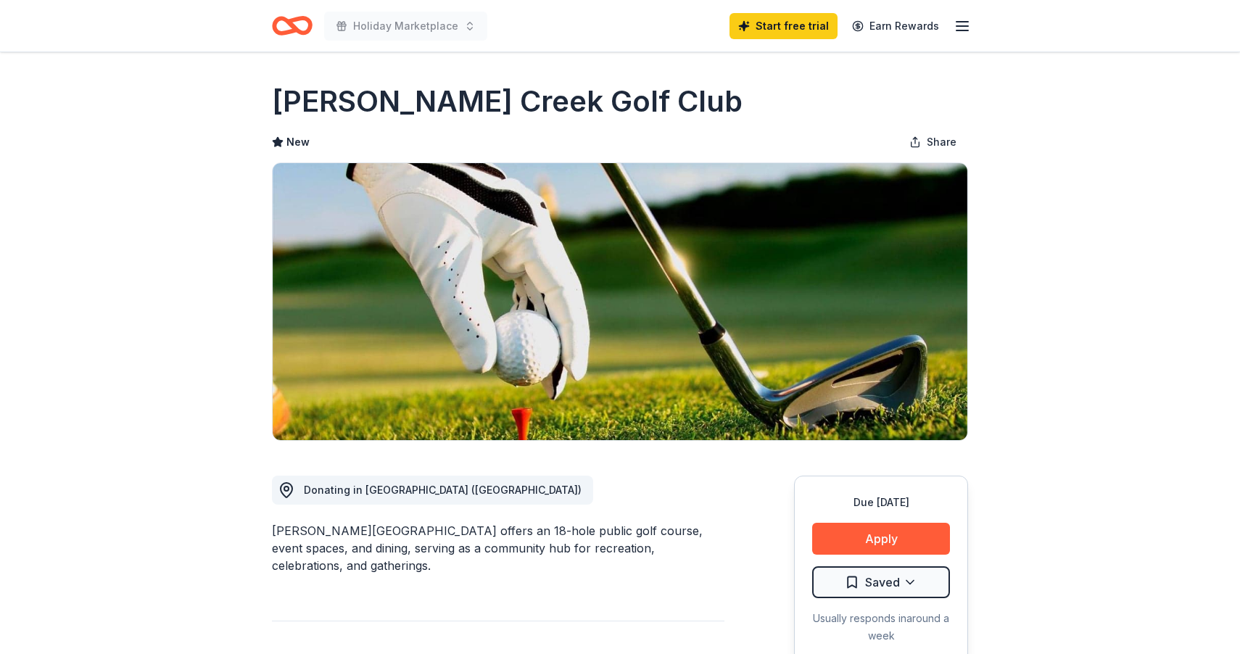
scroll to position [0, 0]
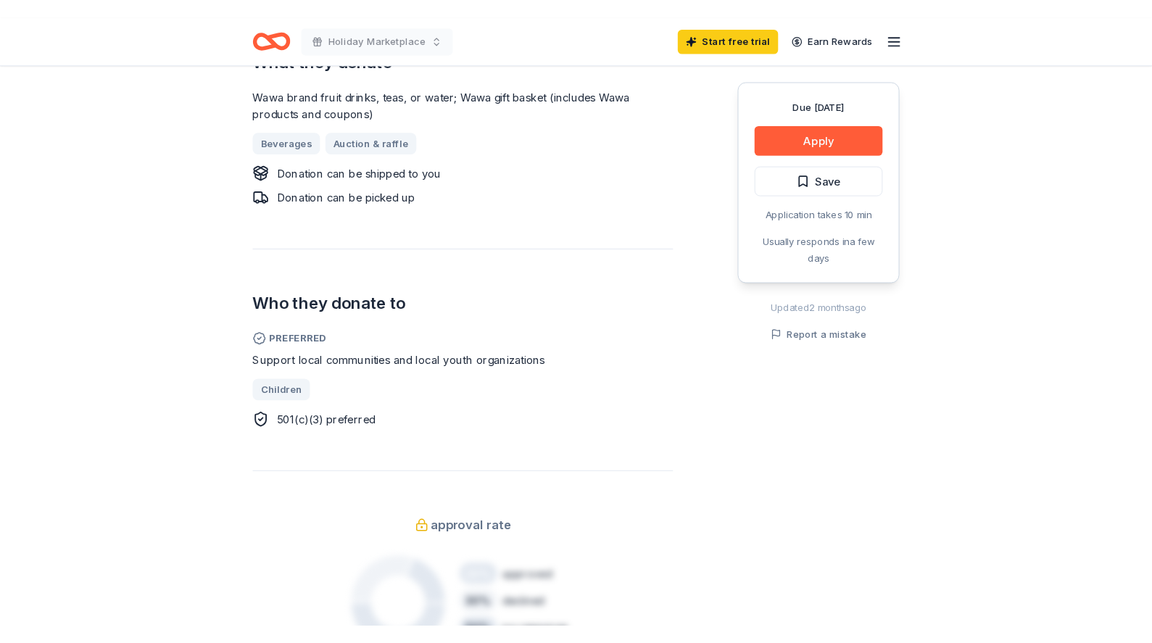
scroll to position [679, 0]
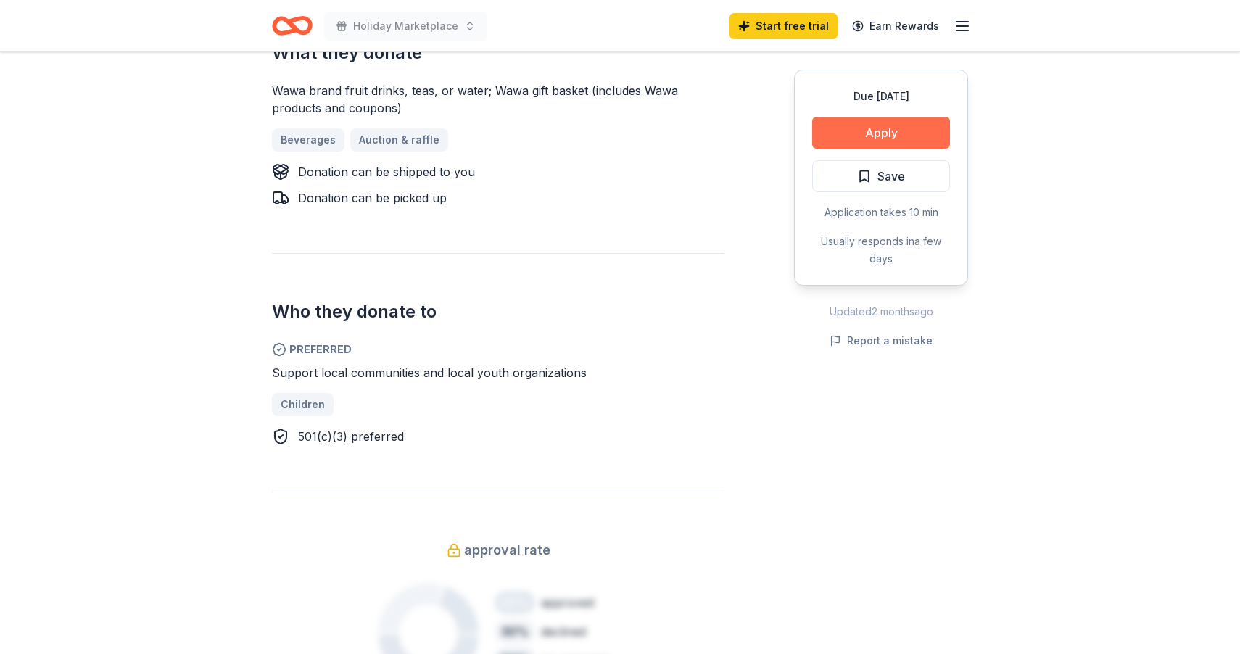
click at [838, 129] on button "Apply" at bounding box center [881, 133] width 138 height 32
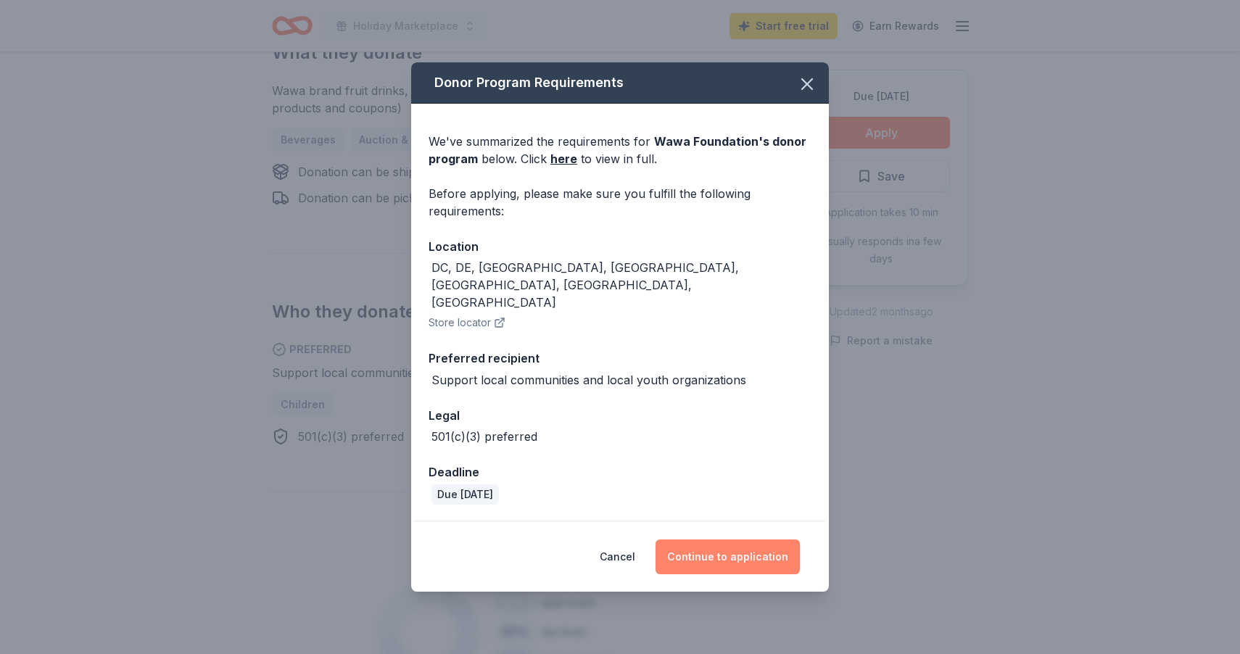
click at [738, 540] on button "Continue to application" at bounding box center [728, 557] width 144 height 35
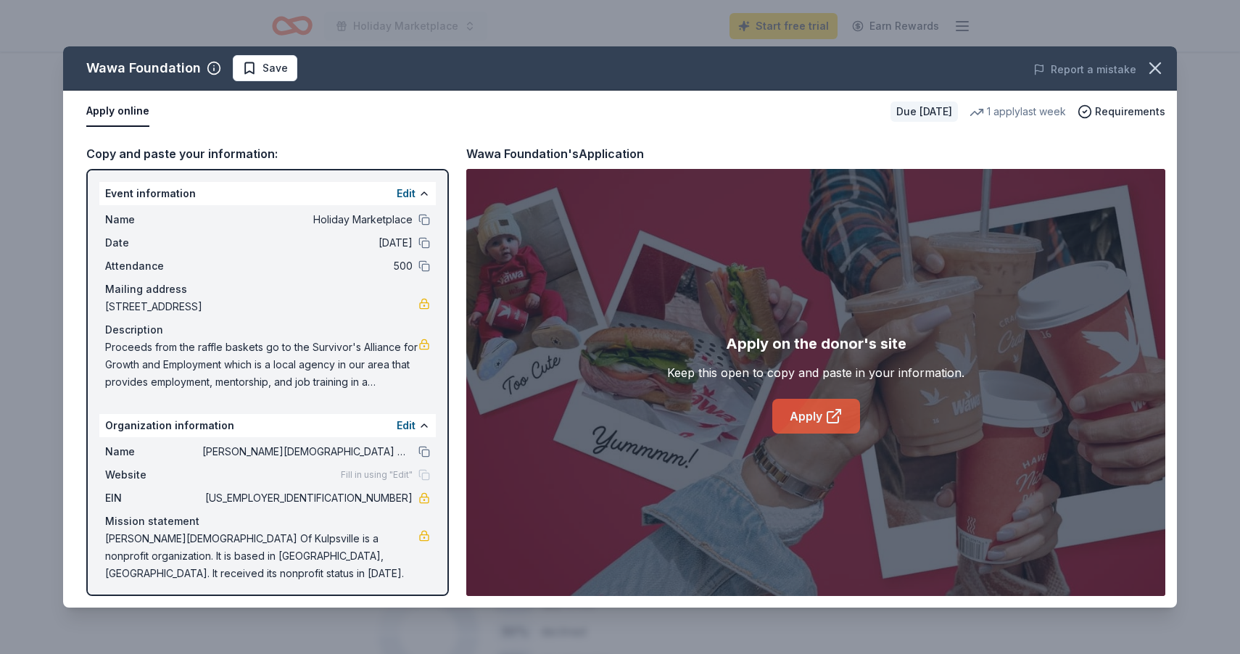
click at [839, 420] on icon at bounding box center [833, 416] width 17 height 17
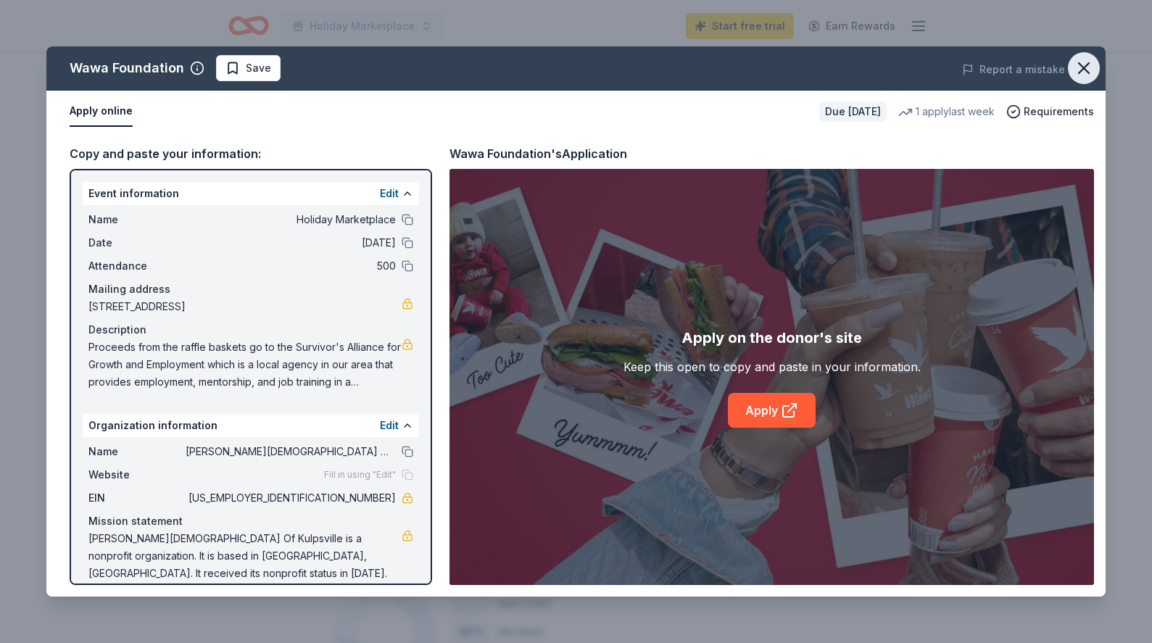
click at [1077, 69] on icon "button" at bounding box center [1084, 68] width 20 height 20
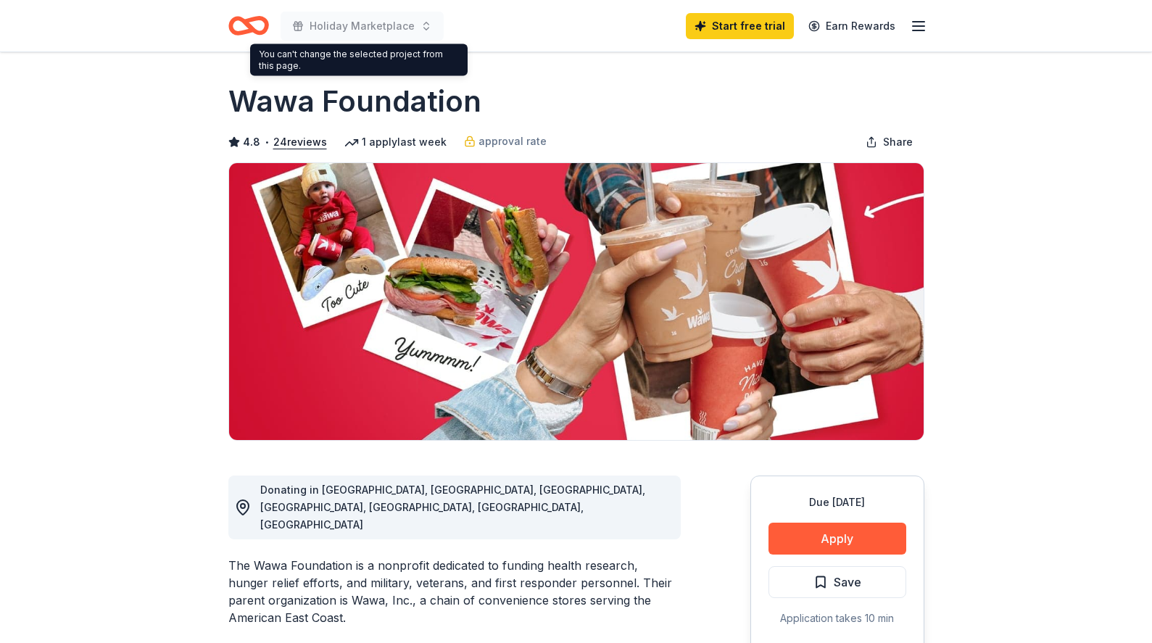
scroll to position [0, 0]
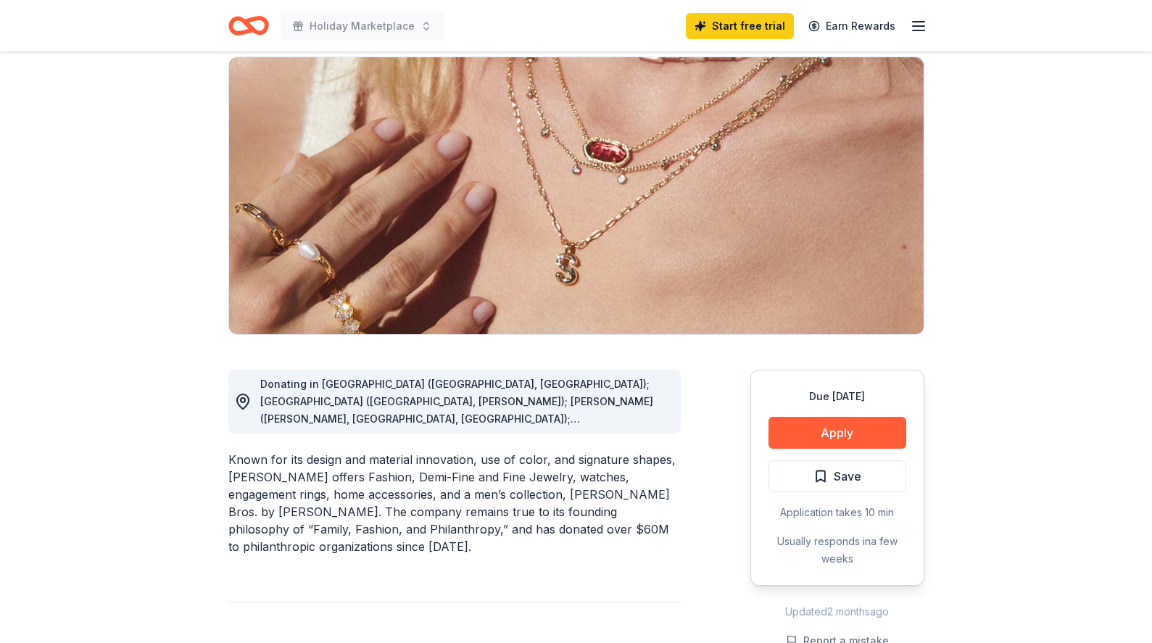
scroll to position [109, 0]
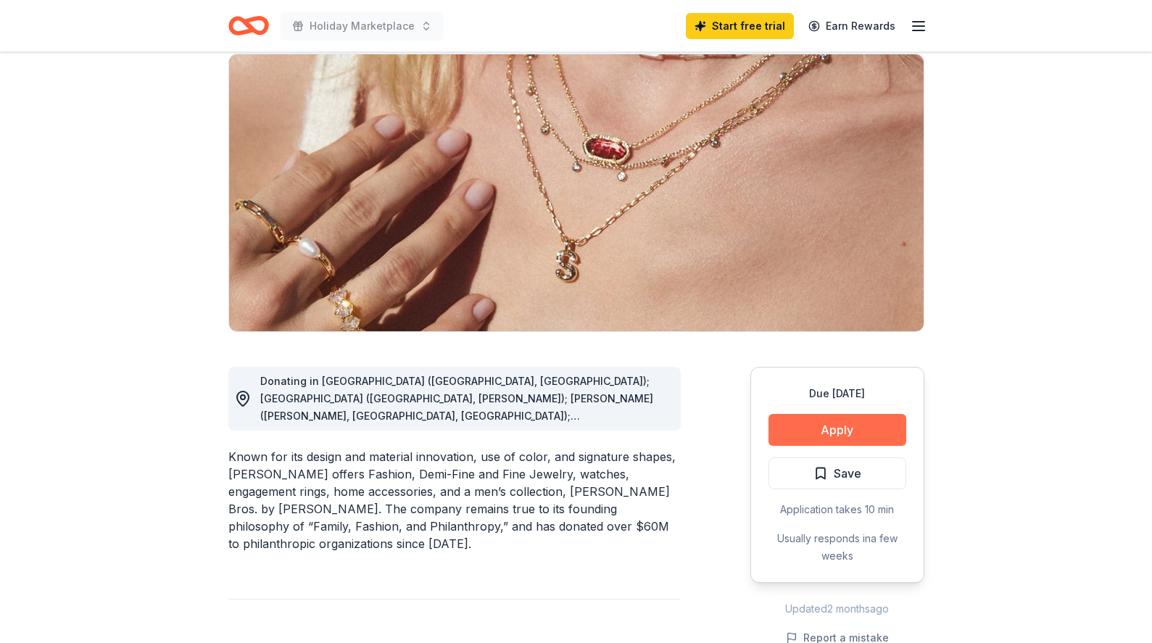
click at [820, 432] on button "Apply" at bounding box center [838, 430] width 138 height 32
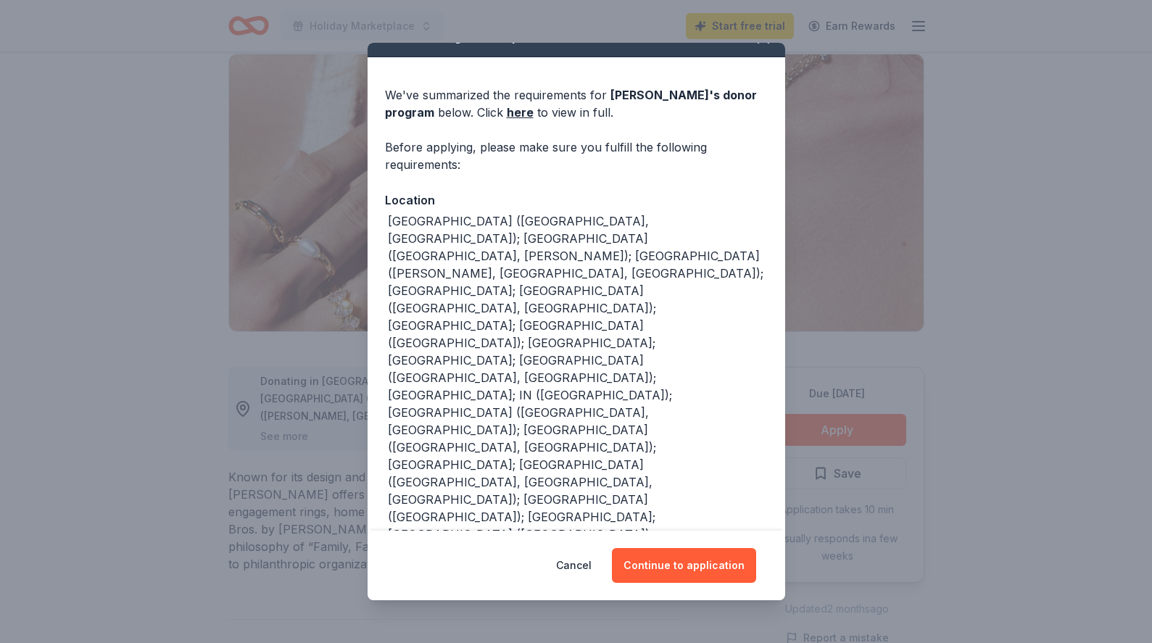
scroll to position [15, 0]
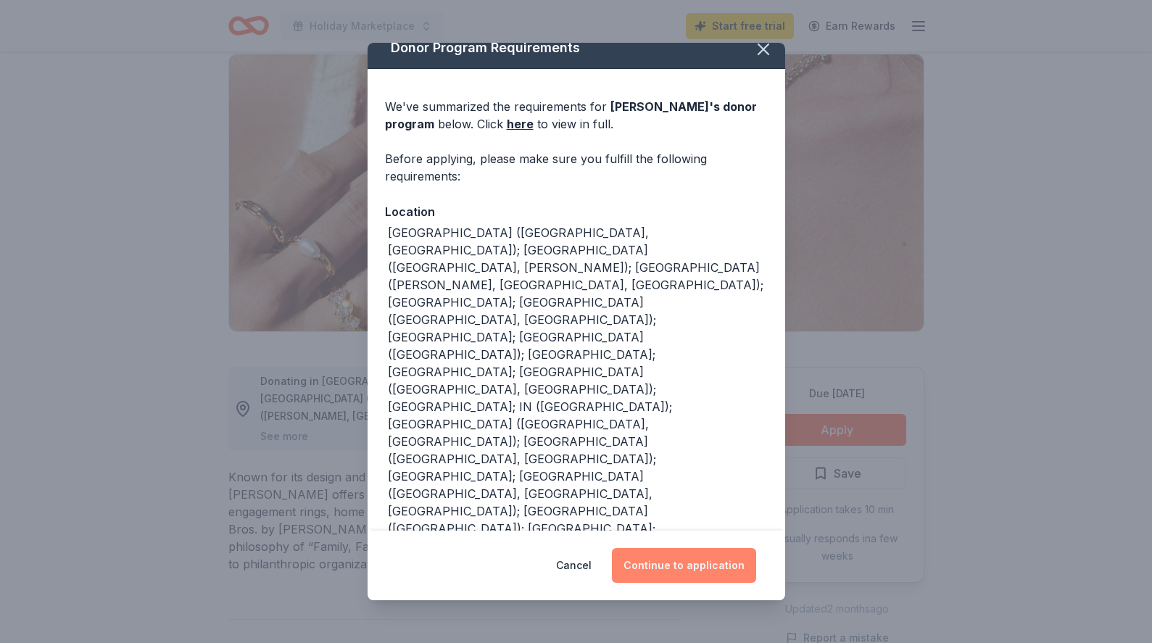
click at [701, 572] on button "Continue to application" at bounding box center [684, 565] width 144 height 35
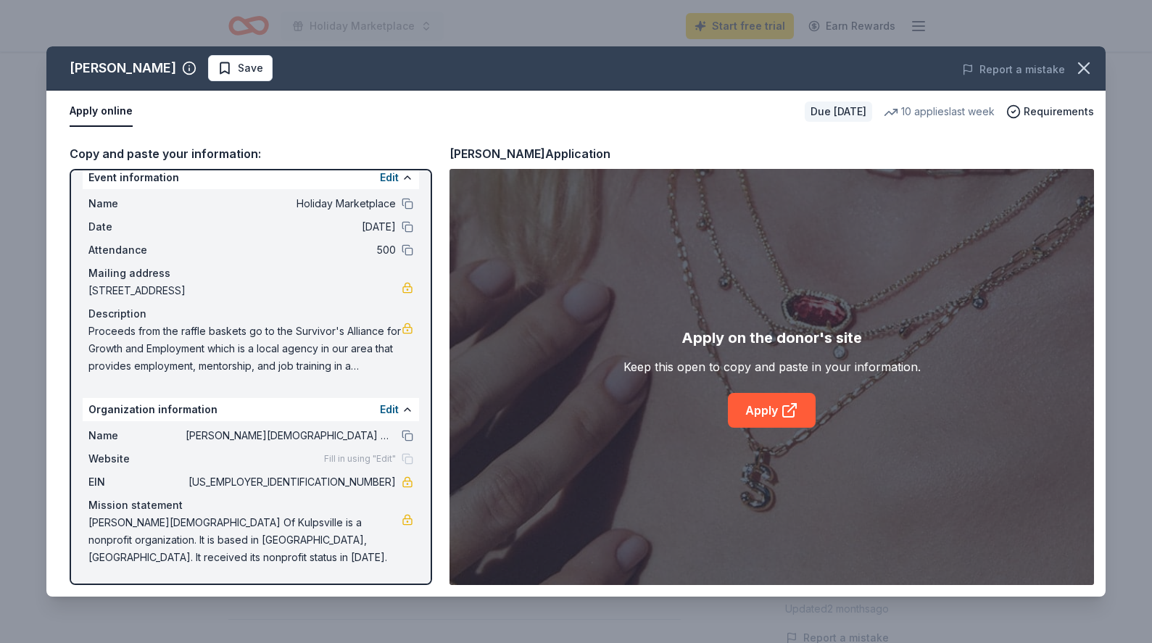
scroll to position [16, 0]
click at [762, 415] on link "Apply" at bounding box center [772, 410] width 88 height 35
click at [1089, 75] on icon "button" at bounding box center [1084, 68] width 20 height 20
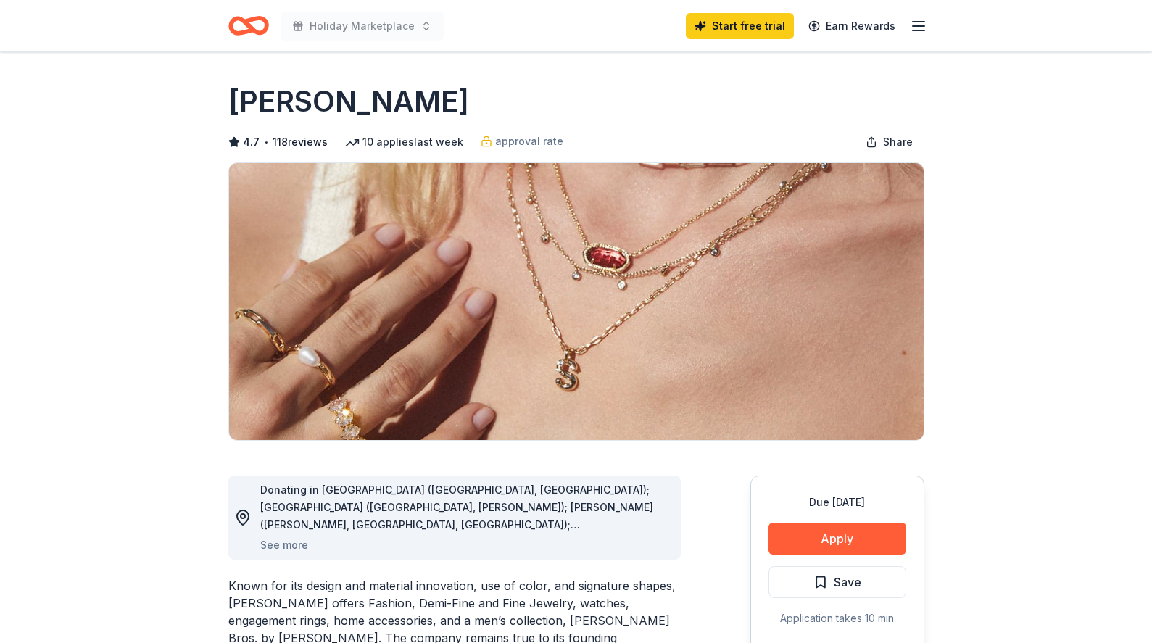
scroll to position [0, 0]
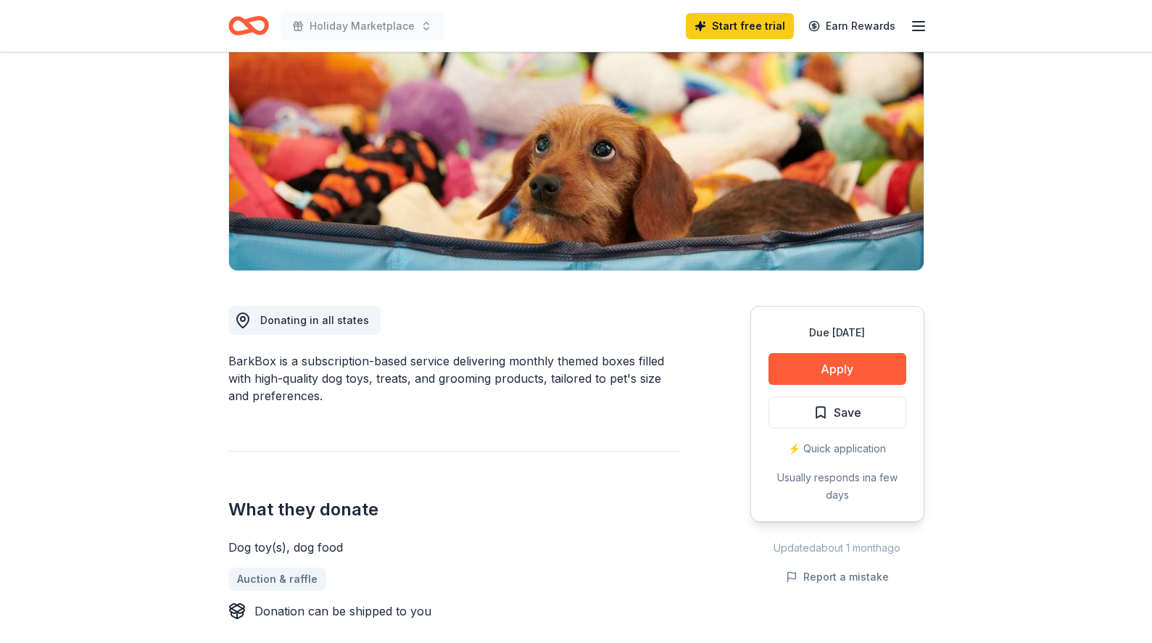
scroll to position [169, 0]
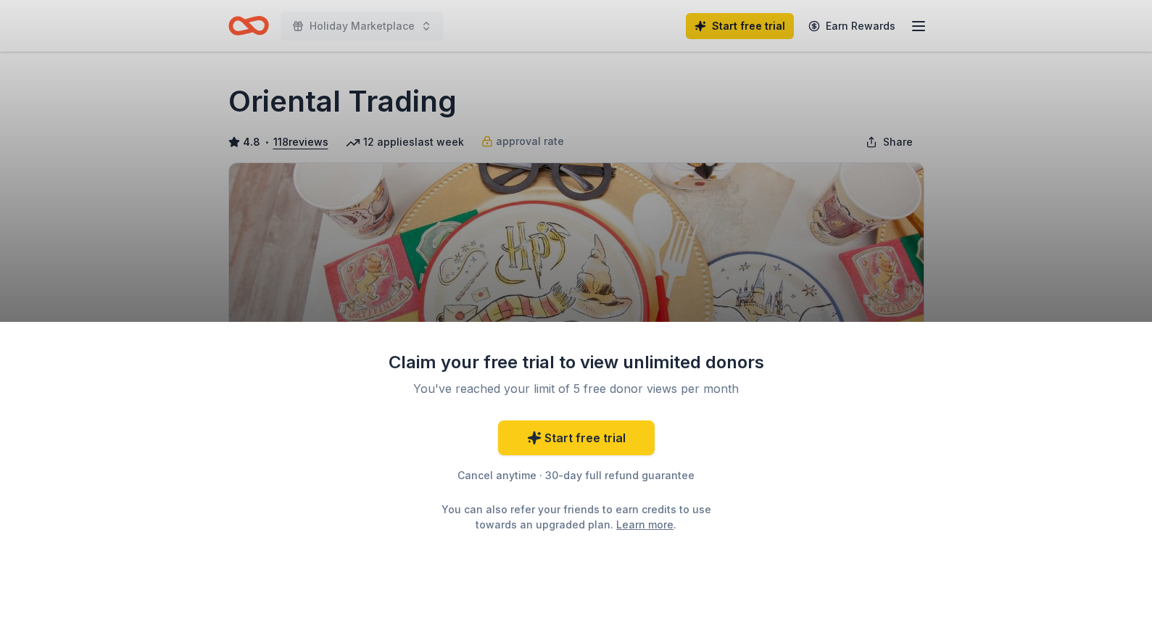
click at [769, 178] on div "Claim your free trial to view unlimited donors You've reached your limit of 5 f…" at bounding box center [576, 321] width 1152 height 643
click at [698, 280] on div "Claim your free trial to view unlimited donors You've reached your limit of 5 f…" at bounding box center [576, 321] width 1152 height 643
